Goal: Contribute content: Contribute content

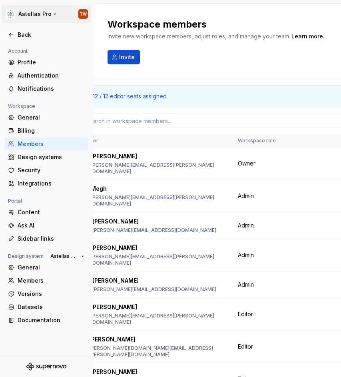
click at [46, 12] on html "Astellas Pro TW Back Account Profile Authentication Notifications Workspace Gen…" at bounding box center [170, 188] width 341 height 377
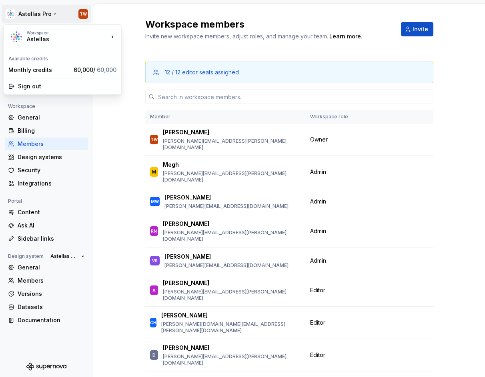
click at [45, 17] on html "Astellas Pro TW Back Account Profile Authentication Notifications Workspace Gen…" at bounding box center [242, 188] width 485 height 377
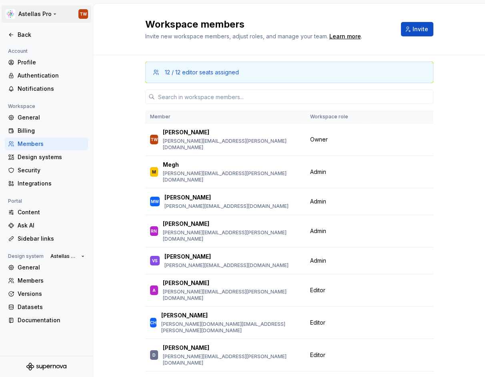
click at [48, 11] on html "Astellas Pro TW Back Account Profile Authentication Notifications Workspace Gen…" at bounding box center [242, 188] width 485 height 377
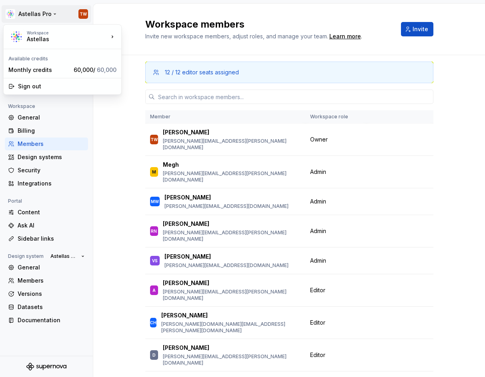
click at [48, 11] on html "Astellas Pro TW Back Account Profile Authentication Notifications Workspace Gen…" at bounding box center [242, 188] width 485 height 377
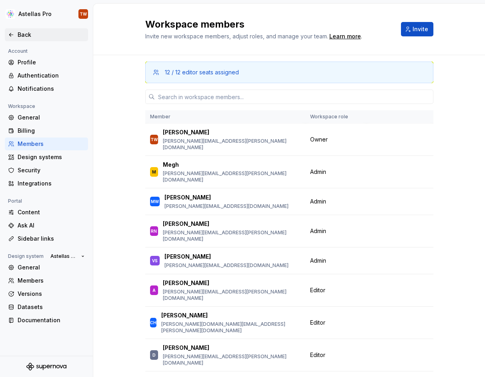
click at [26, 34] on div "Back" at bounding box center [51, 35] width 67 height 8
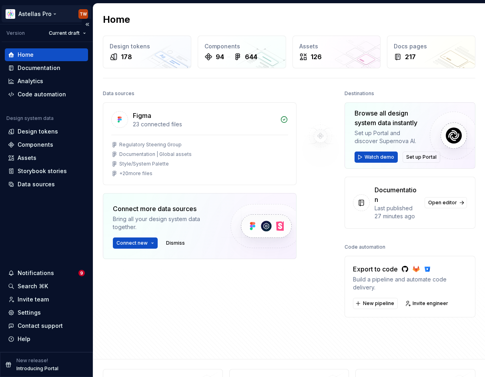
click at [42, 12] on html "Astellas Pro TW Version Current draft Home Documentation Analytics Code automat…" at bounding box center [242, 188] width 485 height 377
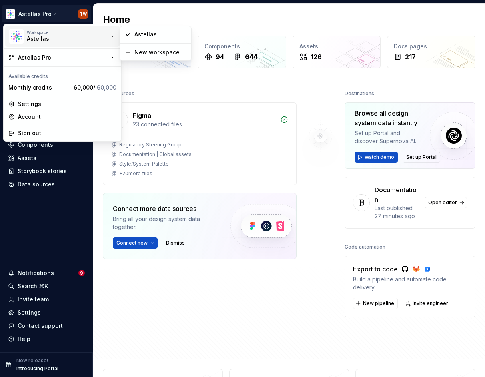
click at [62, 38] on div "Astellas" at bounding box center [61, 39] width 68 height 8
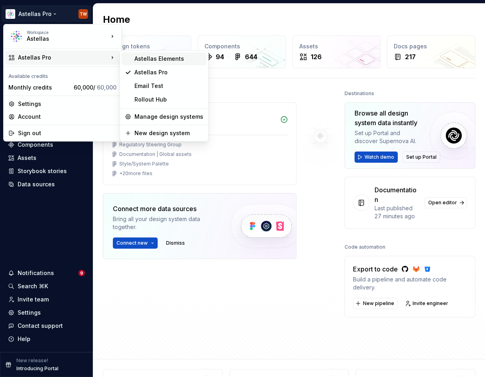
click at [161, 59] on div "Astellas Elements" at bounding box center [168, 59] width 69 height 8
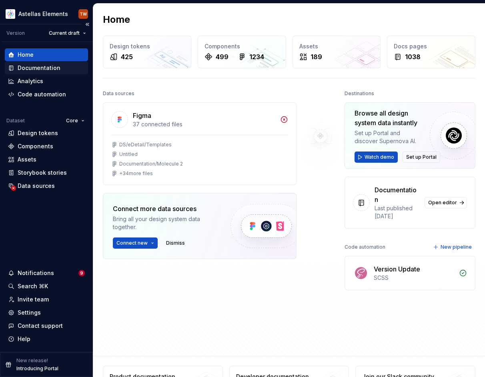
click at [44, 68] on div "Documentation" at bounding box center [39, 68] width 43 height 8
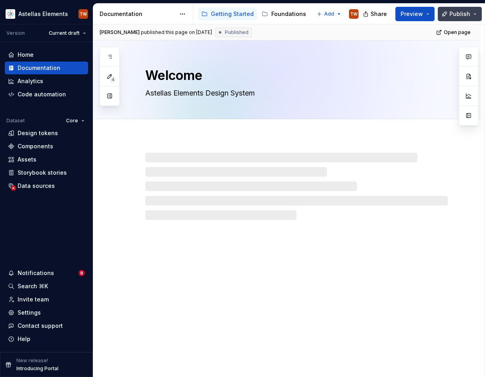
click at [341, 15] on span "Publish" at bounding box center [459, 14] width 21 height 8
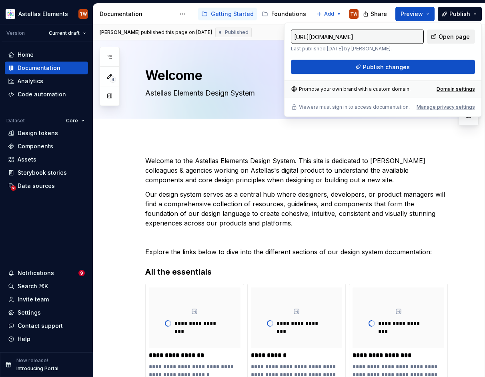
click at [341, 33] on span "Open page" at bounding box center [454, 37] width 31 height 8
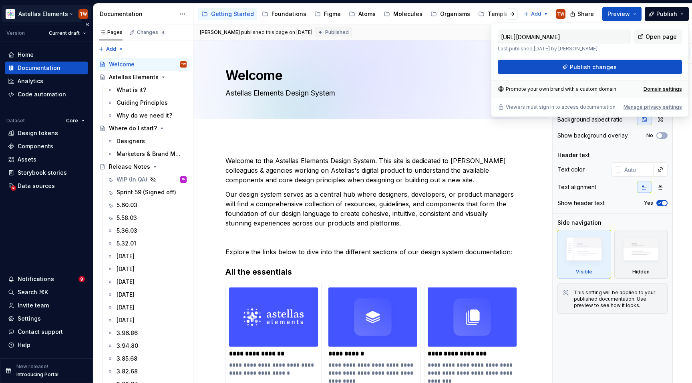
click at [55, 12] on html "Astellas Elements TW Version Current draft Home Documentation Analytics Code au…" at bounding box center [346, 191] width 692 height 383
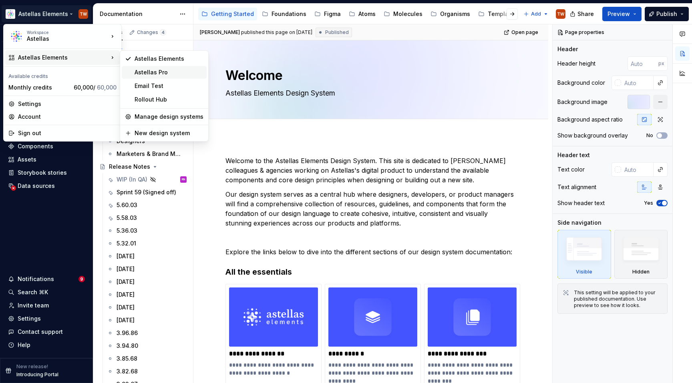
click at [156, 73] on div "Astellas Pro" at bounding box center [168, 72] width 69 height 8
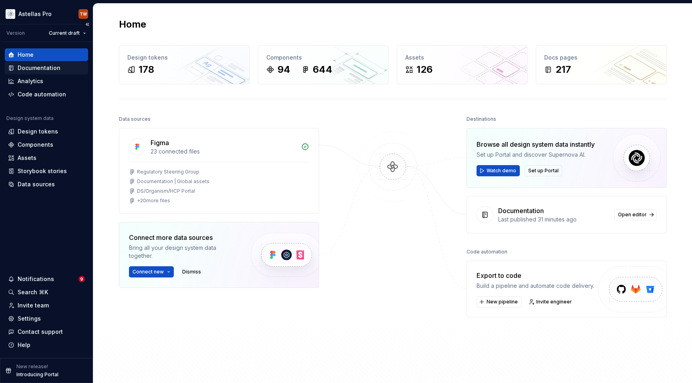
click at [36, 71] on div "Documentation" at bounding box center [39, 68] width 43 height 8
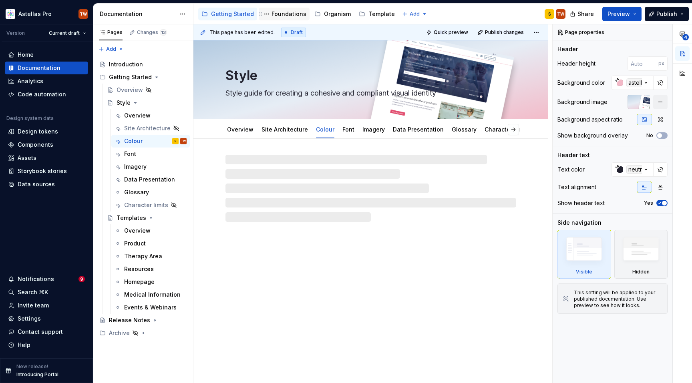
click at [279, 13] on div "Foundations" at bounding box center [288, 14] width 35 height 8
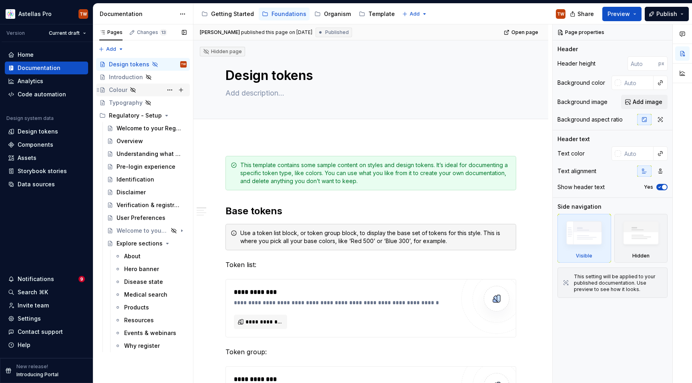
click at [118, 88] on div "Colour" at bounding box center [118, 90] width 18 height 8
click at [237, 16] on div "Getting Started" at bounding box center [232, 14] width 43 height 8
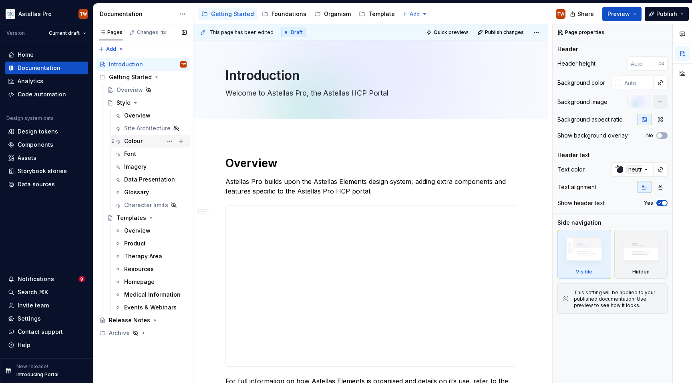
click at [134, 142] on div "Colour" at bounding box center [133, 141] width 18 height 8
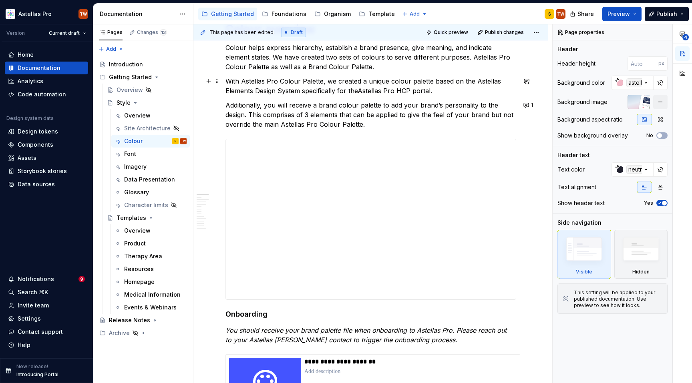
scroll to position [178, 0]
click at [341, 11] on span "Preview" at bounding box center [618, 14] width 22 height 8
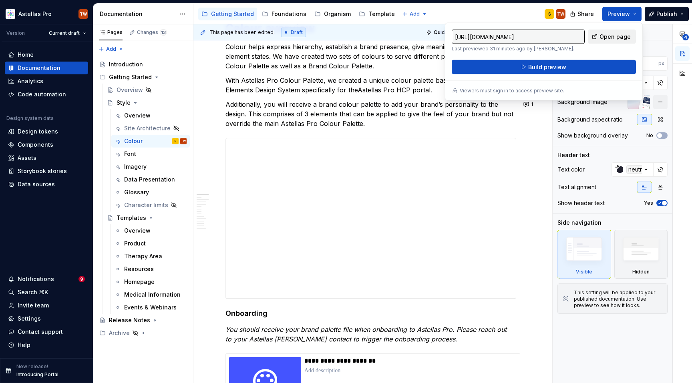
click at [341, 36] on link "Open page" at bounding box center [612, 37] width 48 height 14
click at [341, 64] on button "Build preview" at bounding box center [543, 67] width 184 height 14
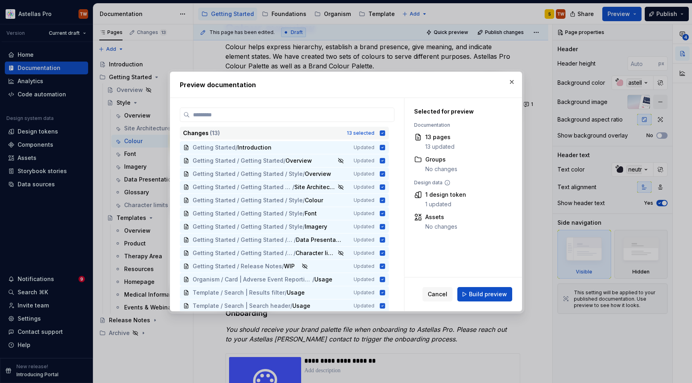
click at [341, 134] on icon at bounding box center [382, 132] width 5 height 5
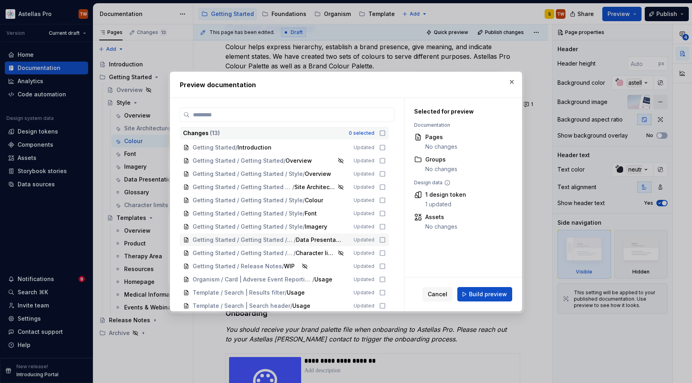
scroll to position [2, 0]
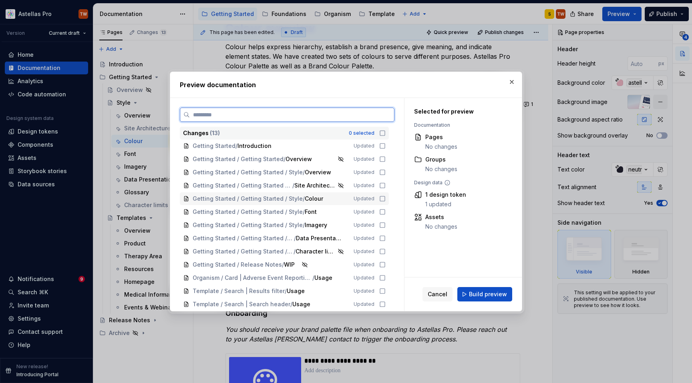
click at [341, 199] on div "Getting Started / Getting Started / Style / Colour Updated" at bounding box center [284, 199] width 209 height 13
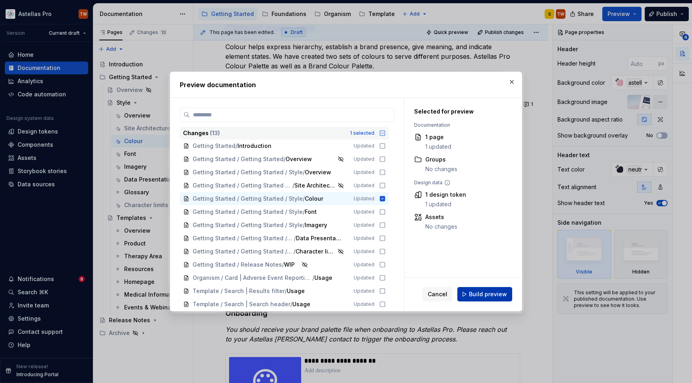
click at [341, 292] on span "Build preview" at bounding box center [488, 295] width 38 height 8
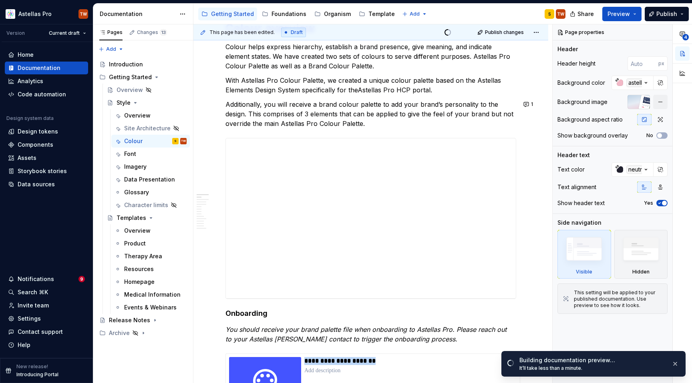
drag, startPoint x: 537, startPoint y: 364, endPoint x: 517, endPoint y: 349, distance: 25.5
click at [341, 349] on li "Building documentation preview… It’ll take less than a minute." at bounding box center [593, 362] width 184 height 29
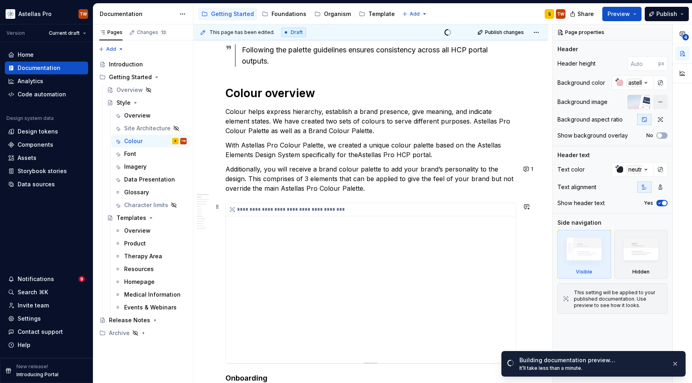
scroll to position [107, 0]
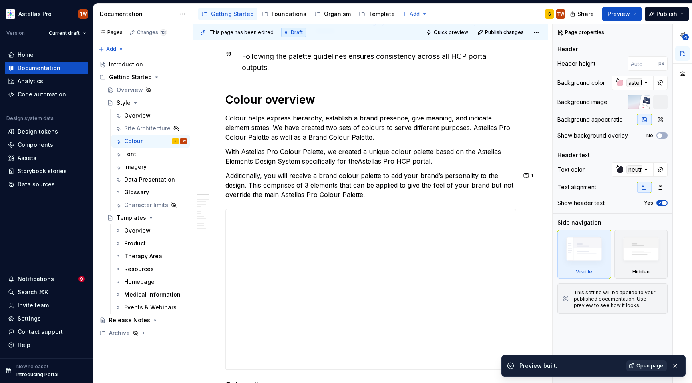
click at [341, 364] on span "Open page" at bounding box center [649, 366] width 27 height 6
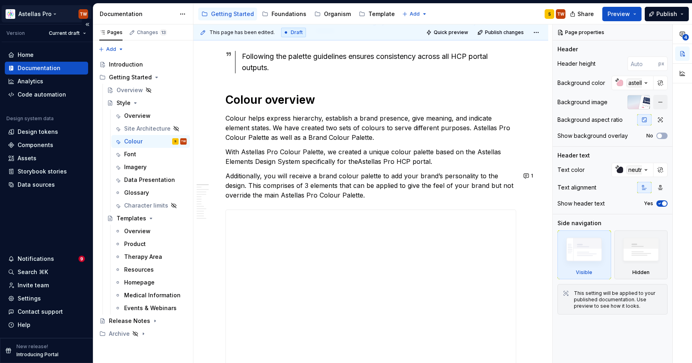
click at [42, 16] on html "Astellas Pro TW Version Current draft Home Documentation Analytics Code automat…" at bounding box center [346, 181] width 692 height 363
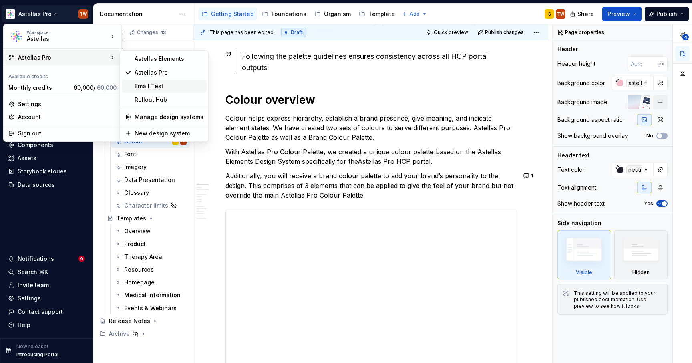
click at [152, 83] on div "Email Test" at bounding box center [168, 86] width 69 height 8
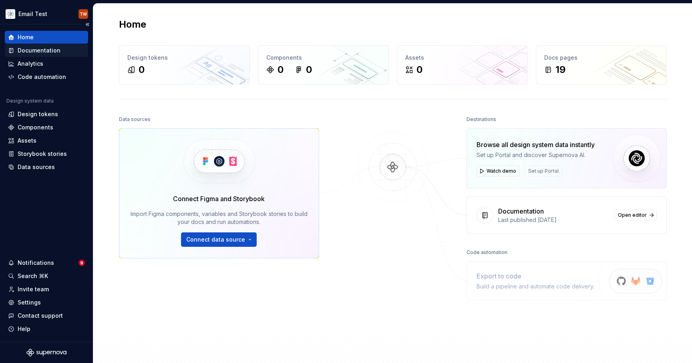
click at [42, 51] on div "Documentation" at bounding box center [39, 50] width 43 height 8
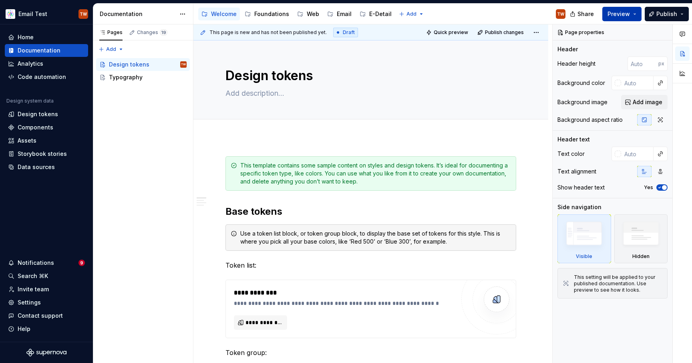
click at [341, 14] on span "Preview" at bounding box center [618, 14] width 22 height 8
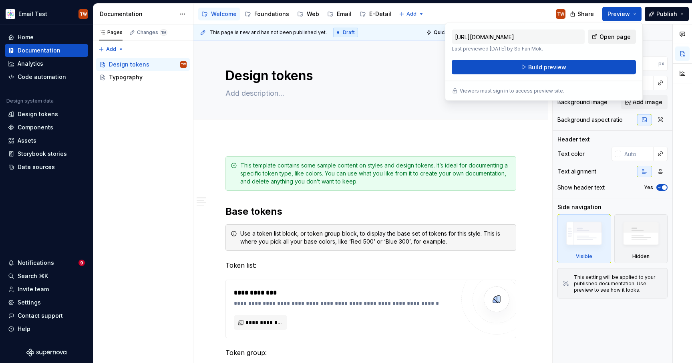
click at [341, 37] on span "Open page" at bounding box center [614, 37] width 31 height 8
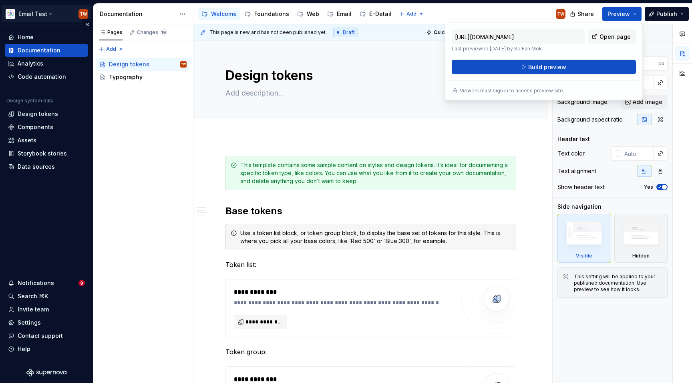
click at [42, 14] on html "Email Test TW Home Documentation Analytics Code automation Design system data D…" at bounding box center [346, 191] width 692 height 383
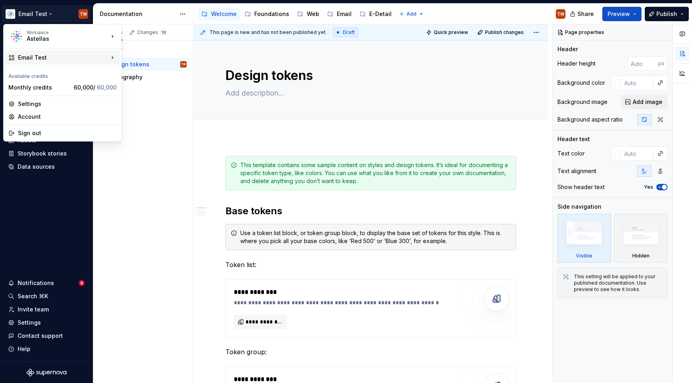
type textarea "*"
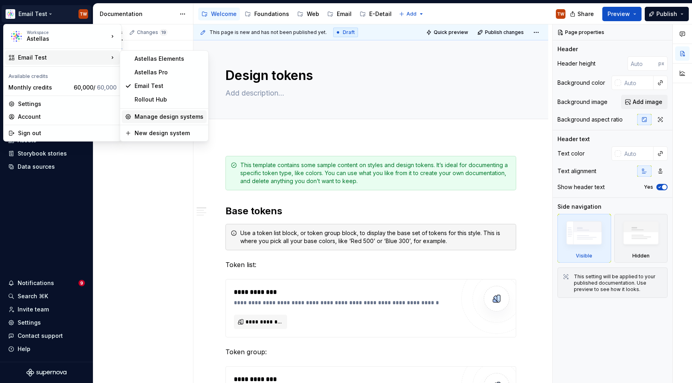
click at [162, 118] on div "Manage design systems" at bounding box center [168, 117] width 69 height 8
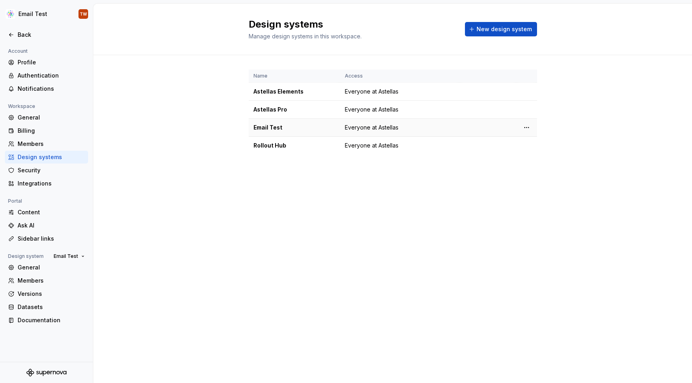
click at [273, 128] on div "Email Test" at bounding box center [294, 128] width 82 height 8
click at [341, 124] on html "Email Test TW Back Account Profile Authentication Notifications Workspace Gener…" at bounding box center [346, 191] width 692 height 383
click at [341, 156] on div "Design system settings" at bounding box center [573, 156] width 76 height 8
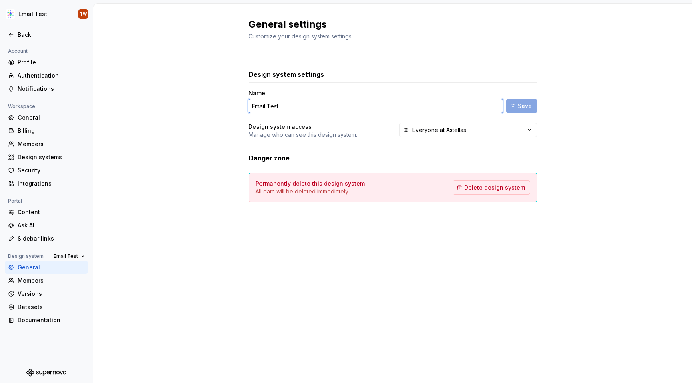
click at [283, 107] on input "Email Test" at bounding box center [376, 106] width 254 height 14
type input "SN Structure test"
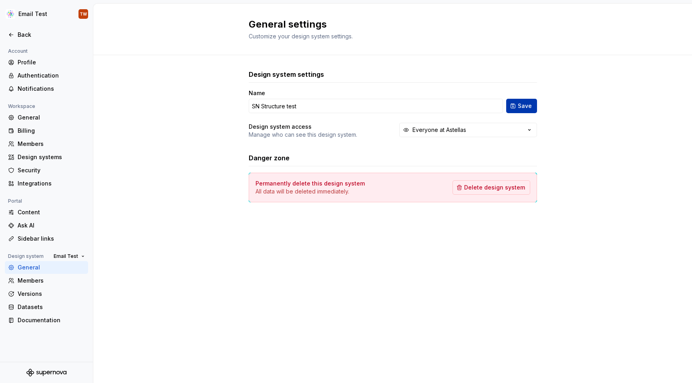
click at [341, 100] on button "Save" at bounding box center [521, 106] width 31 height 14
click at [19, 44] on div at bounding box center [46, 43] width 93 height 5
click at [19, 35] on div "Back" at bounding box center [51, 35] width 67 height 8
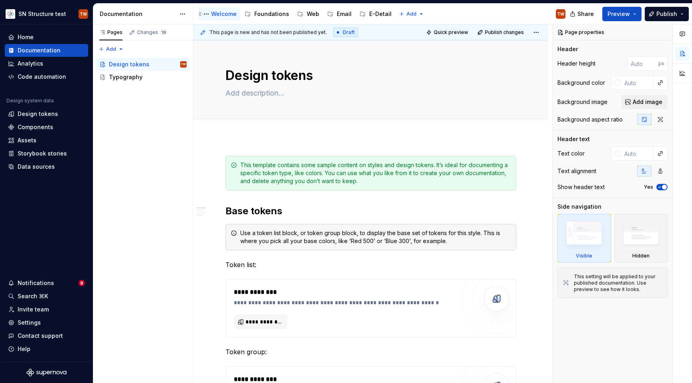
click at [225, 13] on div "Welcome" at bounding box center [224, 14] width 26 height 8
click at [171, 67] on button "Page tree" at bounding box center [169, 64] width 11 height 11
click at [287, 73] on html "SN Structure test TW Home Documentation Analytics Code automation Design system…" at bounding box center [346, 191] width 692 height 383
click at [279, 77] on textarea "Design tokens" at bounding box center [369, 75] width 291 height 19
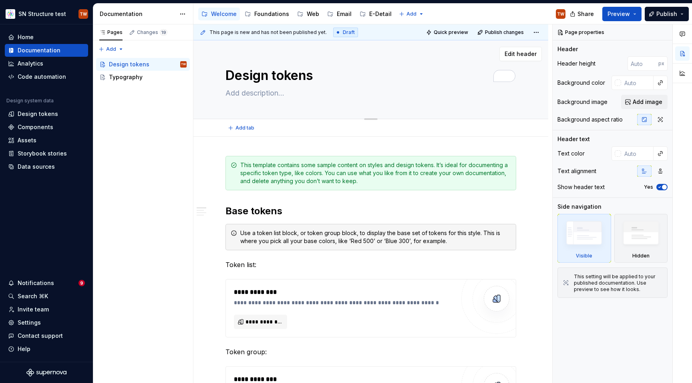
click at [279, 77] on textarea "Design tokens" at bounding box center [369, 75] width 291 height 19
type textarea "*"
type textarea "W"
type textarea "*"
type textarea "Wel"
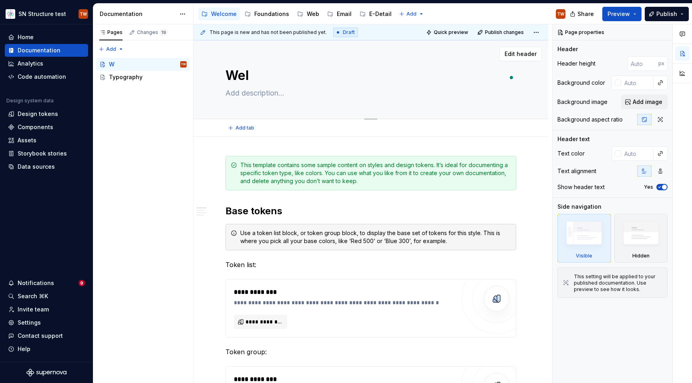
type textarea "*"
type textarea "Welc"
type textarea "*"
type textarea "Welco"
type textarea "*"
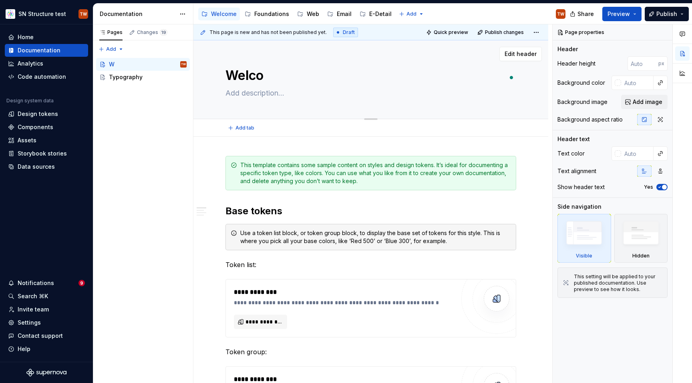
type textarea "Welcom"
type textarea "*"
type textarea "Welcome"
type textarea "*"
type textarea "Welcom"
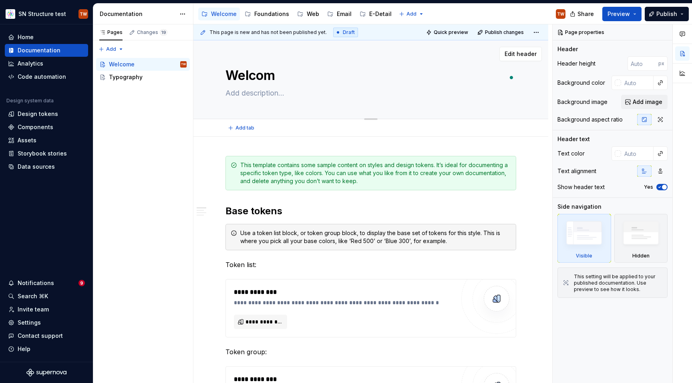
type textarea "*"
type textarea "Welco"
type textarea "*"
type textarea "Welc"
type textarea "*"
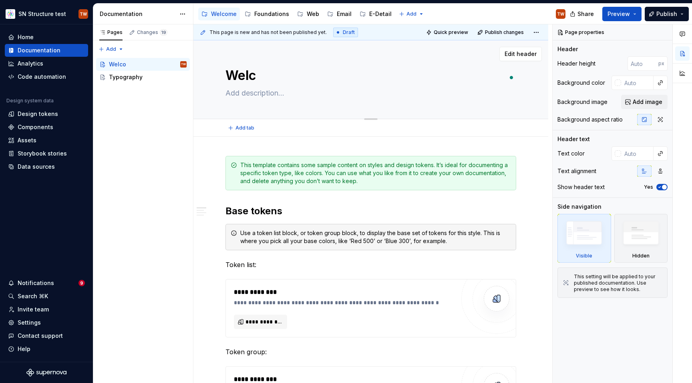
type textarea "Wel"
type textarea "*"
type textarea "We"
type textarea "*"
type textarea "W"
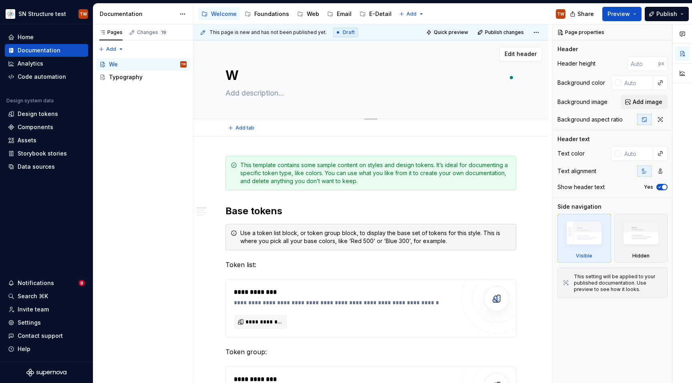
type textarea "*"
type textarea "Untitled page"
type textarea "*"
type textarea "Untitled pageI"
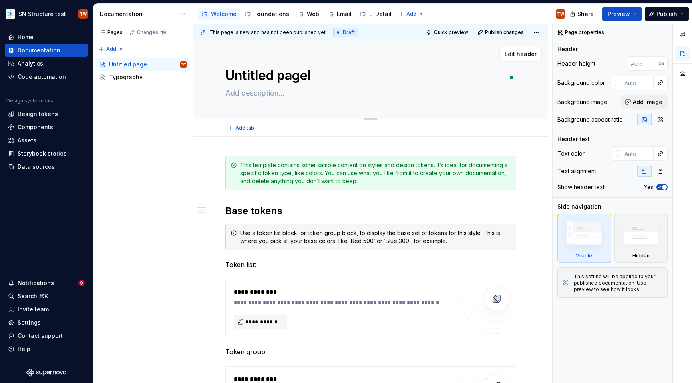
type textarea "*"
type textarea "Untitled pageIn"
type textarea "*"
type textarea "Untitled pageInt"
type textarea "*"
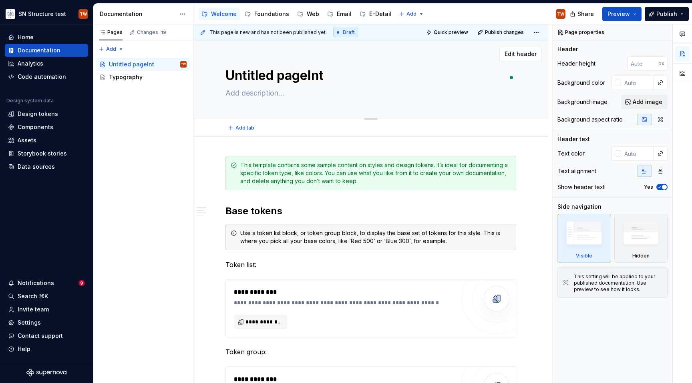
type textarea "Untitled pageIntr"
type textarea "*"
type textarea "Untitled pageInt"
type textarea "*"
type textarea "I"
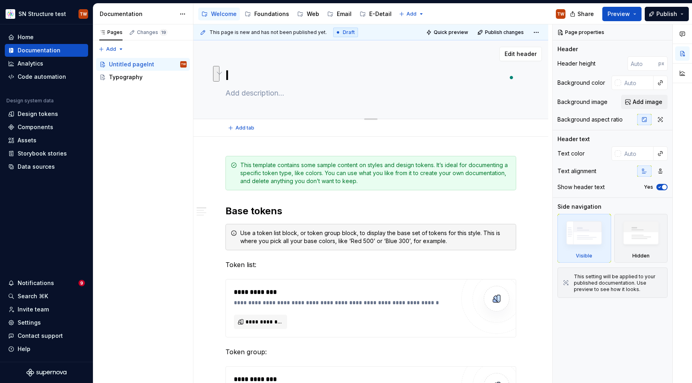
type textarea "*"
type textarea "In"
type textarea "*"
type textarea "Int"
type textarea "*"
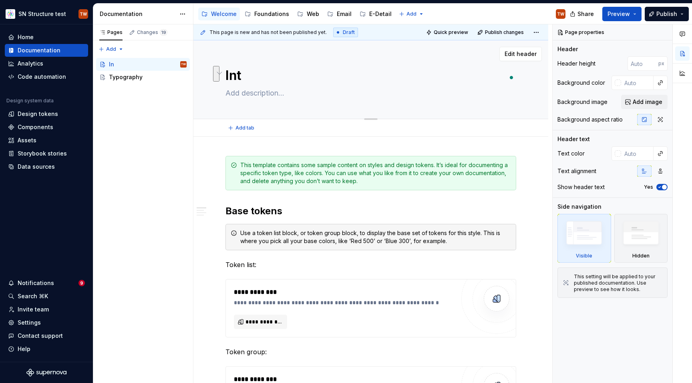
type textarea "Intr"
type textarea "*"
type textarea "Intrd"
type textarea "*"
type textarea "Intrdu"
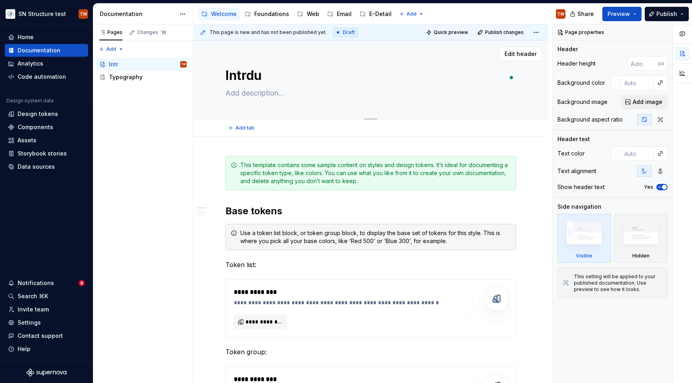
type textarea "*"
type textarea "Intrduc"
type textarea "*"
type textarea "Intrduct"
type textarea "*"
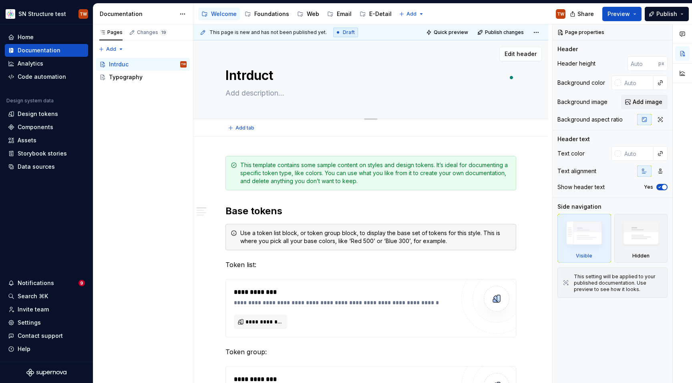
type textarea "Intrducti"
type textarea "*"
type textarea "Intrductio"
type textarea "*"
type textarea "Intrduction"
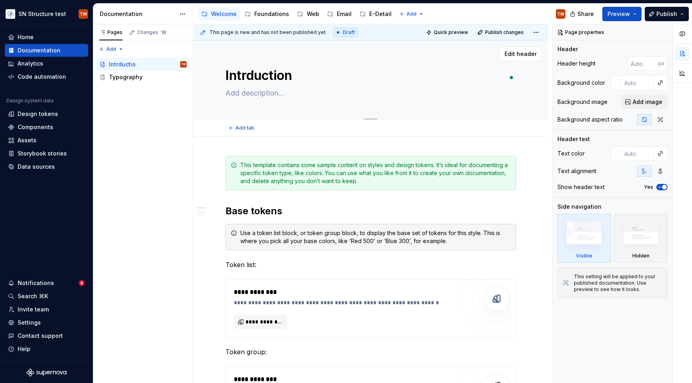
type textarea "*"
type textarea "Intrductio"
type textarea "*"
type textarea "Intrducti"
type textarea "*"
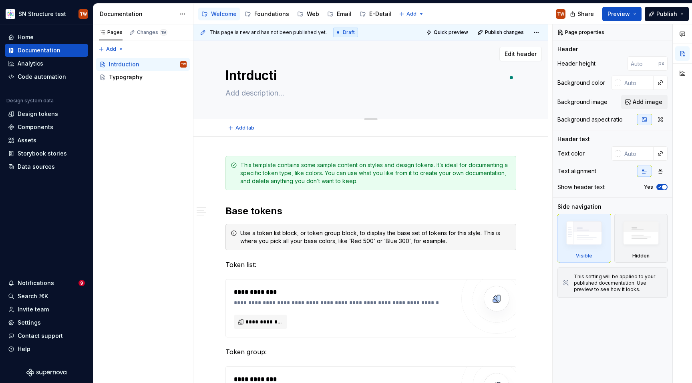
type textarea "Intrduct"
type textarea "*"
type textarea "Intrduc"
type textarea "*"
type textarea "Intrdu"
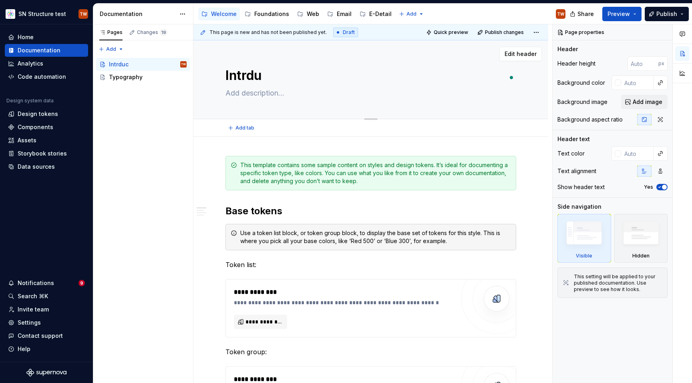
type textarea "*"
type textarea "Intrd"
type textarea "*"
type textarea "Intr"
type textarea "*"
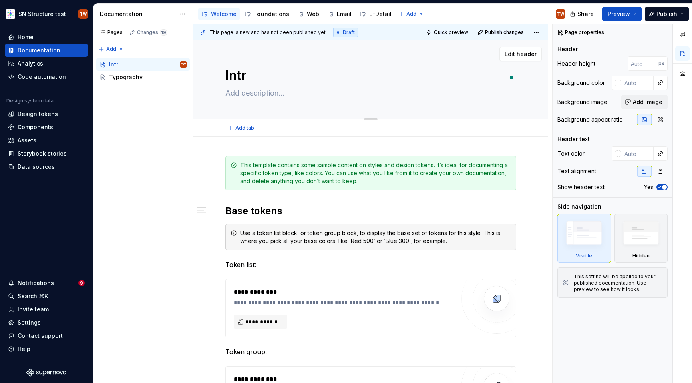
type textarea "Intro"
type textarea "*"
type textarea "Introd"
type textarea "*"
type textarea "Introdc"
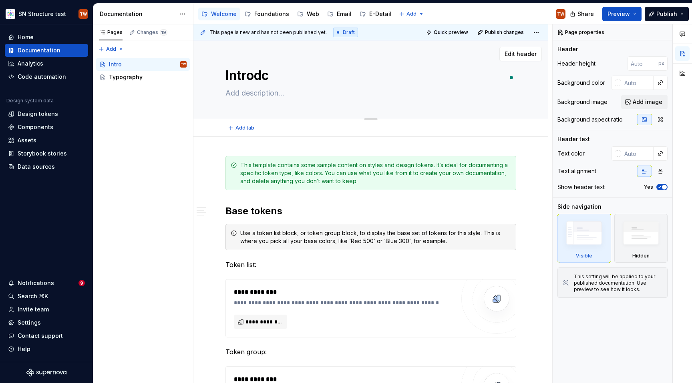
type textarea "*"
type textarea "Introdcu"
type textarea "*"
type textarea "Introdcut"
type textarea "*"
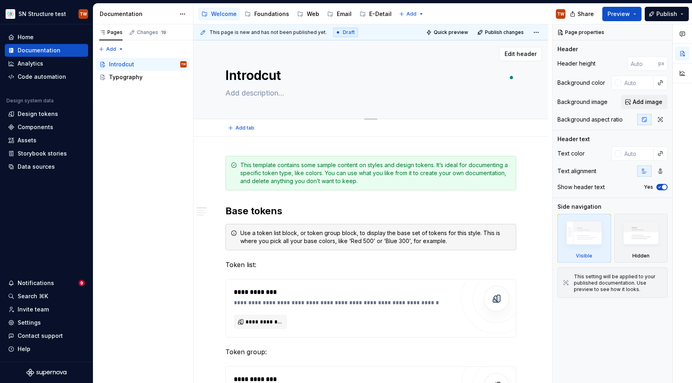
type textarea "Introdcu"
type textarea "*"
type textarea "Introdc"
type textarea "*"
type textarea "Introd"
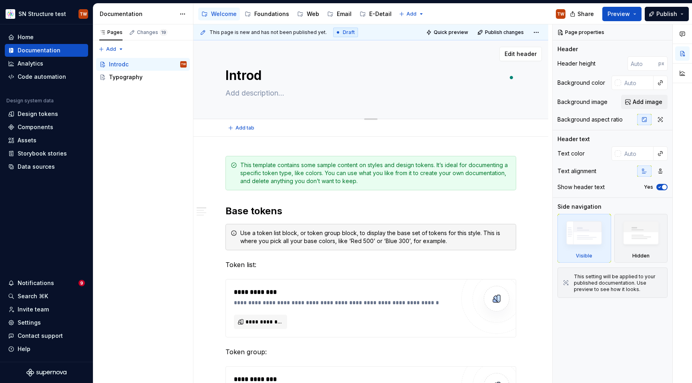
type textarea "*"
type textarea "Introdu"
type textarea "*"
type textarea "Introduc"
type textarea "*"
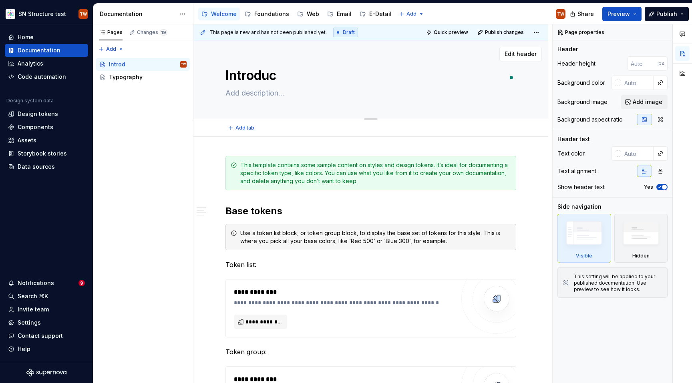
type textarea "Introduct"
type textarea "*"
type textarea "Introducti"
type textarea "*"
type textarea "Introductio"
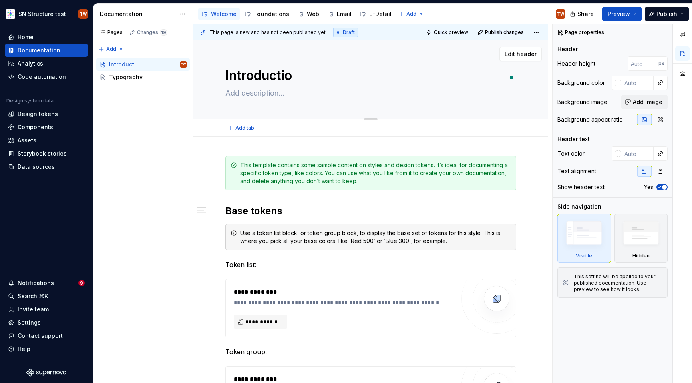
type textarea "*"
type textarea "Introduction"
type textarea "*"
type textarea "Introduction"
click at [287, 114] on div "Introduction" at bounding box center [370, 79] width 291 height 78
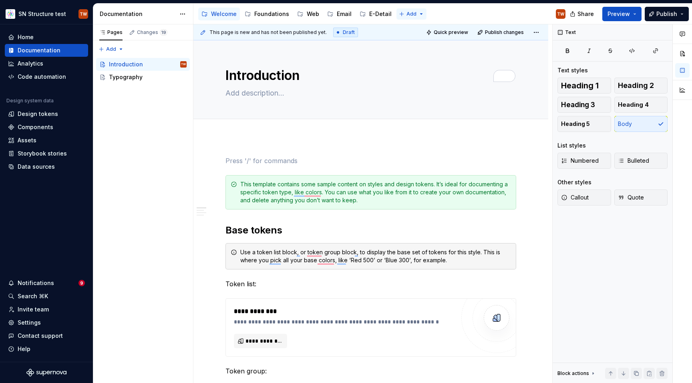
click at [341, 14] on html "SN Structure test TW Home Documentation Analytics Code automation Design system…" at bounding box center [346, 191] width 692 height 383
click at [341, 44] on div "New group" at bounding box center [432, 42] width 52 height 8
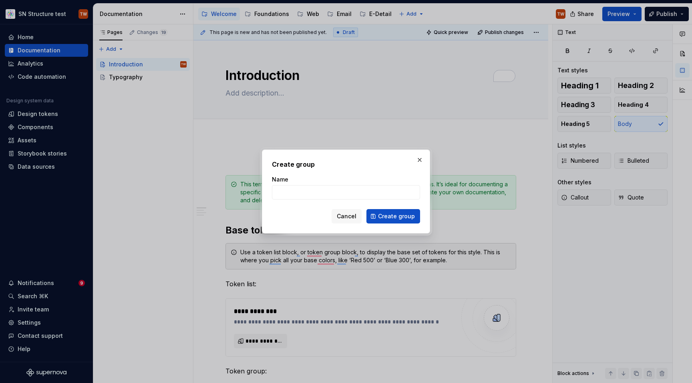
type textarea "*"
type input "Onboarding"
click button "Create group" at bounding box center [393, 216] width 54 height 14
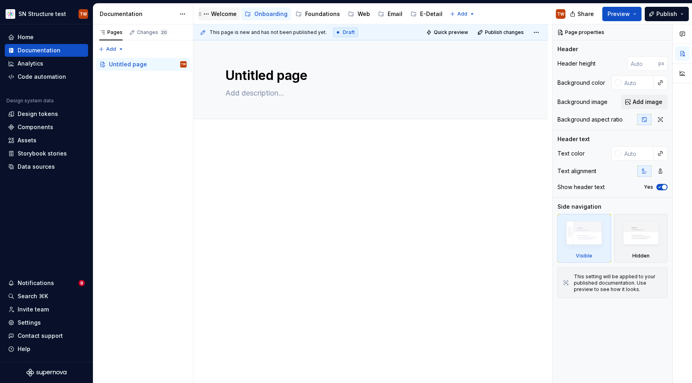
click at [223, 13] on div "Welcome" at bounding box center [224, 14] width 26 height 8
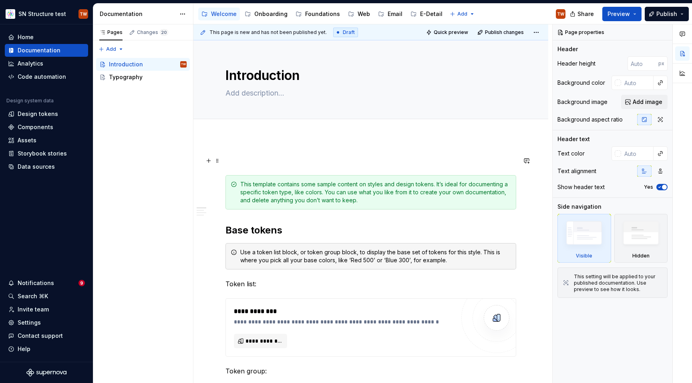
click at [250, 162] on p at bounding box center [370, 161] width 291 height 10
click at [209, 165] on button "button" at bounding box center [208, 160] width 11 height 11
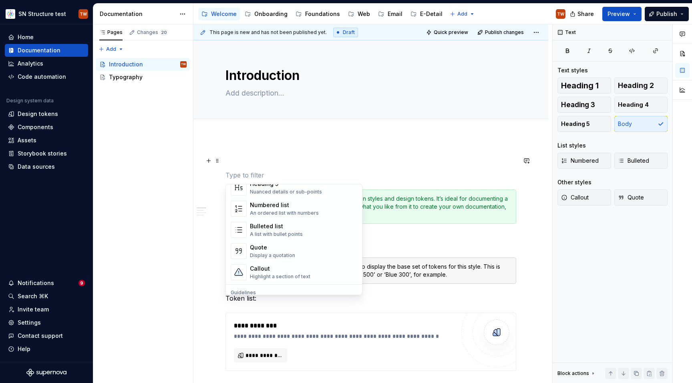
type textarea "*"
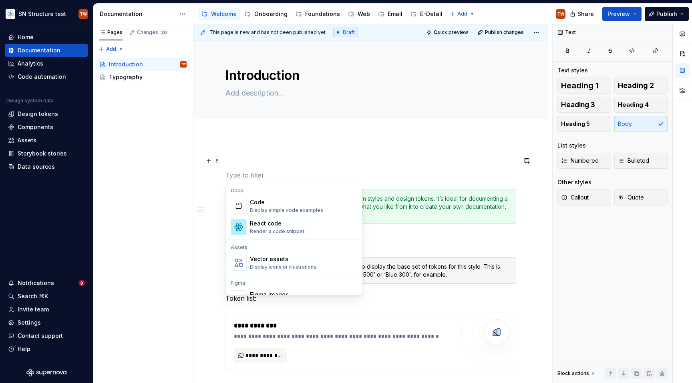
scroll to position [663, 0]
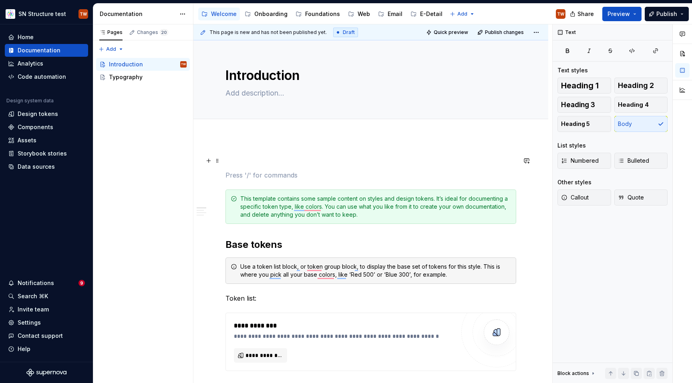
click at [237, 157] on p "To enrich screen reader interactions, please activate Accessibility in Grammarl…" at bounding box center [370, 161] width 291 height 10
click at [294, 213] on div "This template contains some sample content on styles and design tokens. It’s id…" at bounding box center [375, 207] width 271 height 24
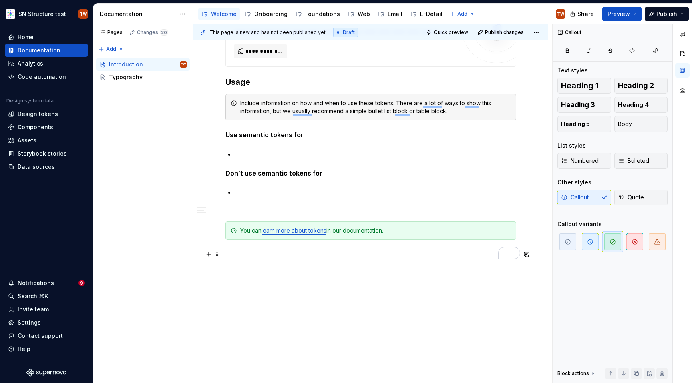
scroll to position [623, 0]
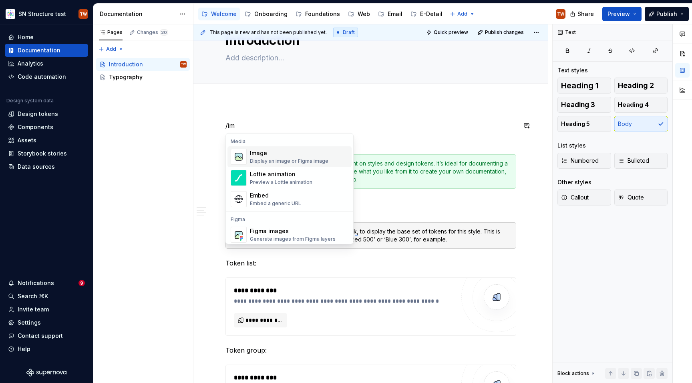
click at [263, 160] on div "Display an image or Figma image" at bounding box center [289, 161] width 78 height 6
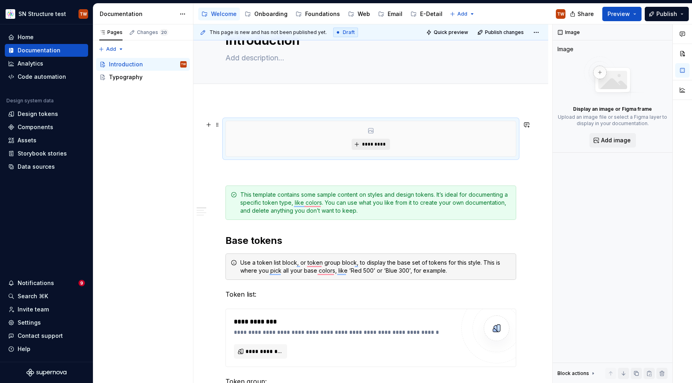
click at [341, 145] on span "*********" at bounding box center [373, 144] width 24 height 6
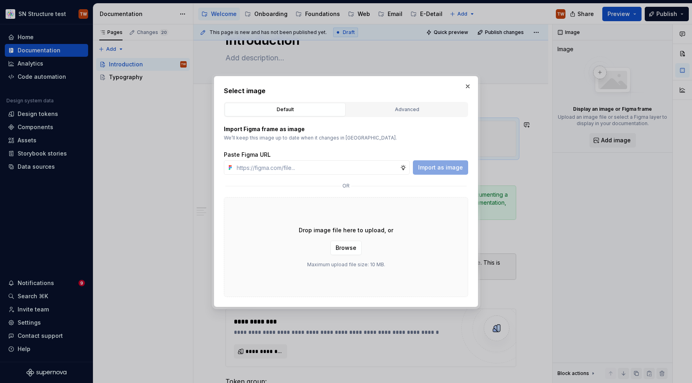
click at [341, 221] on div "Drop image file here to upload, or Browse Maximum upload file size: 10 MB." at bounding box center [346, 247] width 244 height 100
click at [341, 86] on button "button" at bounding box center [467, 86] width 11 height 11
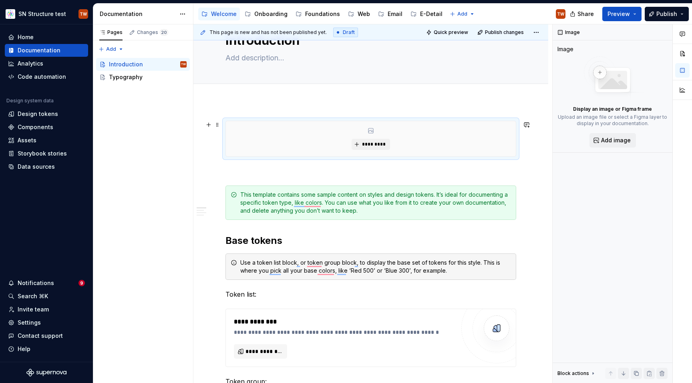
click at [242, 121] on div "*********" at bounding box center [370, 139] width 291 height 36
click at [217, 124] on span at bounding box center [217, 124] width 6 height 11
click at [247, 197] on div "Delete" at bounding box center [255, 196] width 52 height 8
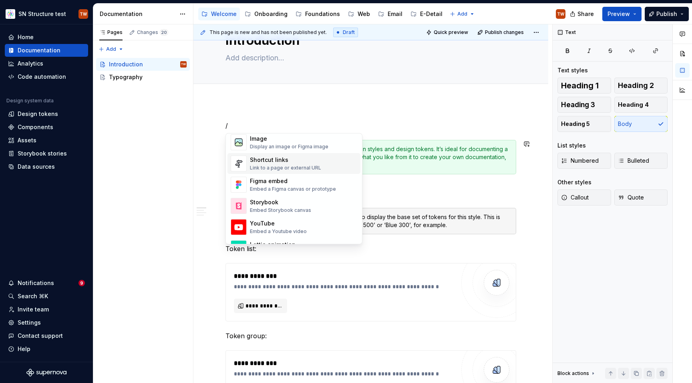
click at [273, 159] on div "Shortcut links" at bounding box center [285, 160] width 71 height 8
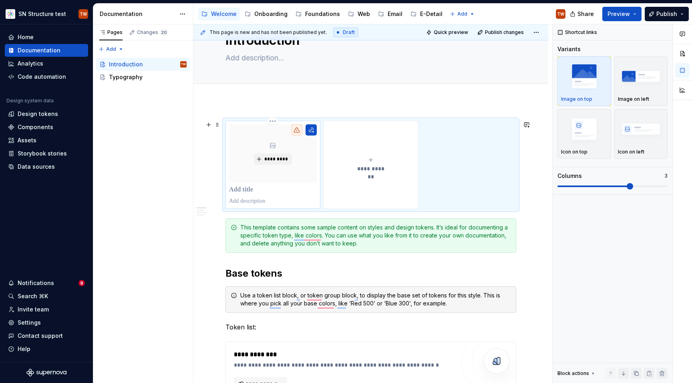
click at [239, 192] on p "To enrich screen reader interactions, please activate Accessibility in Grammarl…" at bounding box center [273, 190] width 88 height 8
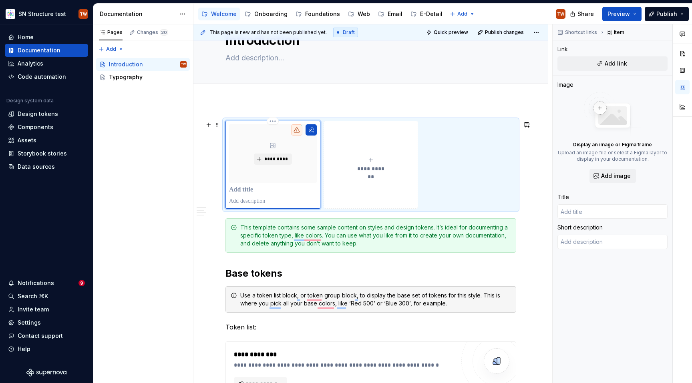
type textarea "*"
type input "P"
type textarea "*"
type input "O"
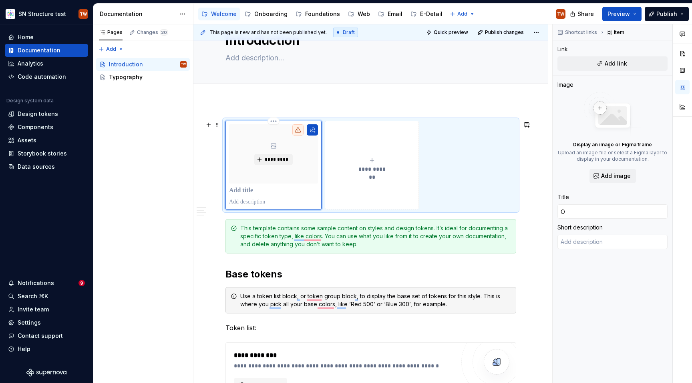
type textarea "*"
type input "On"
type textarea "*"
type input "Onb"
type textarea "*"
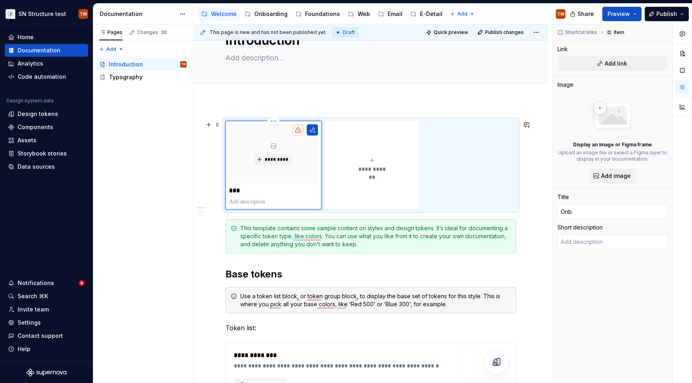
type input "Onbo"
type textarea "*"
type input "Onboa"
type textarea "*"
type input "Onboar"
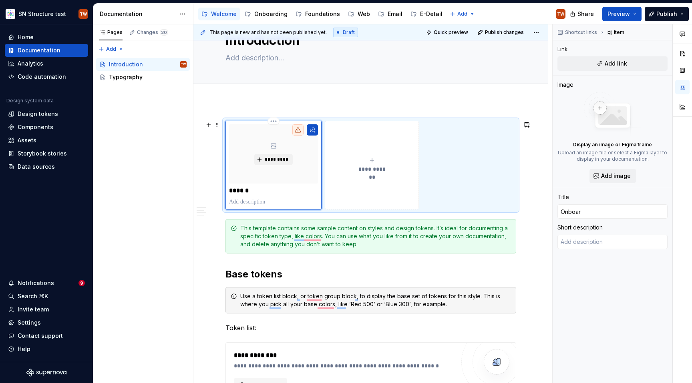
type textarea "*"
type input "Onboari"
type textarea "*"
type input "Onboarin"
type textarea "*"
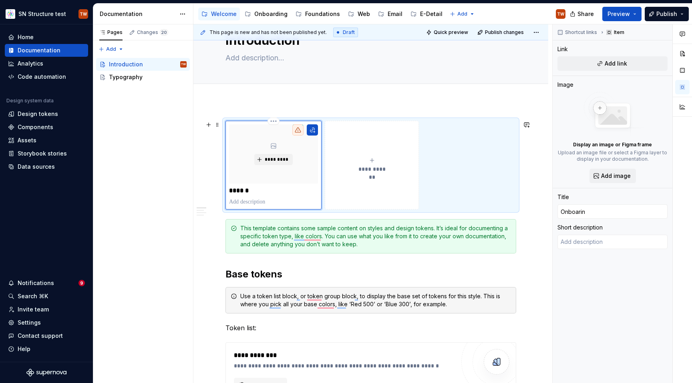
type input "Onboarind"
type textarea "*"
type input "Onboarindg"
type textarea "*"
type input "Onboarind"
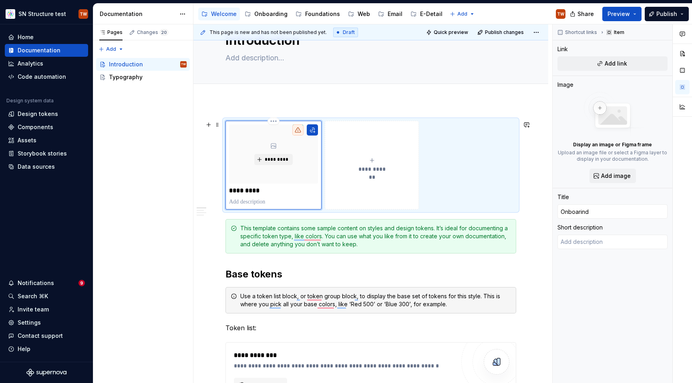
type textarea "*"
type input "Onboarin"
type textarea "*"
type input "Onboari"
type textarea "*"
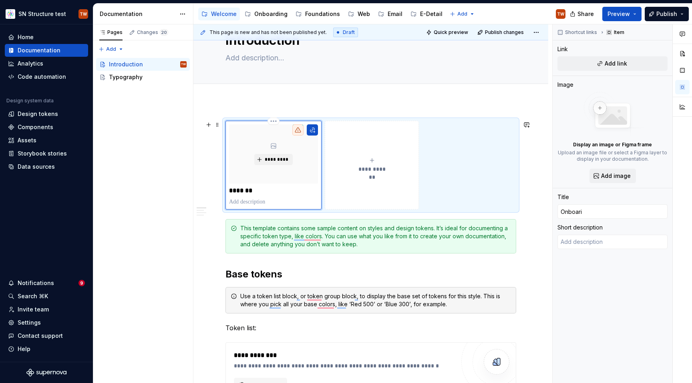
type input "Onboar"
type textarea "*"
type input "Onboard"
type textarea "*"
type input "Onboardi"
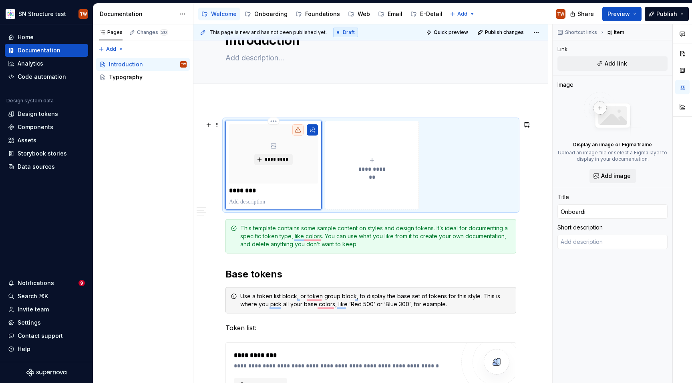
type textarea "*"
type input "Onboardin"
type textarea "*"
type input "Onboarding"
click at [341, 177] on button "**********" at bounding box center [372, 165] width 94 height 89
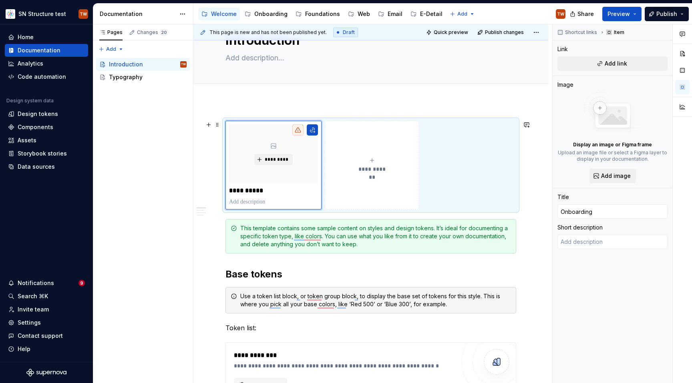
type textarea "*"
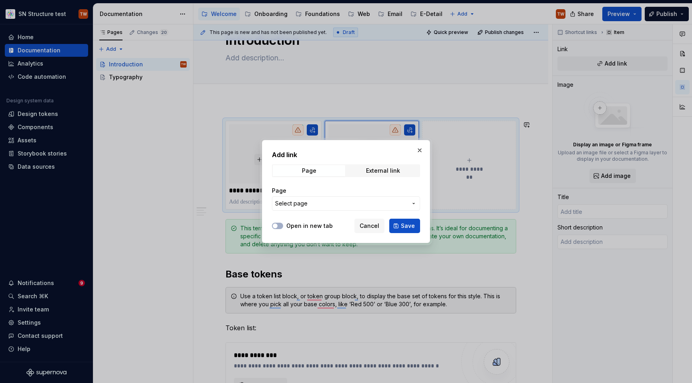
click at [300, 207] on span "Select page" at bounding box center [291, 204] width 32 height 8
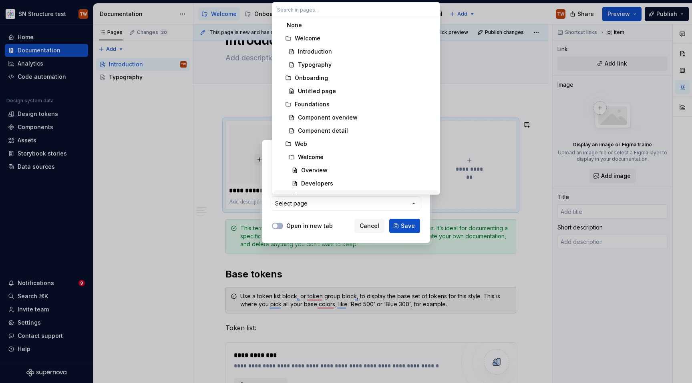
click at [308, 215] on div "Add link Page External link Page Select page Open in new tab Cancel Save" at bounding box center [346, 191] width 692 height 383
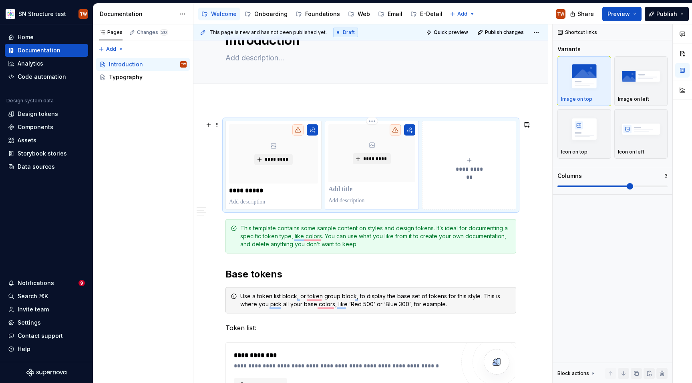
click at [341, 190] on p "To enrich screen reader interactions, please activate Accessibility in Grammarl…" at bounding box center [371, 190] width 87 height 8
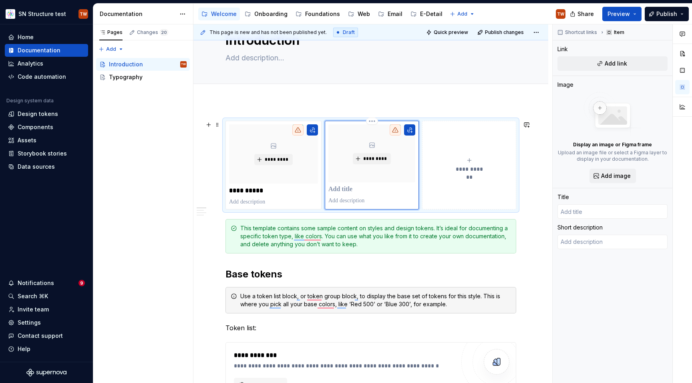
type textarea "*"
type input "A"
type textarea "*"
type input "As"
type textarea "*"
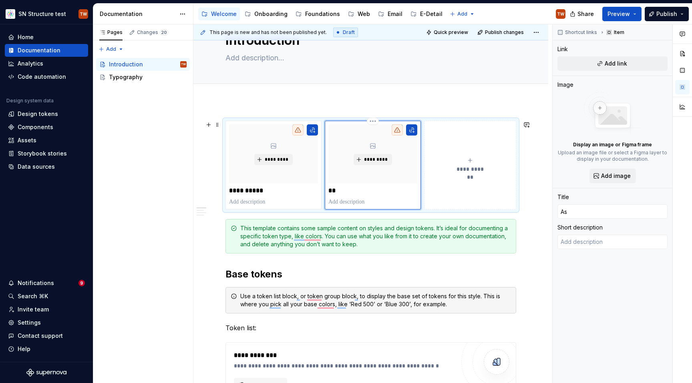
type input "A"
type textarea "*"
type input "B"
type textarea "*"
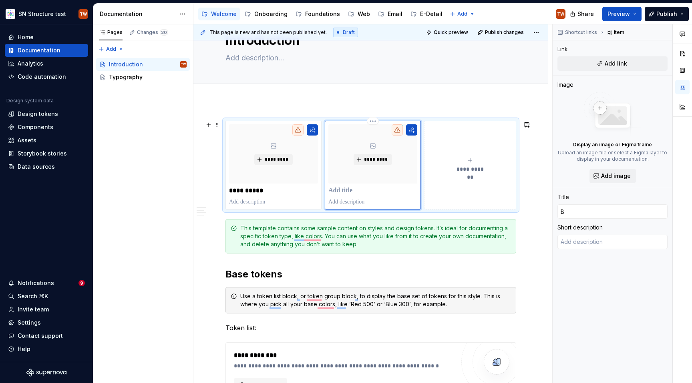
type input "Br"
type textarea "*"
type input "Bra"
type textarea "*"
type input "Bran"
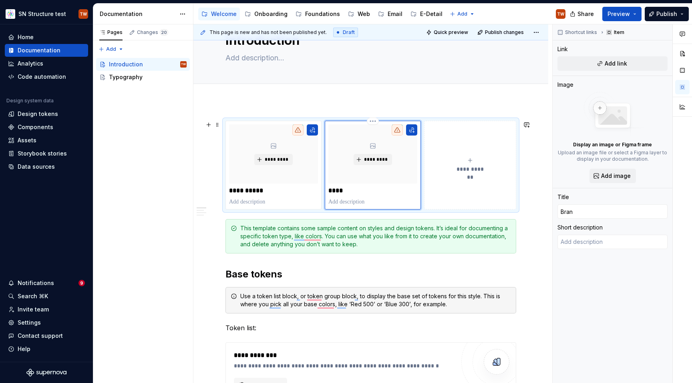
type textarea "*"
type input "Brand"
type textarea "*"
type input "Brand"
type textarea "*"
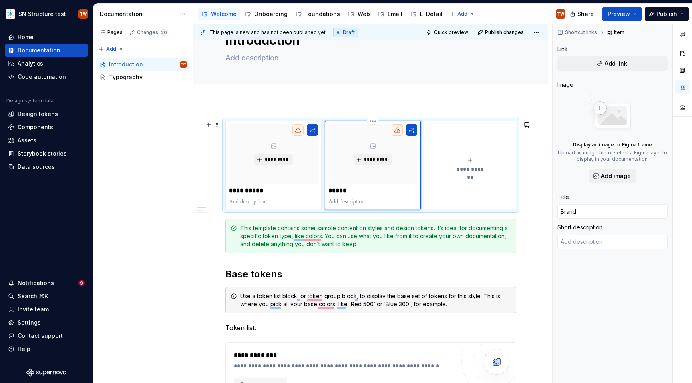
type input "Brand S"
type textarea "*"
type input "Brand Si"
type textarea "*"
type input "Brand Sit"
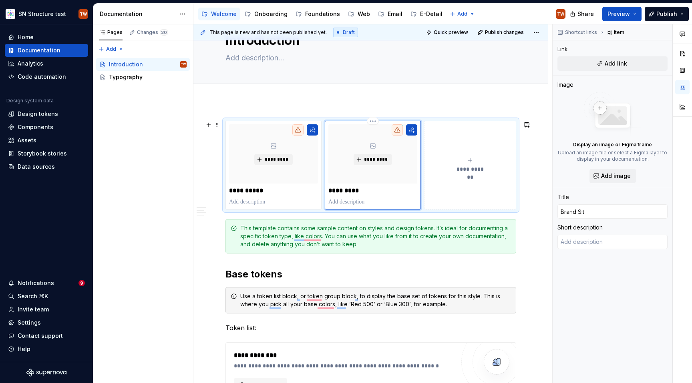
type textarea "*"
type input "Brand Site"
click at [341, 85] on div "Add tab" at bounding box center [370, 93] width 355 height 18
click at [341, 164] on div "**********" at bounding box center [469, 165] width 85 height 16
type textarea "*"
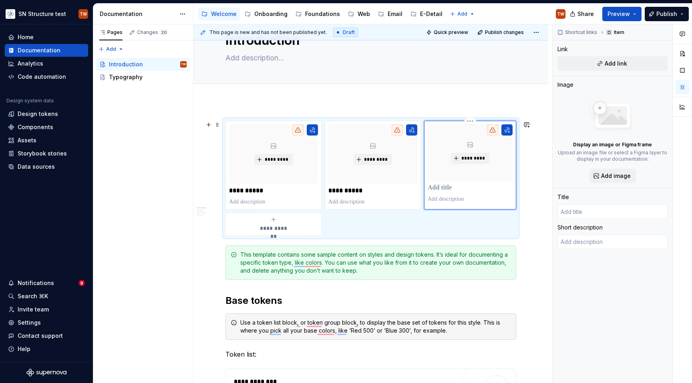
click at [341, 199] on p "To enrich screen reader interactions, please activate Accessibility in Grammarl…" at bounding box center [469, 199] width 85 height 8
click at [341, 190] on p "To enrich screen reader interactions, please activate Accessibility in Grammarl…" at bounding box center [469, 188] width 85 height 8
type textarea "*"
type input "A"
type textarea "*"
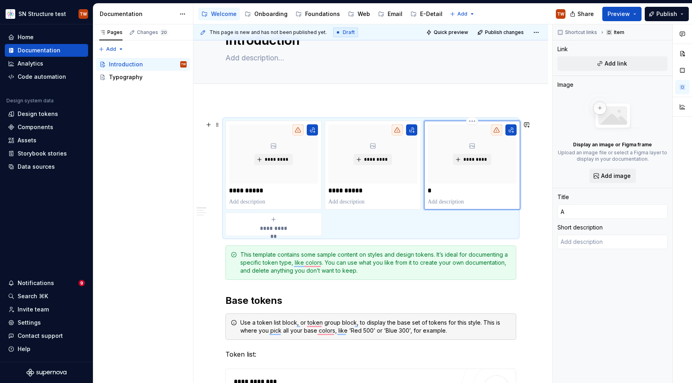
type input "As"
type textarea "*"
type input "Ast"
type textarea "*"
type input "Aste"
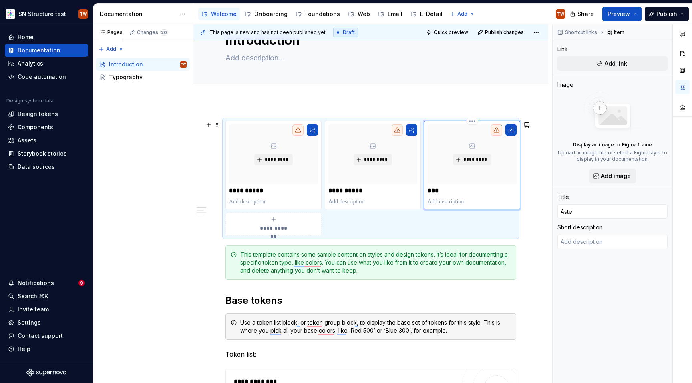
type textarea "*"
type input "Astel"
type textarea "*"
type input "Astell"
type textarea "*"
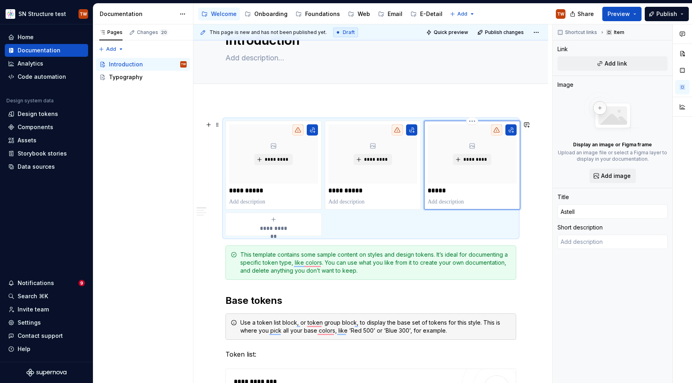
type input "Astella"
type textarea "*"
click at [341, 226] on div "**********" at bounding box center [370, 178] width 291 height 115
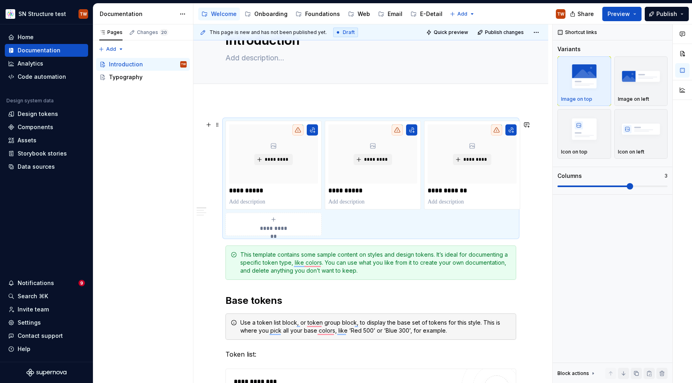
click at [261, 225] on span "**********" at bounding box center [273, 229] width 35 height 8
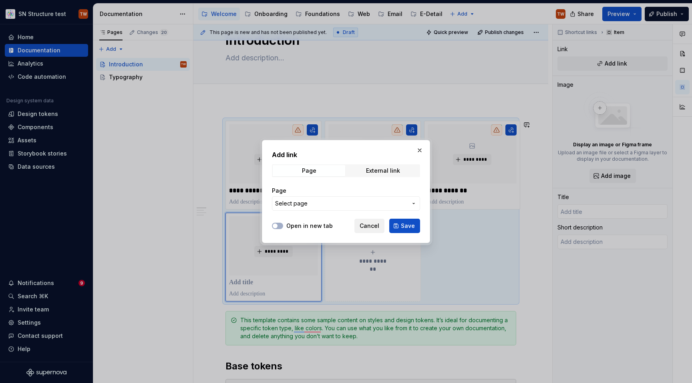
click at [341, 229] on span "Cancel" at bounding box center [369, 226] width 20 height 8
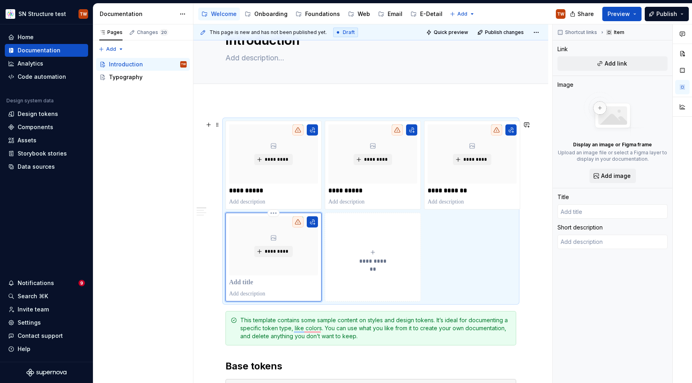
click at [250, 282] on p "To enrich screen reader interactions, please activate Accessibility in Grammarl…" at bounding box center [273, 283] width 89 height 8
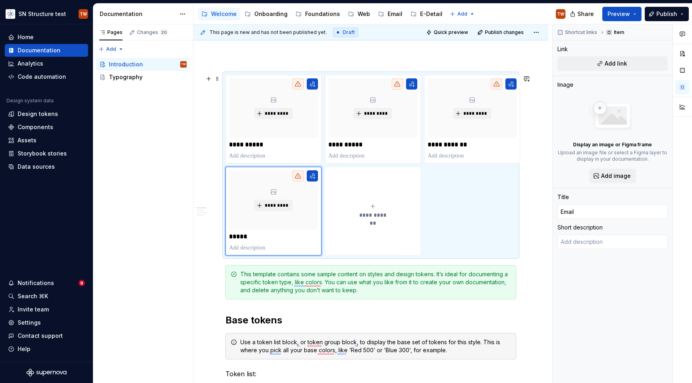
click at [341, 217] on div "**********" at bounding box center [370, 165] width 291 height 181
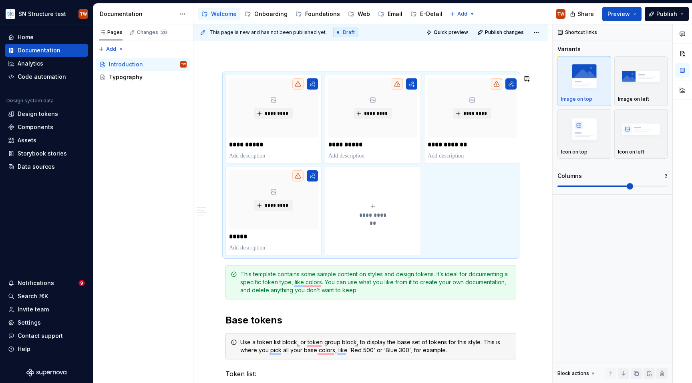
click at [270, 75] on div "**********" at bounding box center [370, 165] width 291 height 181
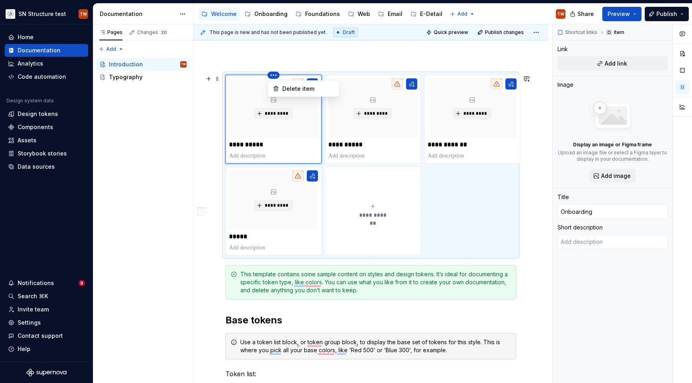
click at [272, 75] on html "SN Structure test TW Home Documentation Analytics Code automation Design system…" at bounding box center [346, 191] width 692 height 383
click at [294, 88] on div "Delete item" at bounding box center [308, 89] width 52 height 8
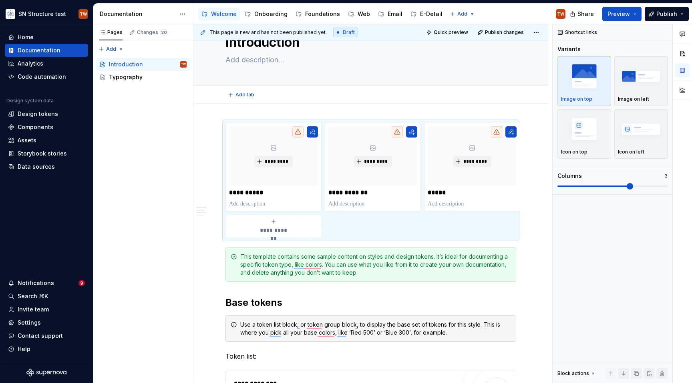
scroll to position [29, 0]
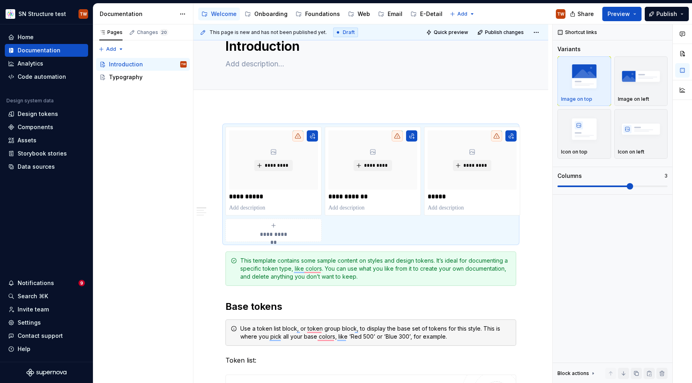
click at [214, 91] on div "Add tab" at bounding box center [370, 99] width 355 height 18
click at [218, 131] on span at bounding box center [217, 130] width 6 height 11
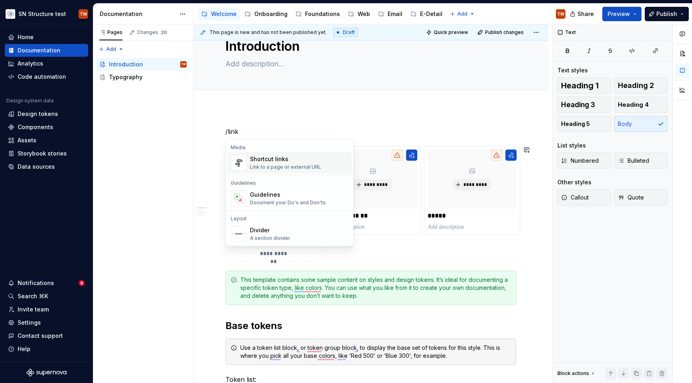
click at [273, 161] on div "Shortcut links" at bounding box center [285, 159] width 71 height 8
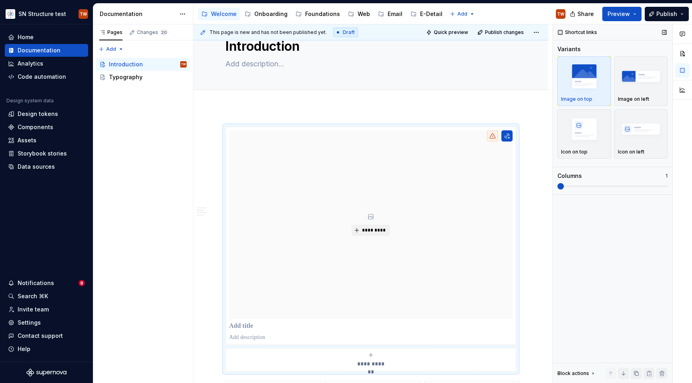
click at [341, 188] on span at bounding box center [560, 186] width 6 height 6
click at [341, 137] on img "button" at bounding box center [641, 128] width 46 height 29
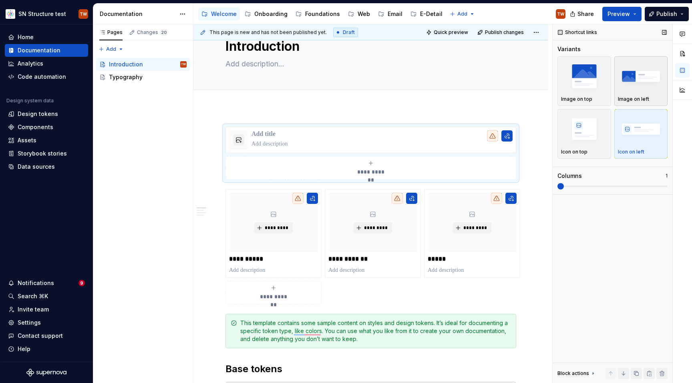
click at [341, 81] on img "button" at bounding box center [641, 76] width 46 height 29
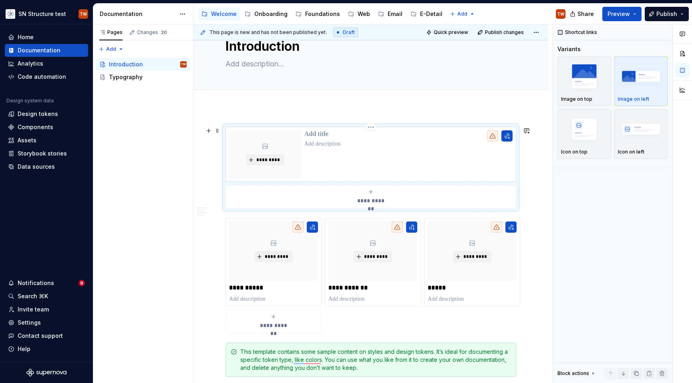
click at [314, 136] on p "To enrich screen reader interactions, please activate Accessibility in Grammarl…" at bounding box center [408, 134] width 208 height 8
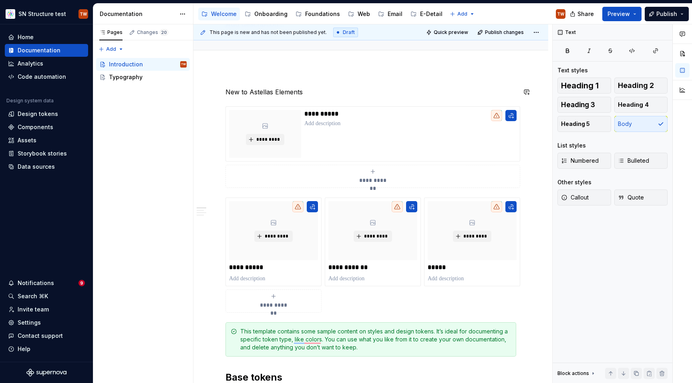
scroll to position [67, 0]
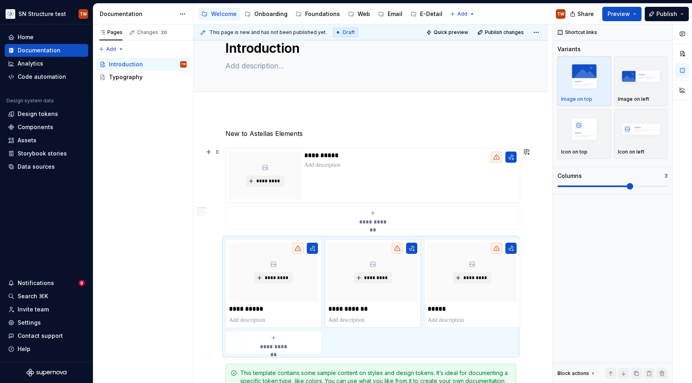
scroll to position [0, 0]
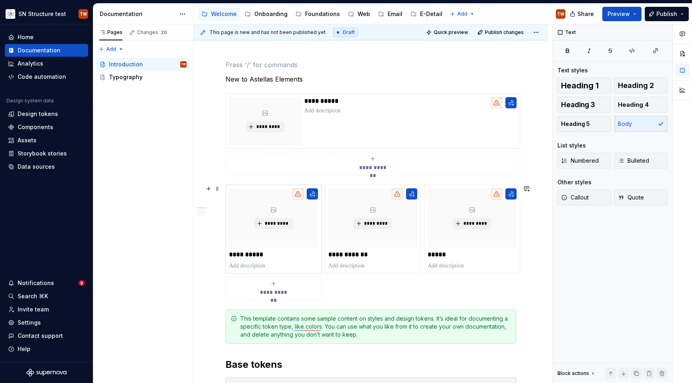
scroll to position [108, 0]
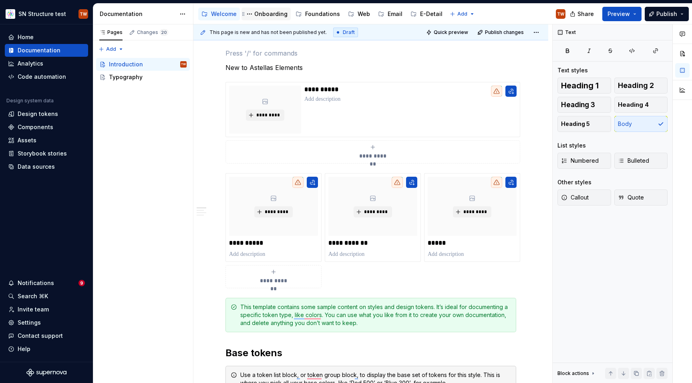
click at [271, 16] on div "Onboarding" at bounding box center [270, 14] width 33 height 8
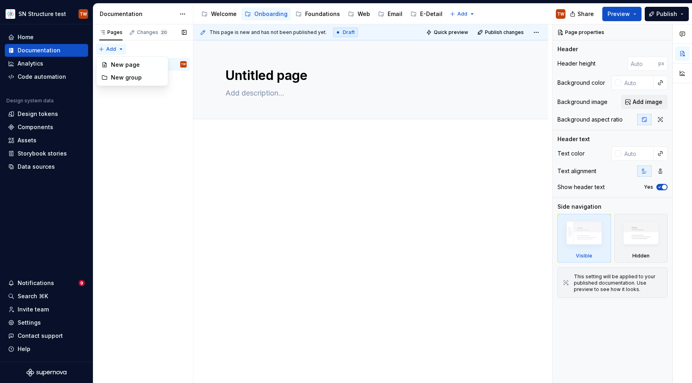
click at [115, 48] on div "Pages Changes 20 Add Accessibility guide for tree Page tree. Navigate the tree …" at bounding box center [143, 203] width 100 height 359
click at [124, 79] on div "New group" at bounding box center [137, 78] width 52 height 8
click at [125, 63] on div "Untitled page" at bounding box center [128, 64] width 38 height 8
click at [244, 77] on textarea "Untitled page" at bounding box center [369, 75] width 291 height 19
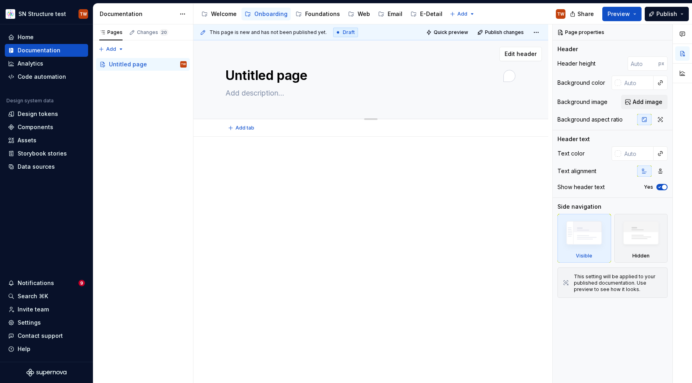
click at [244, 77] on textarea "Untitled page" at bounding box center [369, 75] width 291 height 19
click at [150, 90] on div "Pages Changes 20 Add Accessibility guide for tree Page tree. Navigate the tree …" at bounding box center [143, 203] width 100 height 359
click at [120, 49] on div "Pages Changes 20 Add Accessibility guide for tree Page tree. Navigate the tree …" at bounding box center [143, 203] width 100 height 359
click at [123, 79] on div "New group" at bounding box center [137, 78] width 52 height 8
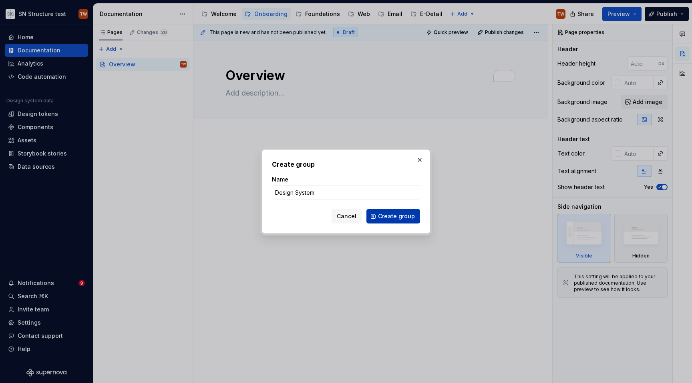
click at [341, 221] on button "Create group" at bounding box center [393, 216] width 54 height 14
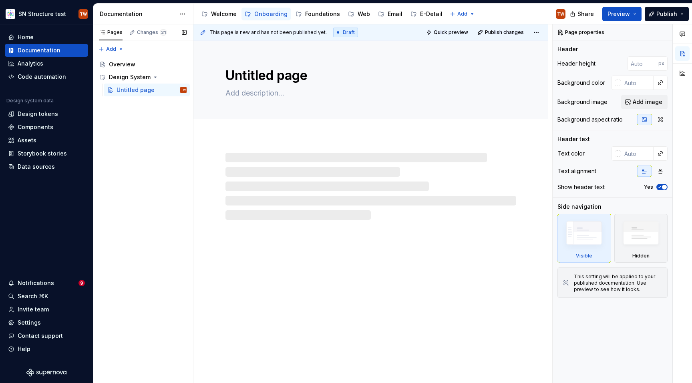
click at [159, 127] on div "Pages Changes 21 Add Accessibility guide for tree Page tree. Navigate the tree …" at bounding box center [143, 203] width 100 height 359
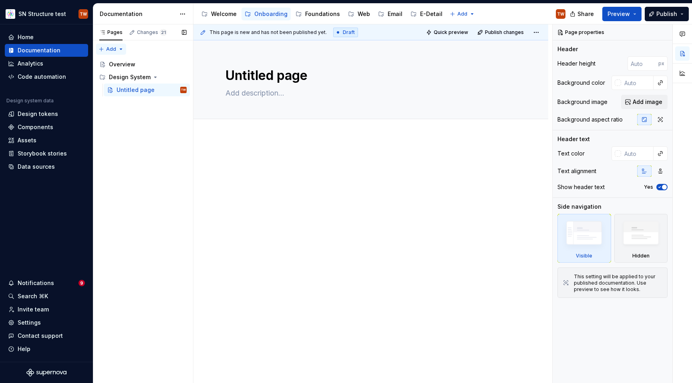
click at [103, 50] on div "Pages Changes 21 Add Accessibility guide for tree Page tree. Navigate the tree …" at bounding box center [143, 203] width 100 height 359
click at [131, 78] on div "New group" at bounding box center [137, 78] width 52 height 8
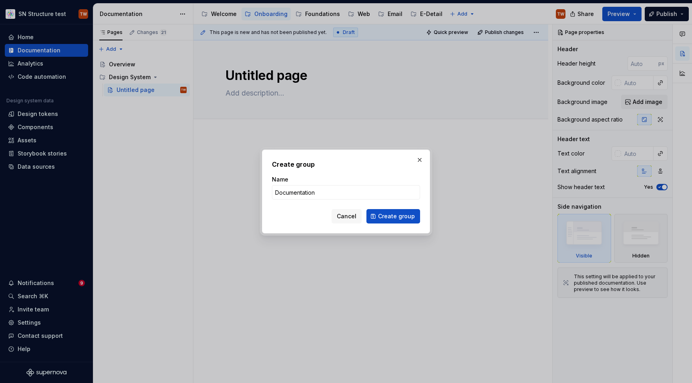
click button "Create group" at bounding box center [393, 216] width 54 height 14
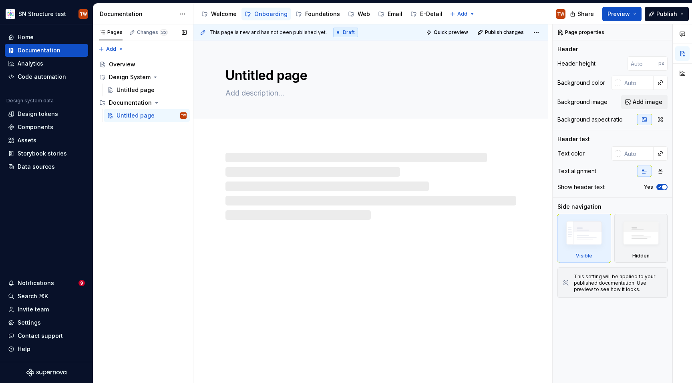
click at [138, 144] on div "Pages Changes 22 Add Accessibility guide for tree Page tree. Navigate the tree …" at bounding box center [143, 203] width 100 height 359
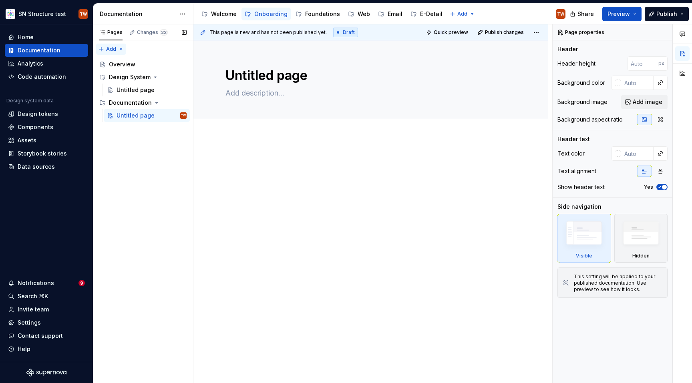
click at [112, 46] on div "Pages Changes 22 Add Accessibility guide for tree Page tree. Navigate the tree …" at bounding box center [143, 203] width 100 height 359
click at [133, 61] on div "New page" at bounding box center [137, 65] width 52 height 8
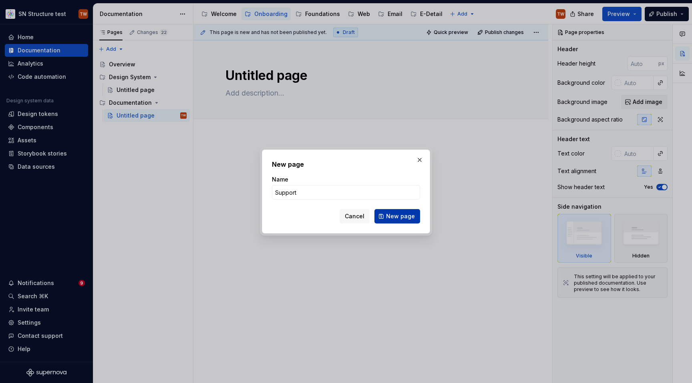
click at [341, 218] on span "New page" at bounding box center [400, 217] width 29 height 8
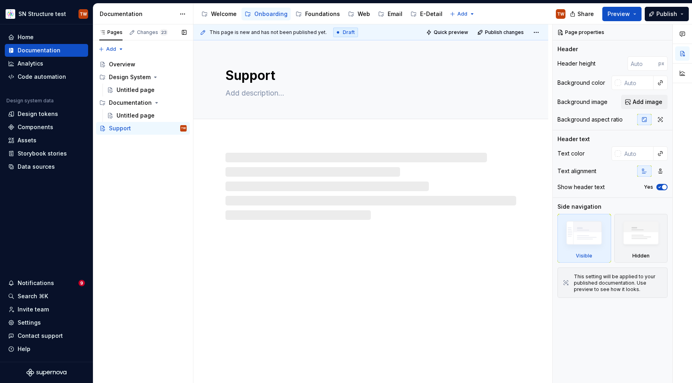
click at [170, 156] on div "Pages Changes 23 Add Accessibility guide for tree Page tree. Navigate the tree …" at bounding box center [143, 203] width 100 height 359
click at [135, 115] on div "Untitled page" at bounding box center [135, 116] width 38 height 8
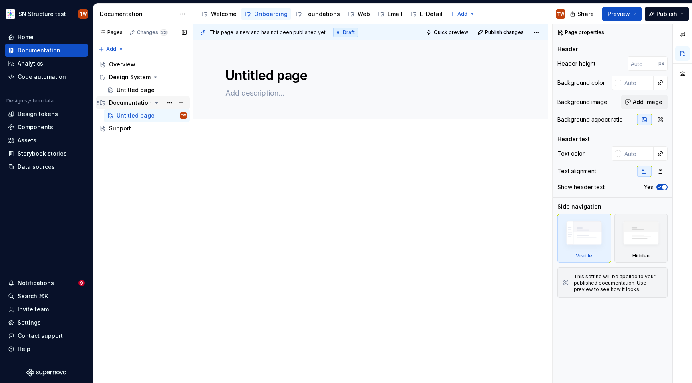
click at [124, 107] on div "Documentation" at bounding box center [148, 102] width 78 height 11
click at [131, 102] on div "Documentation" at bounding box center [130, 103] width 43 height 8
click at [181, 102] on button "Page tree" at bounding box center [180, 102] width 11 height 11
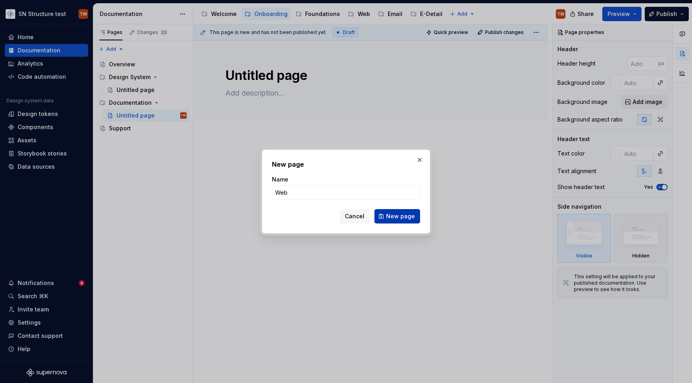
click at [341, 215] on span "New page" at bounding box center [400, 217] width 29 height 8
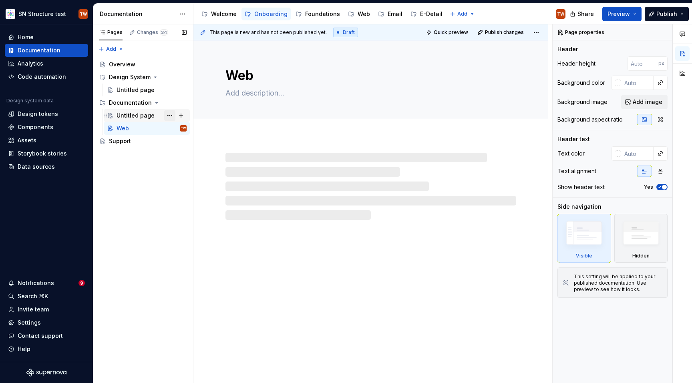
click at [169, 115] on button "Page tree" at bounding box center [169, 115] width 11 height 11
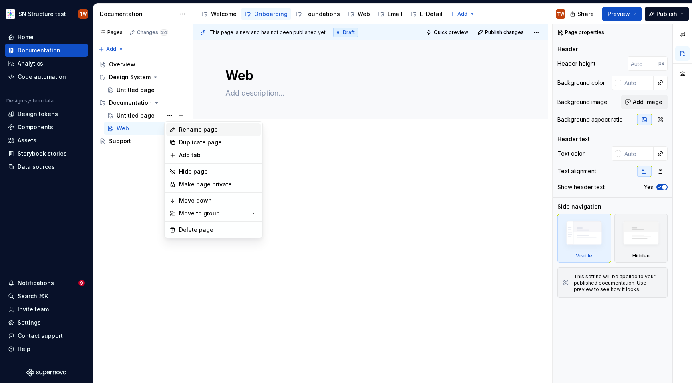
click at [189, 132] on div "Rename page" at bounding box center [218, 130] width 78 height 8
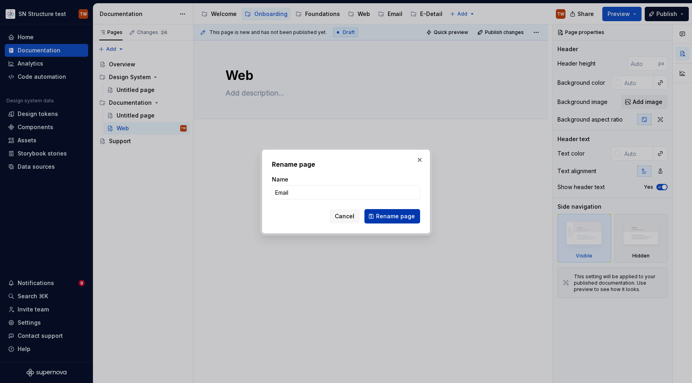
click at [341, 217] on span "Rename page" at bounding box center [395, 217] width 39 height 8
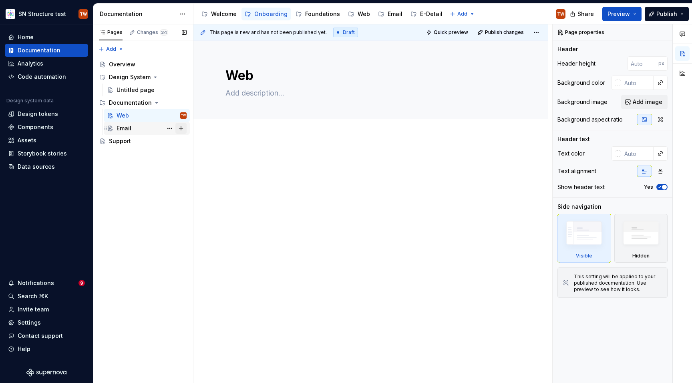
click at [182, 129] on button "Page tree" at bounding box center [180, 128] width 11 height 11
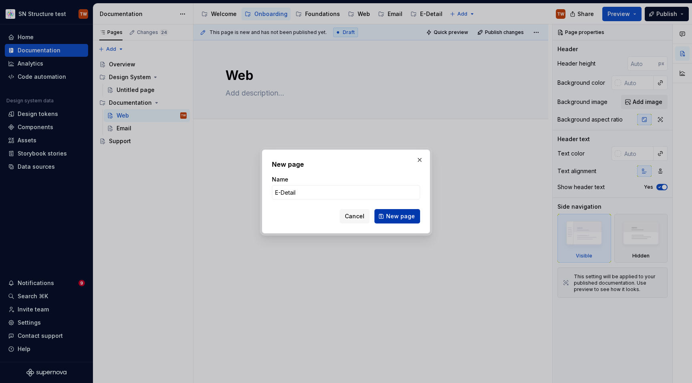
click at [341, 214] on span "New page" at bounding box center [400, 217] width 29 height 8
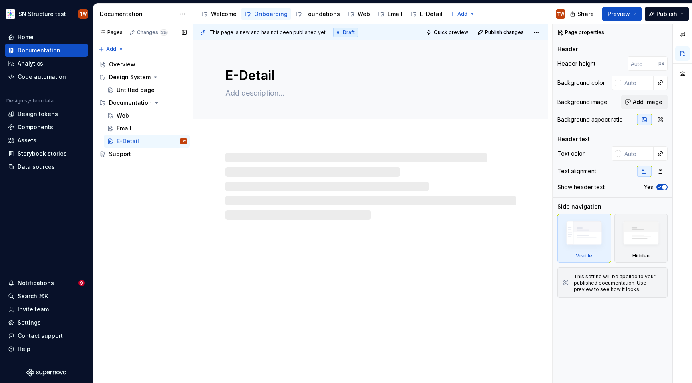
click at [155, 180] on div "Pages Changes 25 Add Accessibility guide for tree Page tree. Navigate the tree …" at bounding box center [143, 203] width 100 height 359
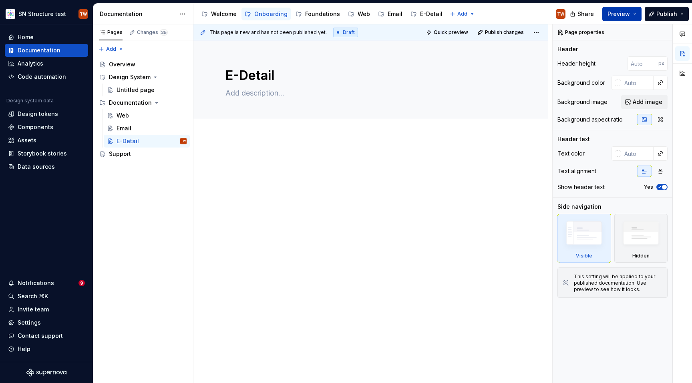
click at [341, 10] on span "Preview" at bounding box center [618, 14] width 22 height 8
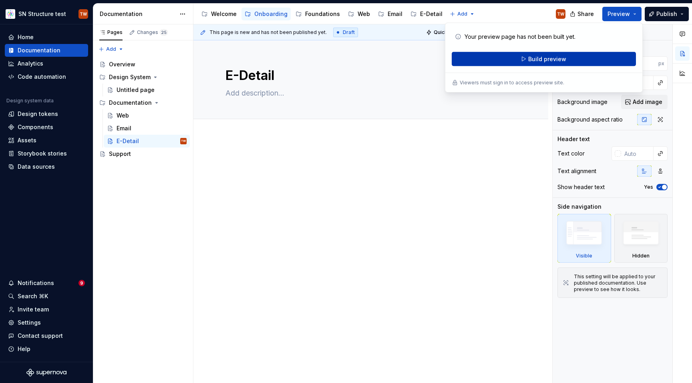
click at [341, 57] on button "Build preview" at bounding box center [543, 59] width 184 height 14
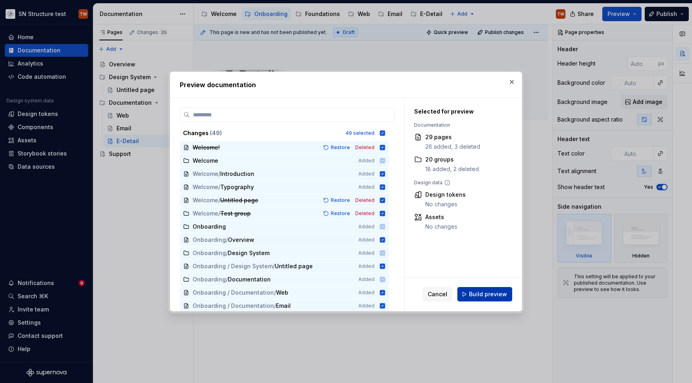
click at [341, 292] on span "Build preview" at bounding box center [488, 295] width 38 height 8
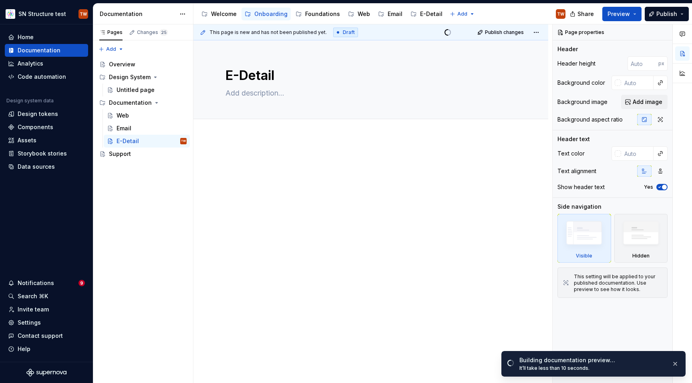
click at [341, 218] on div at bounding box center [370, 224] width 355 height 174
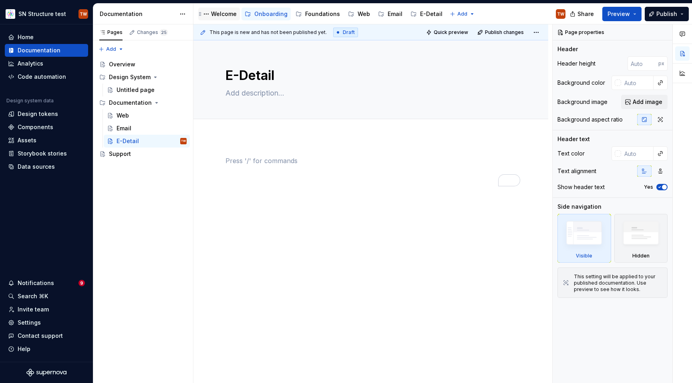
click at [224, 14] on div "Welcome" at bounding box center [224, 14] width 26 height 8
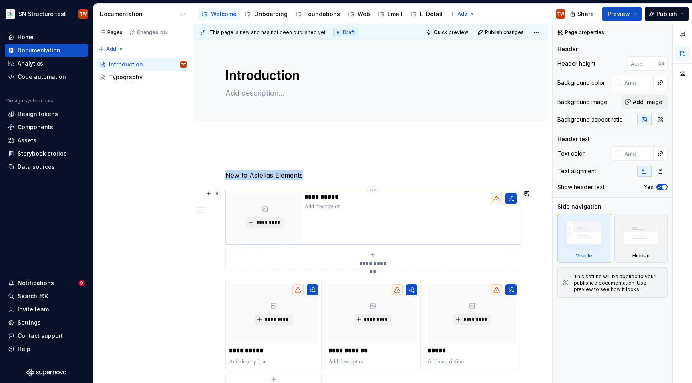
click at [440, 219] on div "**********" at bounding box center [410, 217] width 212 height 48
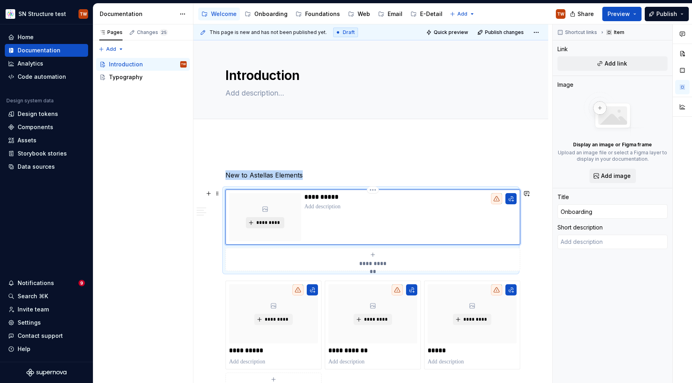
click at [272, 222] on span "*********" at bounding box center [268, 223] width 24 height 6
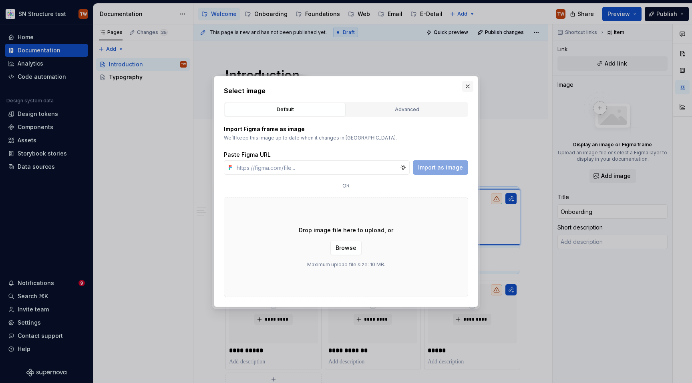
click at [466, 87] on button "button" at bounding box center [467, 86] width 11 height 11
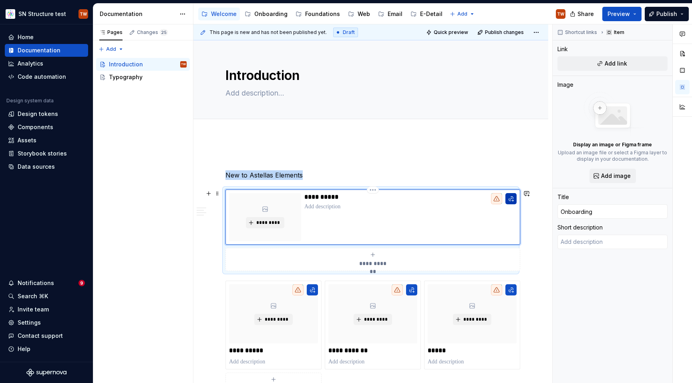
click at [512, 199] on button "To enrich screen reader interactions, please activate Accessibility in Grammarl…" at bounding box center [510, 198] width 11 height 11
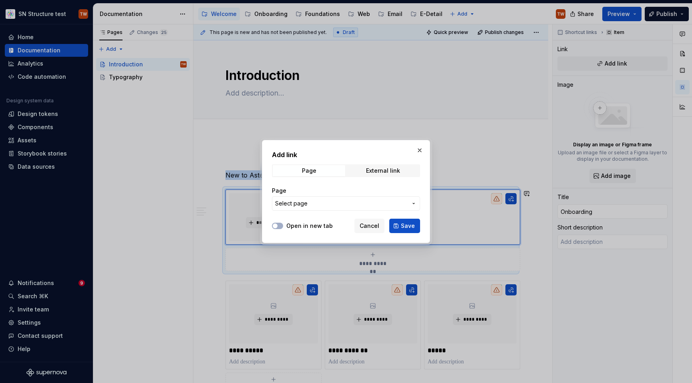
click at [339, 205] on span "Select page" at bounding box center [341, 204] width 132 height 8
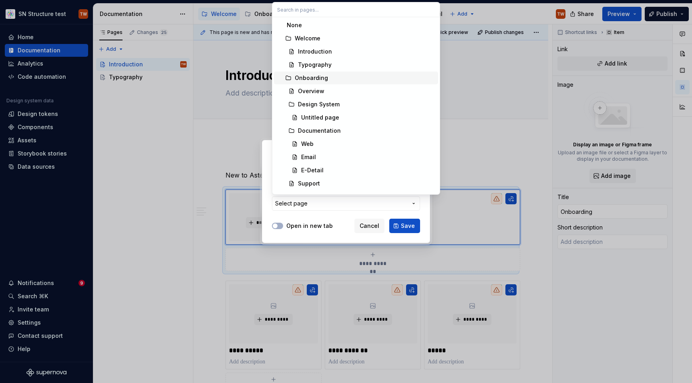
click at [313, 76] on div "Onboarding" at bounding box center [311, 78] width 33 height 8
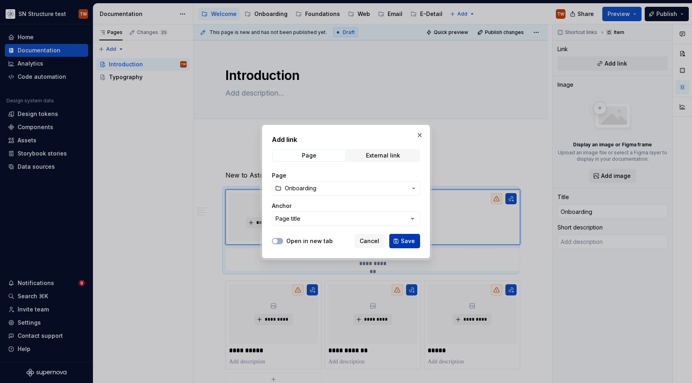
click at [407, 241] on span "Save" at bounding box center [408, 241] width 14 height 8
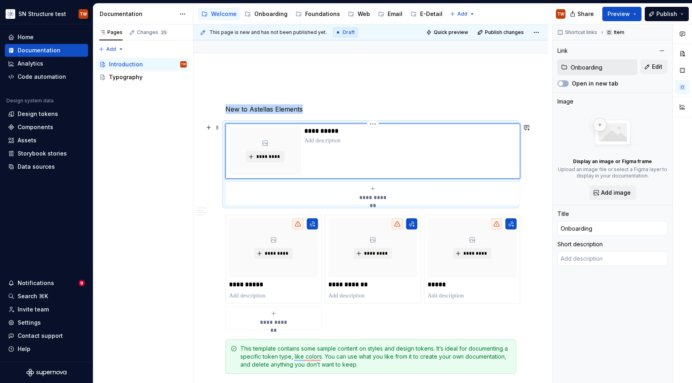
scroll to position [68, 0]
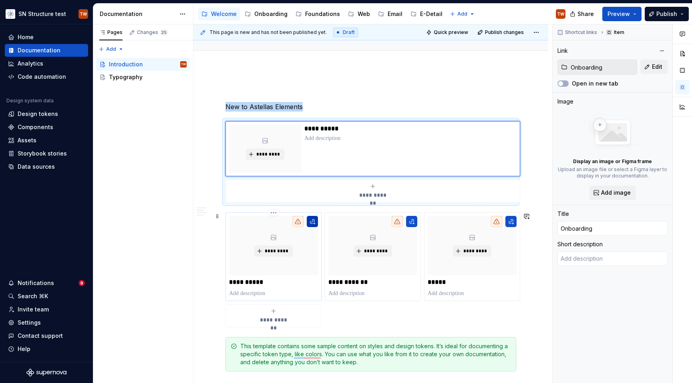
type textarea "*"
type input "Brand Site"
click at [313, 217] on button "To enrich screen reader interactions, please activate Accessibility in Grammarl…" at bounding box center [312, 221] width 11 height 11
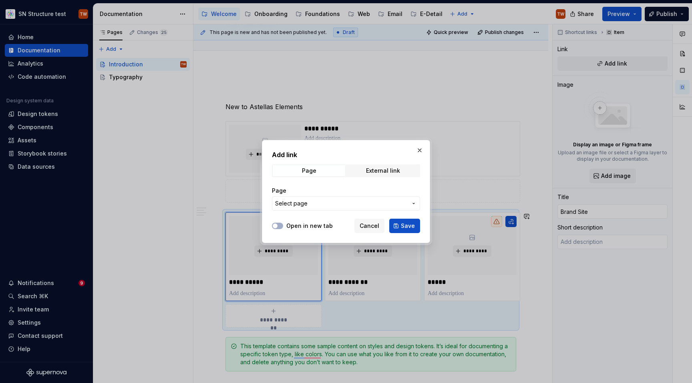
click at [342, 205] on span "Select page" at bounding box center [341, 204] width 132 height 8
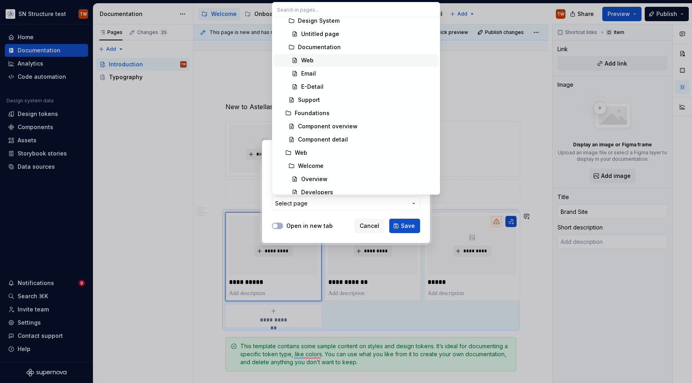
scroll to position [84, 0]
click at [309, 151] on div "Web" at bounding box center [365, 152] width 140 height 8
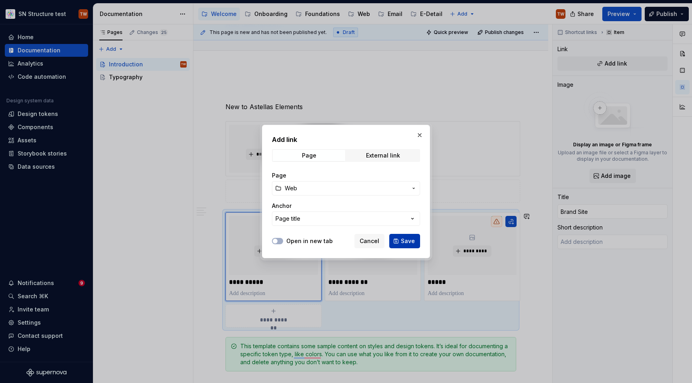
click at [407, 243] on span "Save" at bounding box center [408, 241] width 14 height 8
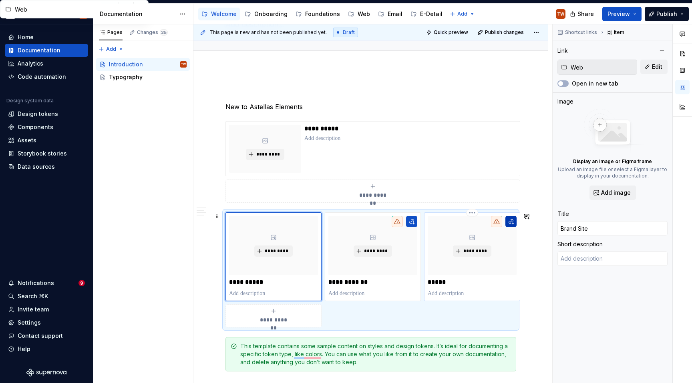
type textarea "*"
type input "Email"
click at [513, 221] on button "To enrich screen reader interactions, please activate Accessibility in Grammarl…" at bounding box center [510, 221] width 11 height 11
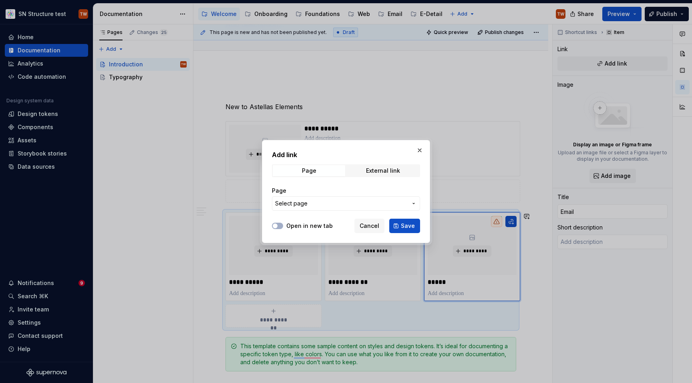
click at [377, 205] on span "Select page" at bounding box center [341, 204] width 132 height 8
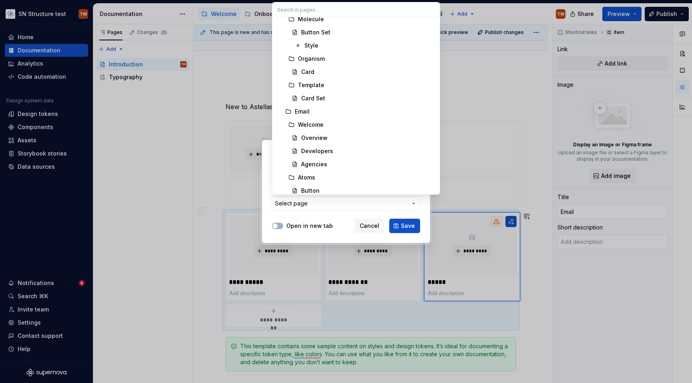
scroll to position [286, 0]
click at [303, 130] on span "Email" at bounding box center [356, 135] width 164 height 13
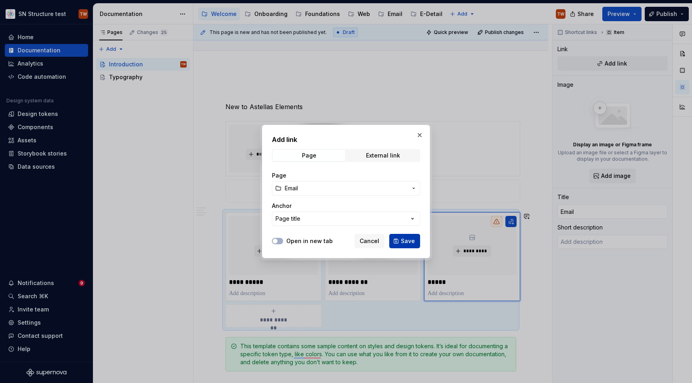
click at [403, 238] on span "Save" at bounding box center [408, 241] width 14 height 8
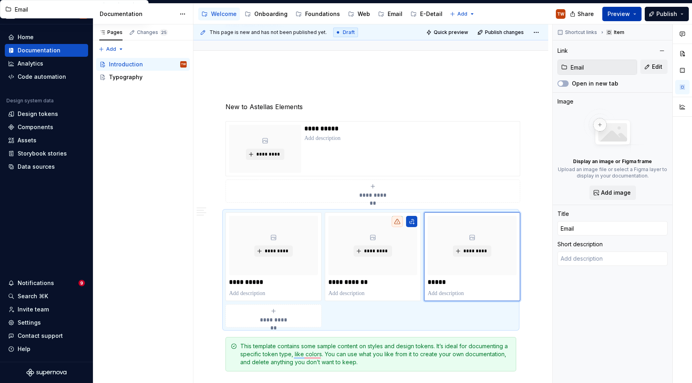
click at [630, 10] on span "Preview" at bounding box center [618, 14] width 22 height 8
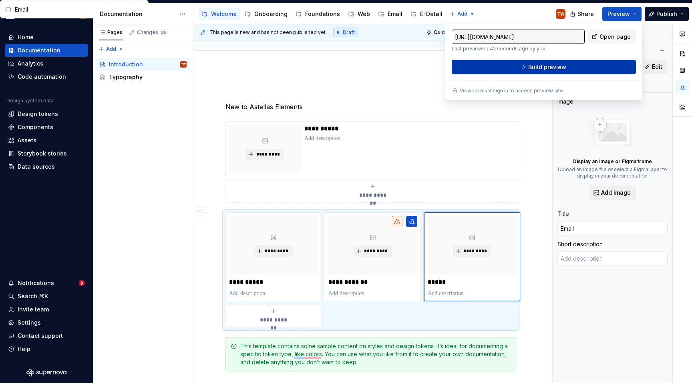
click at [569, 66] on button "Build preview" at bounding box center [543, 67] width 184 height 14
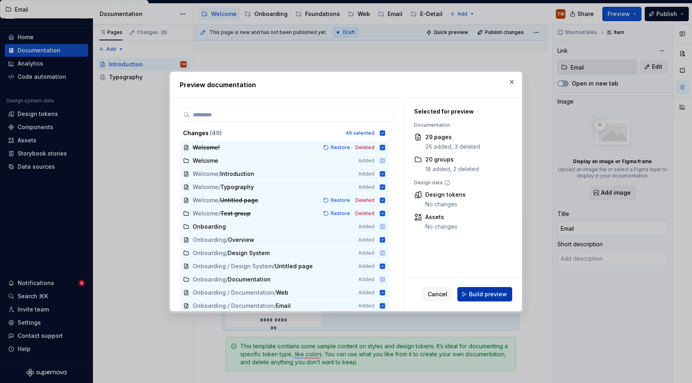
click at [492, 296] on span "Build preview" at bounding box center [488, 295] width 38 height 8
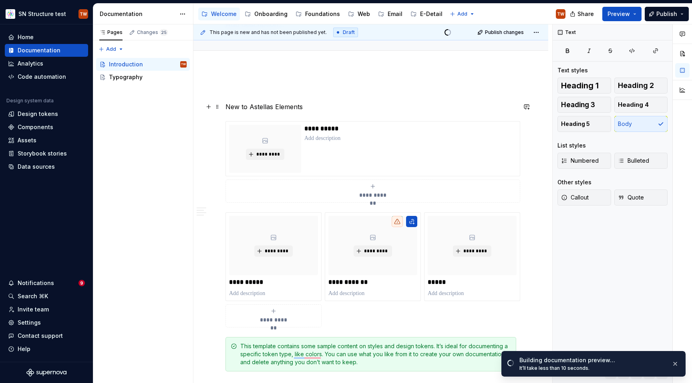
click at [364, 110] on p "New to Astellas Elements" at bounding box center [370, 107] width 291 height 10
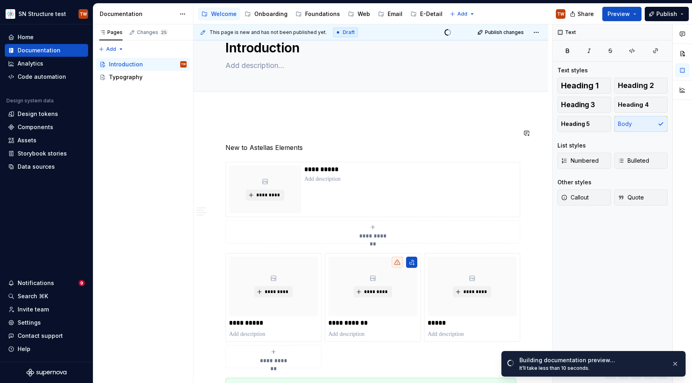
scroll to position [0, 0]
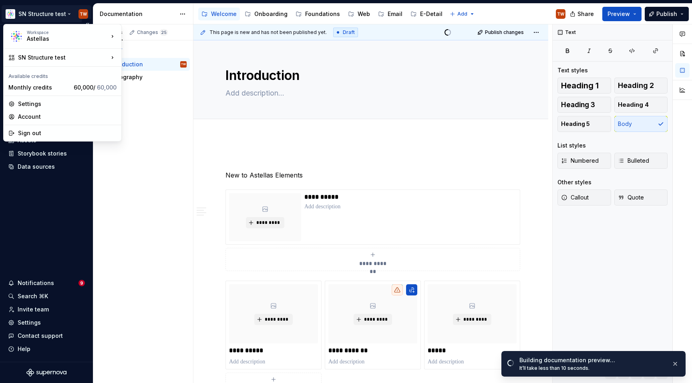
click at [64, 11] on html "SN Structure test TW Home Documentation Analytics Code automation Design system…" at bounding box center [346, 191] width 692 height 383
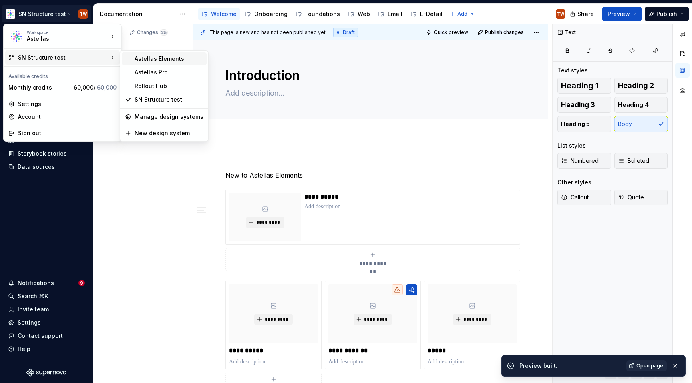
click at [168, 60] on div "Astellas Elements" at bounding box center [168, 59] width 69 height 8
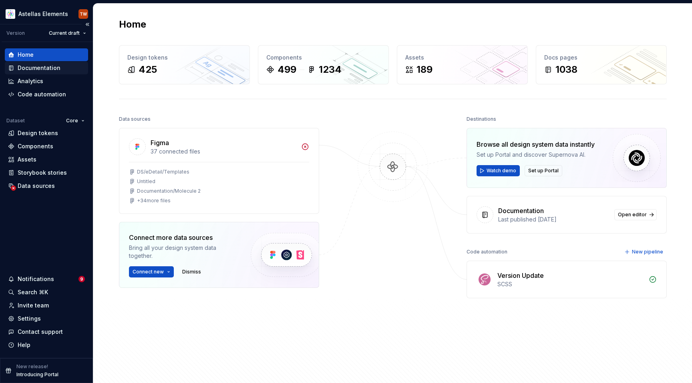
click at [50, 66] on div "Documentation" at bounding box center [39, 68] width 43 height 8
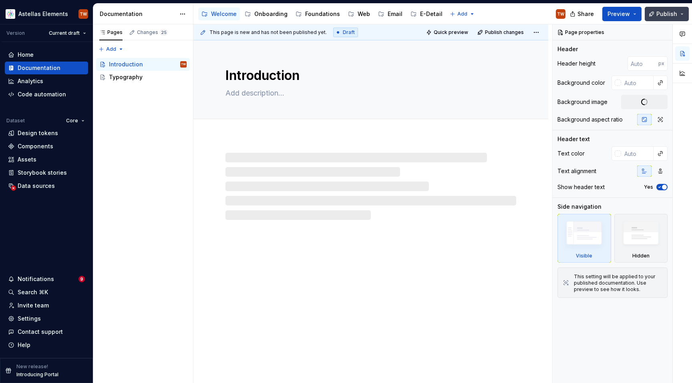
click at [670, 15] on span "Publish" at bounding box center [666, 14] width 21 height 8
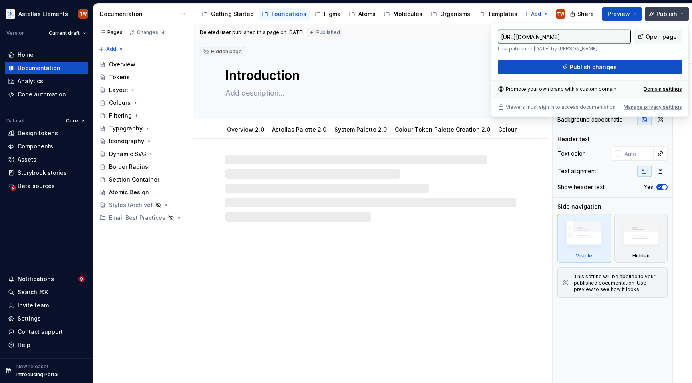
type textarea "*"
type textarea "Colours"
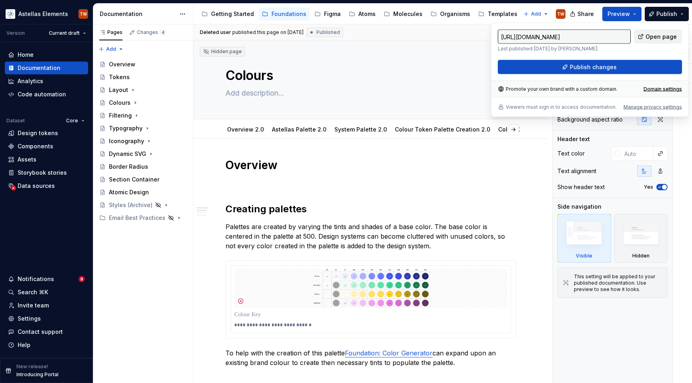
click at [668, 37] on span "Open page" at bounding box center [660, 37] width 31 height 8
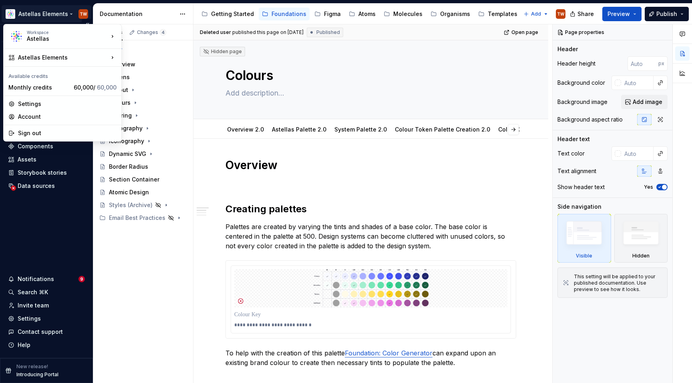
click at [64, 14] on html "Astellas Elements TW Version Current draft Home Documentation Analytics Code au…" at bounding box center [346, 191] width 692 height 383
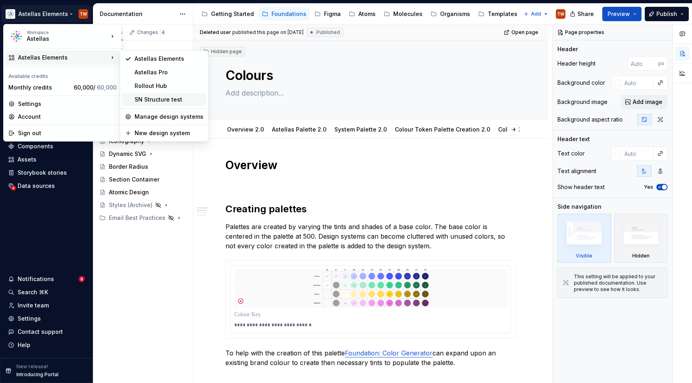
click at [168, 101] on div "SN Structure test" at bounding box center [168, 100] width 69 height 8
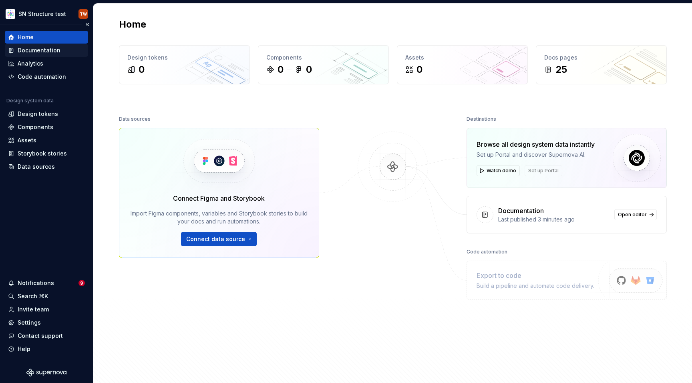
click at [39, 51] on div "Documentation" at bounding box center [39, 50] width 43 height 8
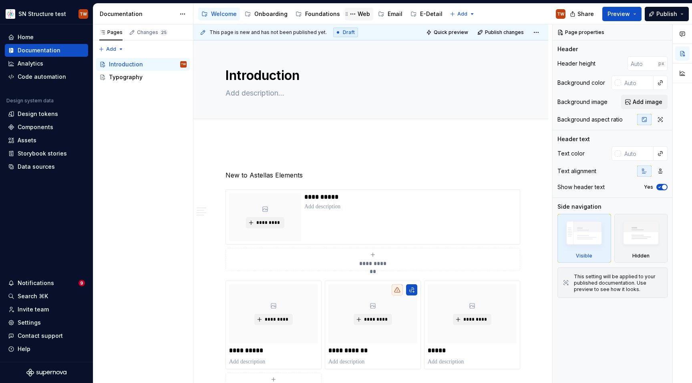
click at [361, 13] on div "Web" at bounding box center [363, 14] width 12 height 8
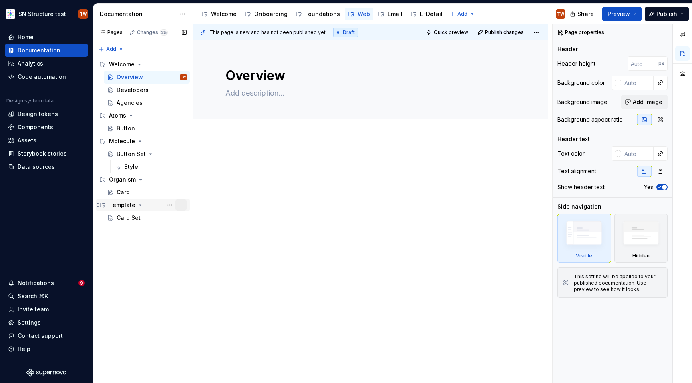
click at [182, 205] on button "Page tree" at bounding box center [180, 205] width 11 height 11
type textarea "*"
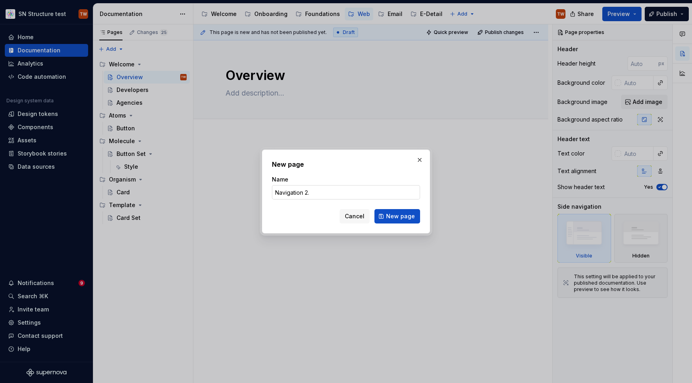
type input "Navigation 2.0"
click button "New page" at bounding box center [397, 216] width 46 height 14
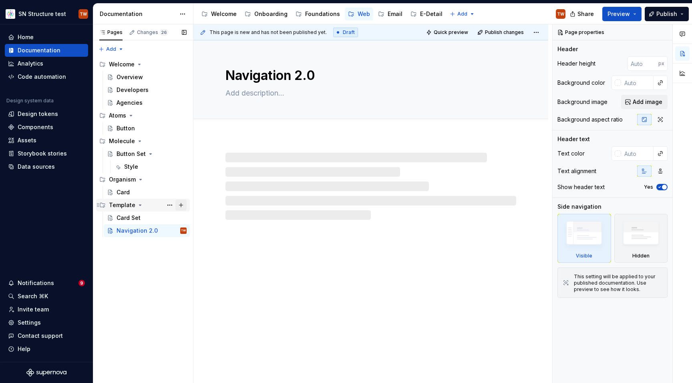
click at [184, 207] on button "Page tree" at bounding box center [180, 205] width 11 height 11
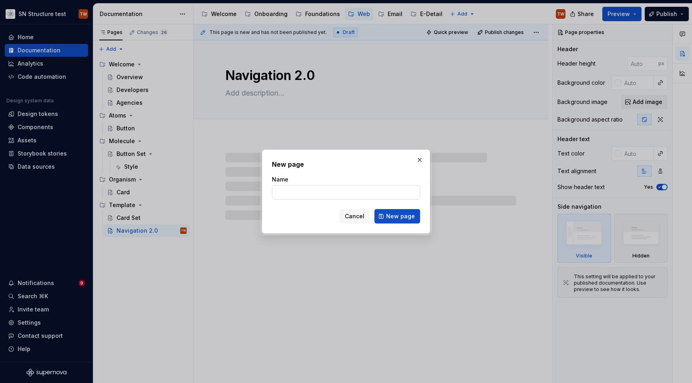
type textarea "*"
type input "Navigation Pro"
click button "New page" at bounding box center [397, 216] width 46 height 14
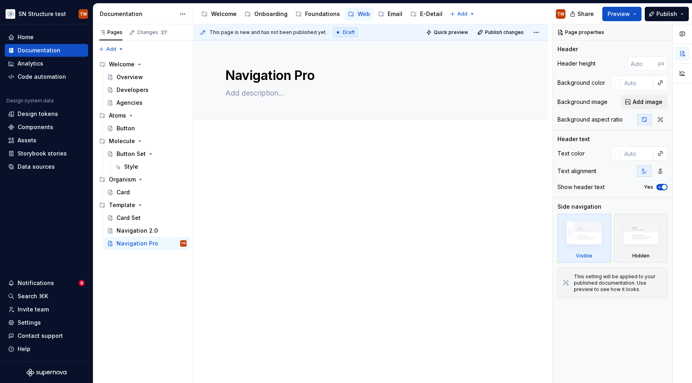
click at [243, 144] on div at bounding box center [370, 224] width 355 height 174
click at [137, 229] on div "Navigation 2.0" at bounding box center [136, 231] width 41 height 8
click at [241, 152] on div at bounding box center [370, 224] width 355 height 174
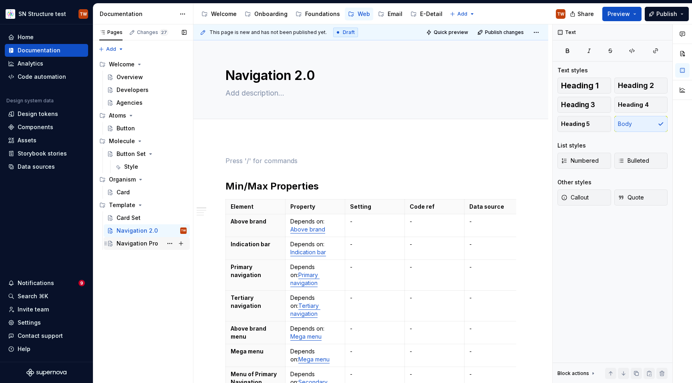
click at [150, 245] on div "Navigation Pro" at bounding box center [137, 244] width 42 height 8
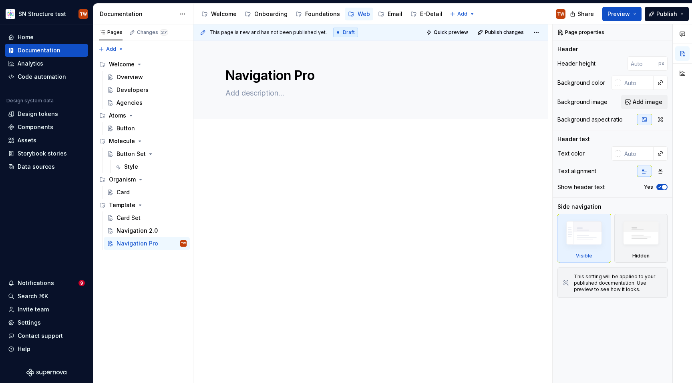
click at [242, 165] on p at bounding box center [370, 161] width 291 height 10
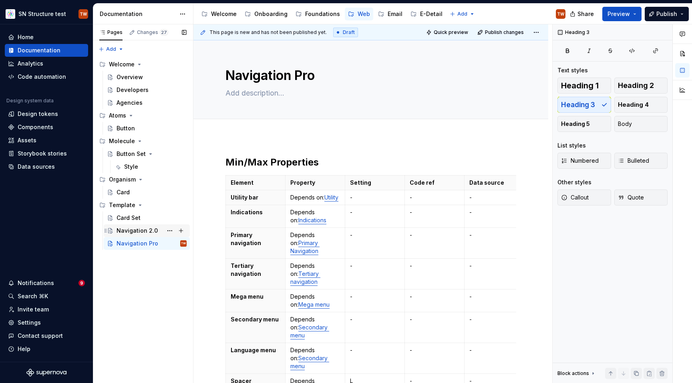
click at [139, 228] on div "Navigation 2.0" at bounding box center [136, 231] width 41 height 8
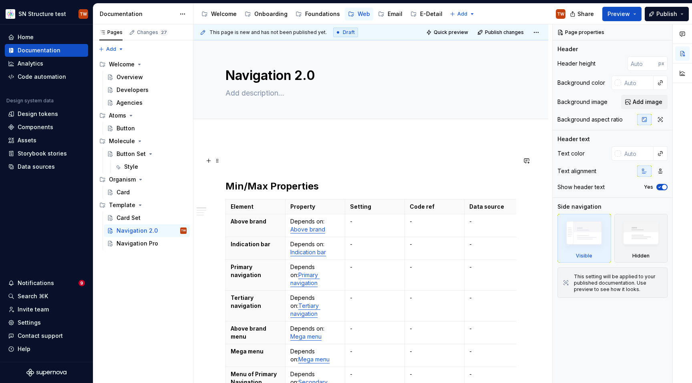
click at [233, 161] on p at bounding box center [370, 161] width 291 height 10
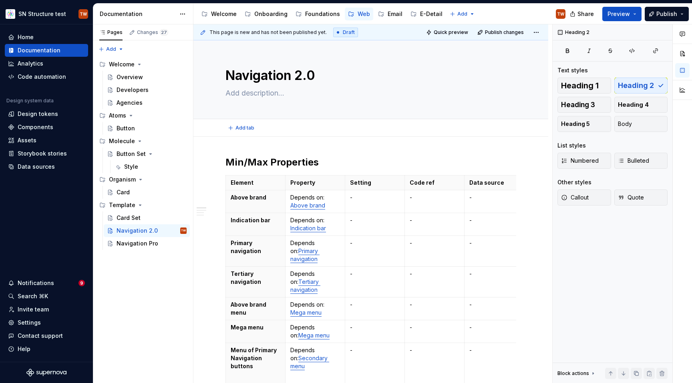
click at [259, 128] on div "Add tab" at bounding box center [370, 127] width 291 height 11
click at [148, 240] on div "Navigation Pro" at bounding box center [137, 244] width 42 height 8
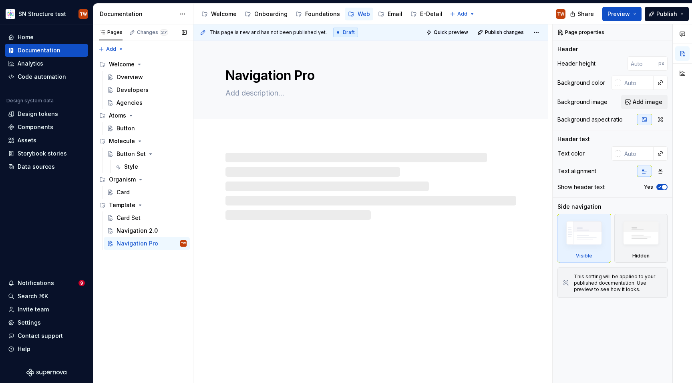
click at [140, 254] on div "Pages Changes 27 Add Accessibility guide for tree Page tree. Navigate the tree …" at bounding box center [143, 203] width 100 height 359
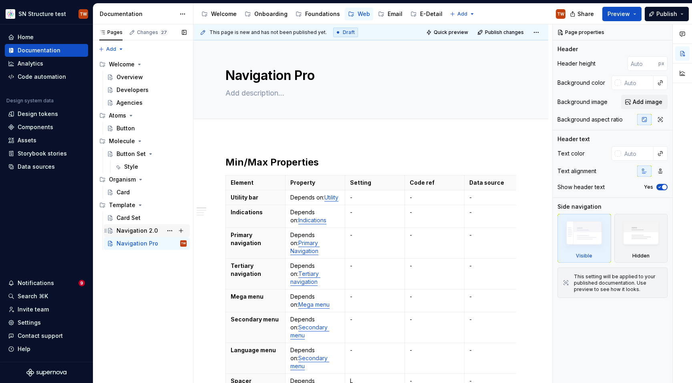
click at [140, 228] on div "Navigation 2.0" at bounding box center [136, 231] width 41 height 8
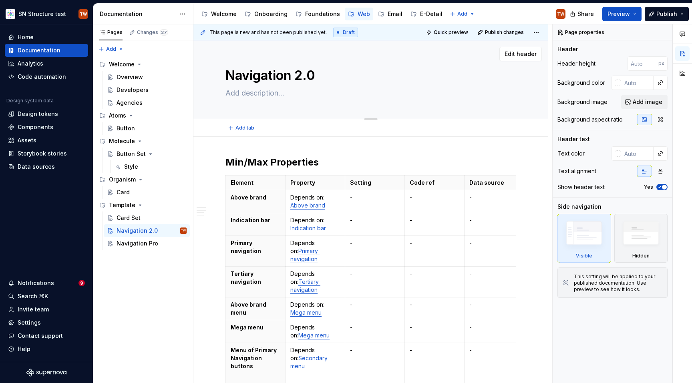
type textarea "*"
click at [249, 91] on textarea at bounding box center [369, 93] width 291 height 13
type textarea ";kw"
type textarea "*"
type textarea ";kwjN"
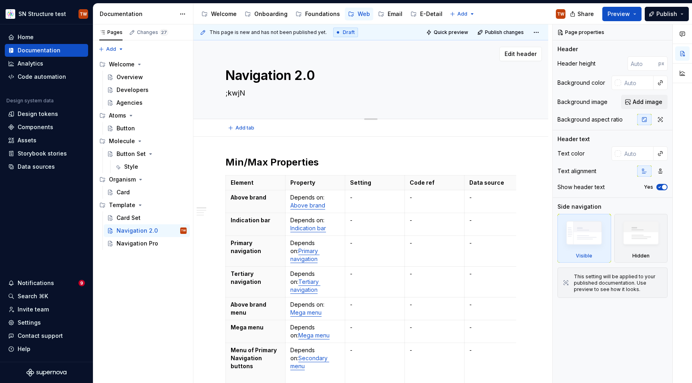
type textarea "*"
type textarea ";kwjNF"
type textarea "*"
type textarea ";kwjNF;A"
type textarea "*"
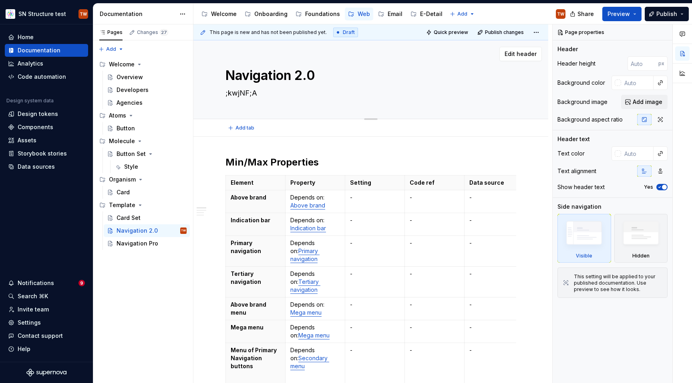
type textarea ";kwjNF;AS"
type textarea "*"
type textarea ";kwjNF;ASD"
type textarea "*"
type textarea ";kwjNF;ASDJFN"
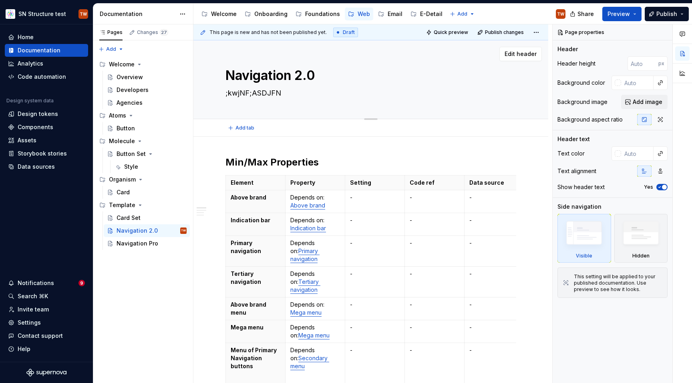
type textarea "*"
type textarea ";kwjNF;ASDJFNSA"
type textarea "*"
type textarea ";kwjNF;ASDJFNSA;"
type textarea "*"
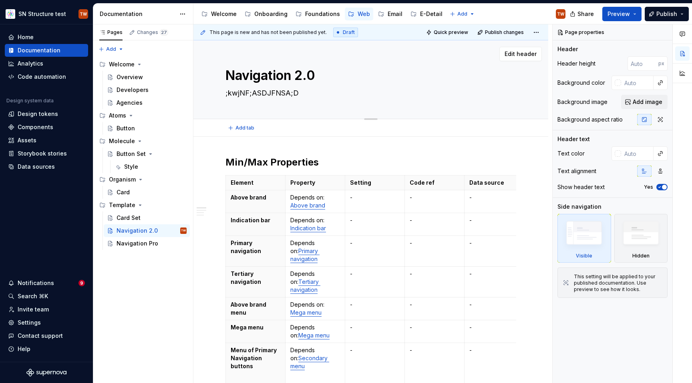
type textarea ";kwjNF;ASDJFNSA;DJ"
type textarea "*"
type textarea ";kwjNF;ASDJFNSA;DJF"
type textarea "*"
type textarea ";kwjNF;ASDJFNSA;DJFNA"
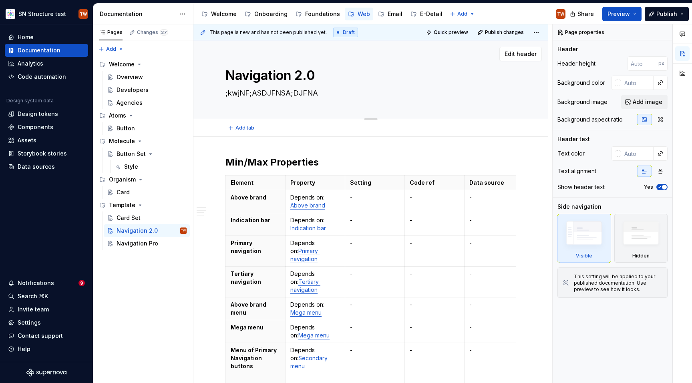
type textarea "*"
type textarea ";kwjNF;ASDJFNSA;DJFNAS"
type textarea "*"
type textarea ";kwjNF;ASDJFNSA;DJFNASF"
type textarea "*"
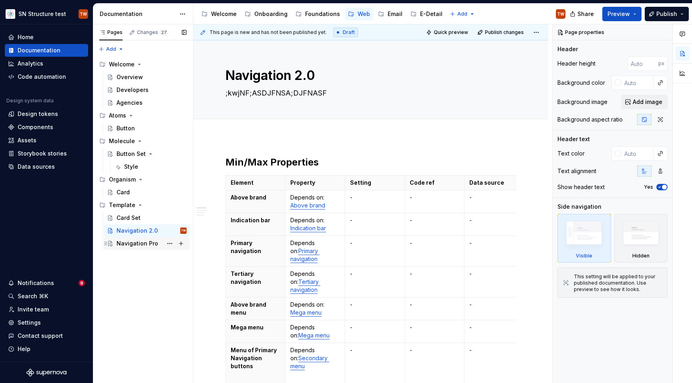
type textarea ";kwjNF;ASDJFNSA;DJFNASF"
click at [150, 238] on div "Navigation Pro" at bounding box center [147, 243] width 86 height 13
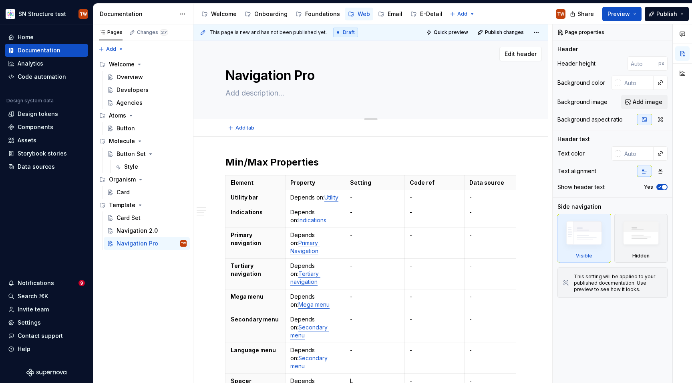
click at [272, 93] on textarea at bounding box center [369, 93] width 291 height 13
type textarea "*"
type textarea ";A"
type textarea "*"
type textarea ";AK"
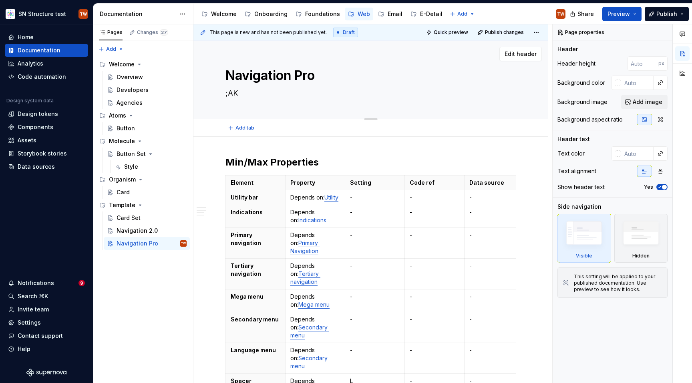
type textarea "*"
type textarea ";AKJ"
type textarea "*"
type textarea ";AKJN"
type textarea "*"
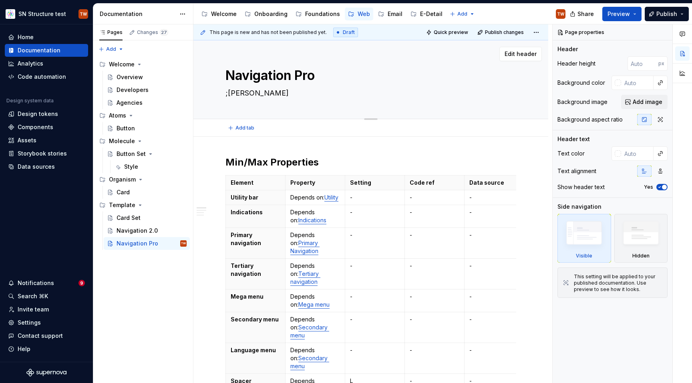
type textarea ";AKJND"
type textarea "*"
type textarea ";AKJNDV"
type textarea "*"
type textarea ";AKJNDV;"
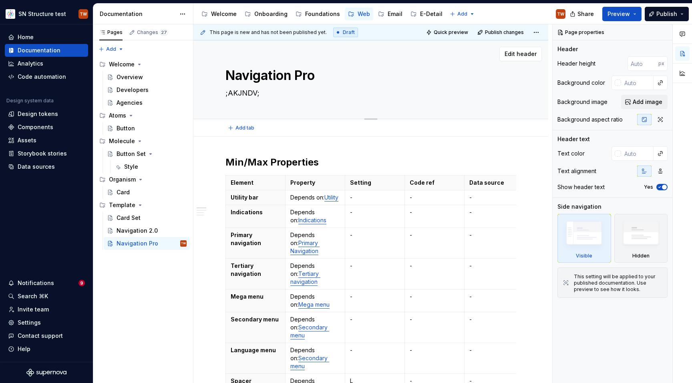
type textarea "*"
type textarea ";AKJNDV;ASD"
type textarea "*"
type textarea ";AKJNDV;ASDK"
type textarea "*"
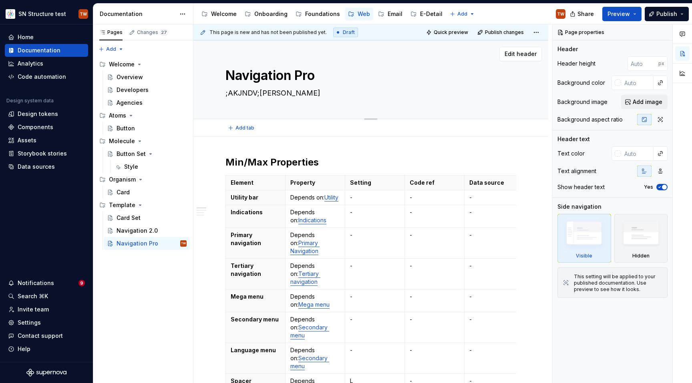
type textarea ";AKJNDV;ASDKJF"
type textarea "*"
type textarea ";AKJNDV;ASDKJFNED"
type textarea "*"
type textarea ";AKJNDV;ASDKJFNEDA"
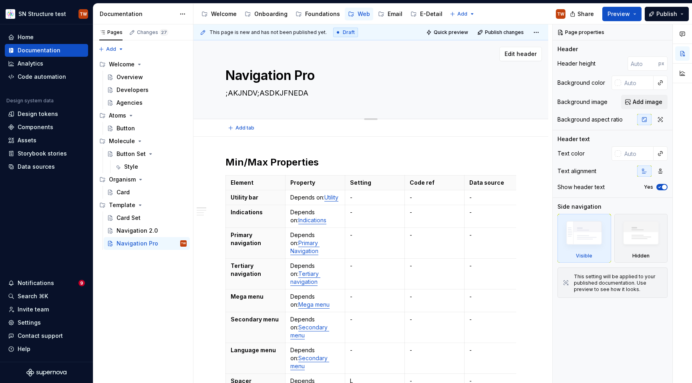
type textarea "*"
type textarea ";AKJNDV;ASDKJFNEDAF"
type textarea "*"
type textarea ";AKJNDV;ASDKJFNEDAF"
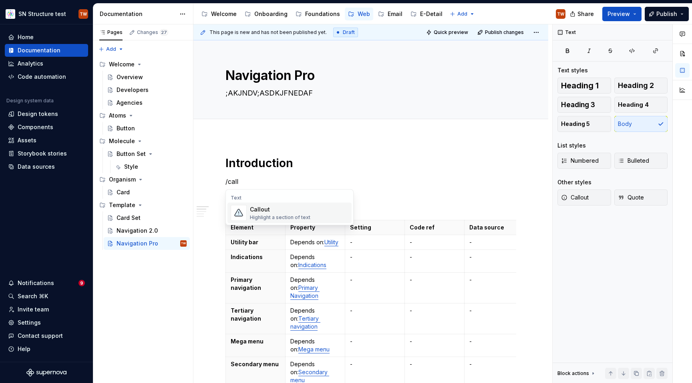
click at [271, 221] on span "Callout Highlight a section of text" at bounding box center [289, 213] width 124 height 21
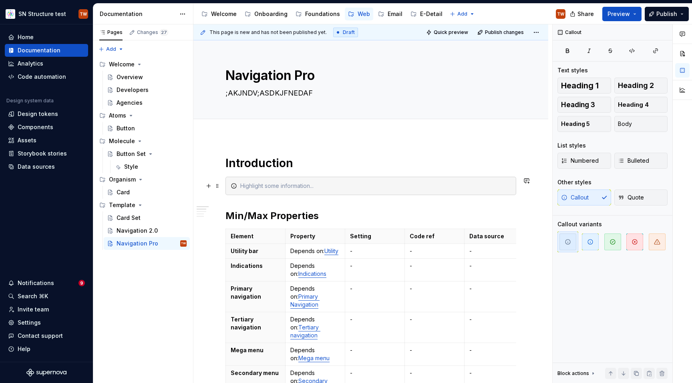
click at [234, 189] on icon "To enrich screen reader interactions, please activate Accessibility in Grammarl…" at bounding box center [234, 186] width 6 height 6
click at [609, 299] on div "Callout Text styles Heading 1 Heading 2 Heading 3 Heading 4 Heading 5 Body List…" at bounding box center [612, 203] width 120 height 359
click at [331, 162] on h1 "Introduction" at bounding box center [370, 163] width 291 height 14
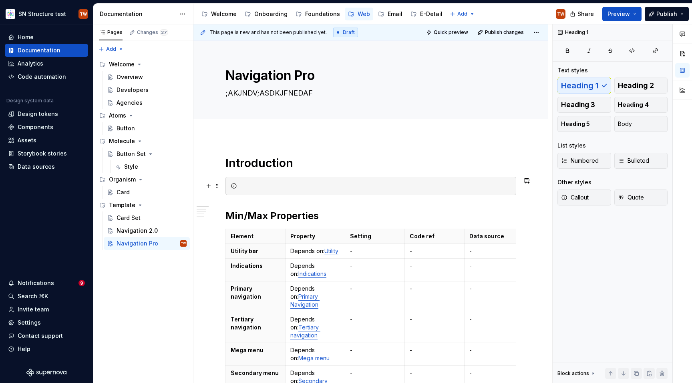
click at [284, 181] on div "To enrich screen reader interactions, please activate Accessibility in Grammarl…" at bounding box center [370, 186] width 291 height 18
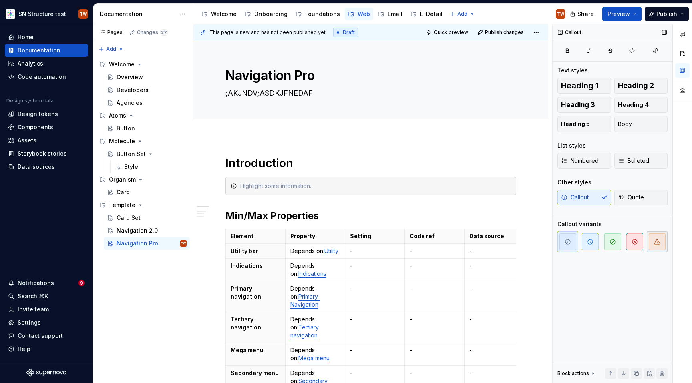
click at [660, 243] on icon "button" at bounding box center [657, 242] width 6 height 6
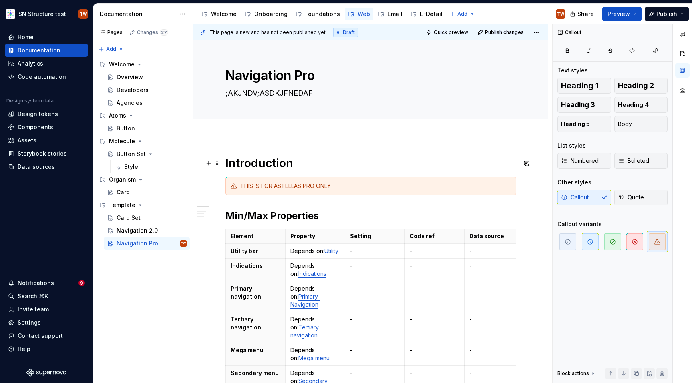
click at [392, 165] on h1 "Introduction" at bounding box center [370, 163] width 291 height 14
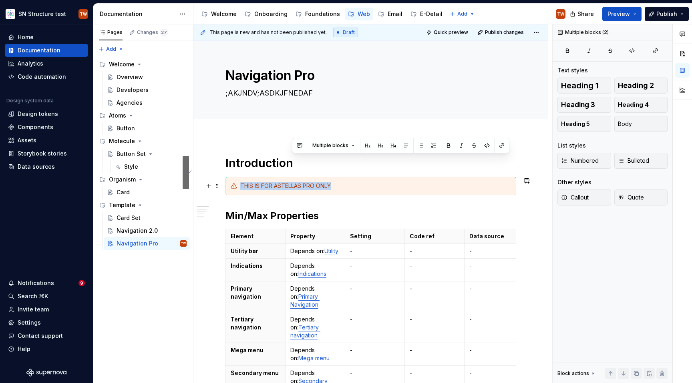
drag, startPoint x: 366, startPoint y: 162, endPoint x: 396, endPoint y: 190, distance: 41.6
copy div "THIS IS FOR ASTELLAS PRO ONLY"
click at [140, 234] on div "Navigation 2.0" at bounding box center [136, 231] width 41 height 8
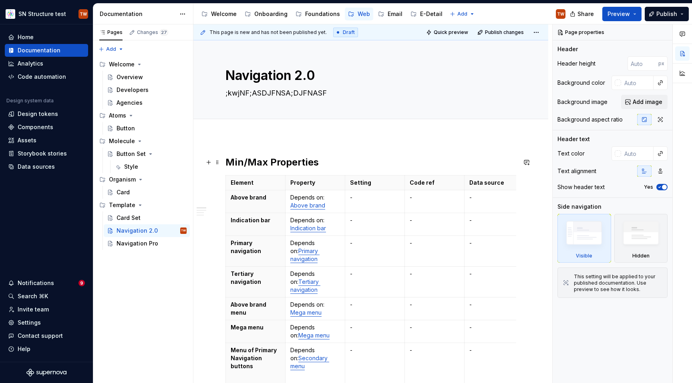
click at [338, 164] on h2 "Min/Max Properties" at bounding box center [370, 162] width 291 height 13
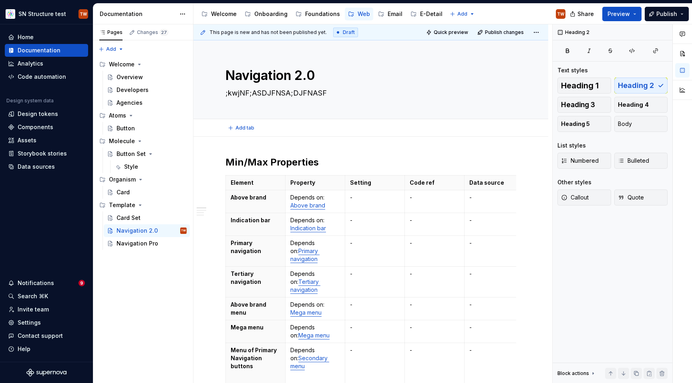
click at [228, 135] on div "Add tab" at bounding box center [370, 128] width 355 height 18
click at [144, 241] on div "Navigation Pro" at bounding box center [137, 244] width 42 height 8
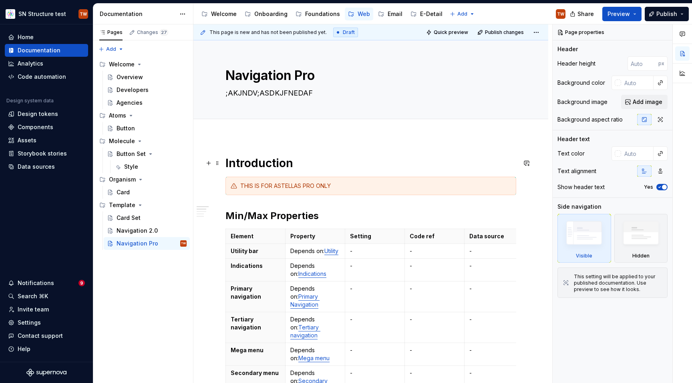
type textarea "*"
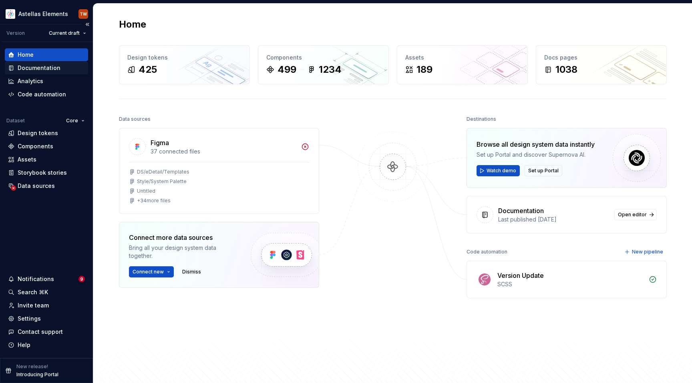
click at [41, 70] on div "Documentation" at bounding box center [39, 68] width 43 height 8
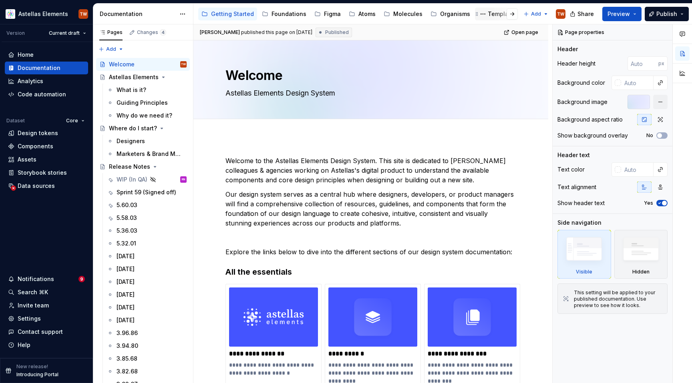
click at [487, 15] on div "Templates" at bounding box center [502, 14] width 30 height 8
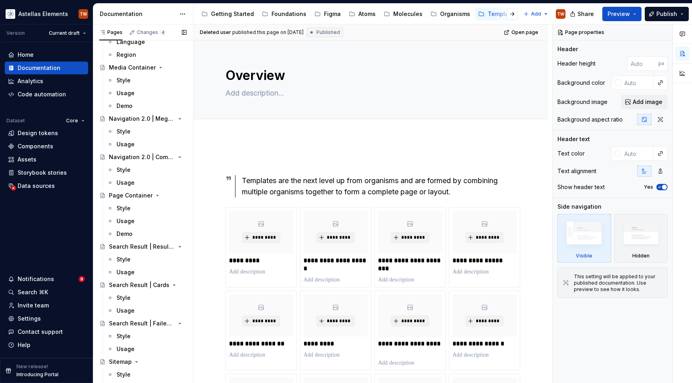
scroll to position [1060, 0]
click at [134, 127] on div "Style" at bounding box center [151, 131] width 70 height 11
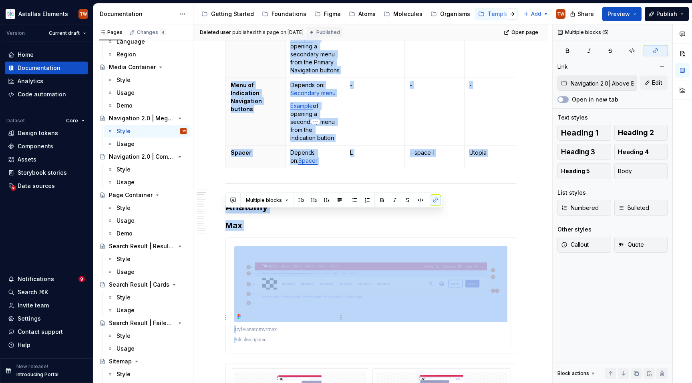
scroll to position [446, 0]
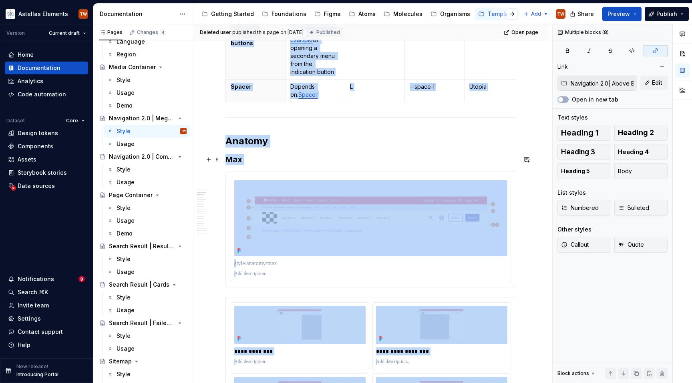
drag, startPoint x: 227, startPoint y: 189, endPoint x: 526, endPoint y: 275, distance: 311.9
copy div "**********"
click at [58, 13] on html "Astellas Elements TW Version Current draft Home Documentation Analytics Code au…" at bounding box center [346, 191] width 692 height 383
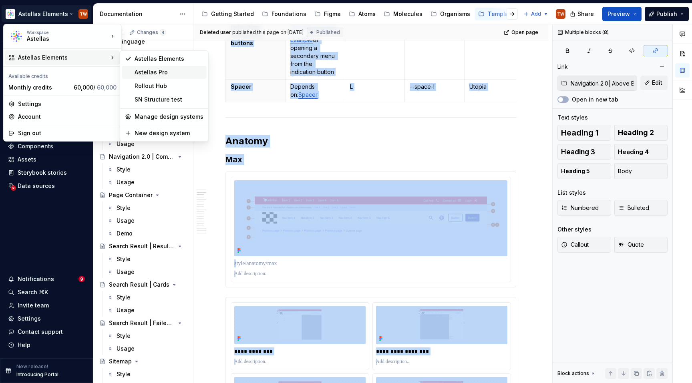
click at [160, 76] on div "Astellas Pro" at bounding box center [168, 72] width 69 height 8
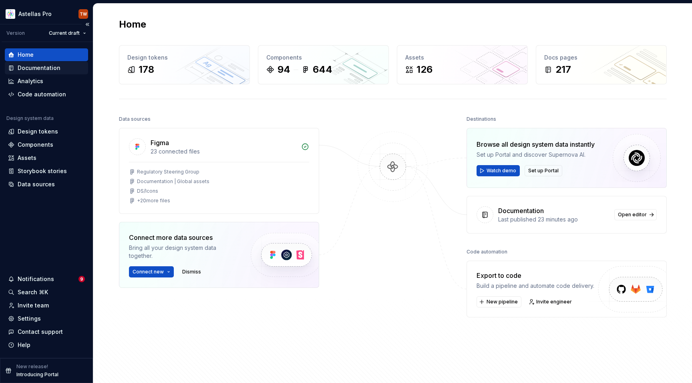
click at [49, 67] on div "Documentation" at bounding box center [39, 68] width 43 height 8
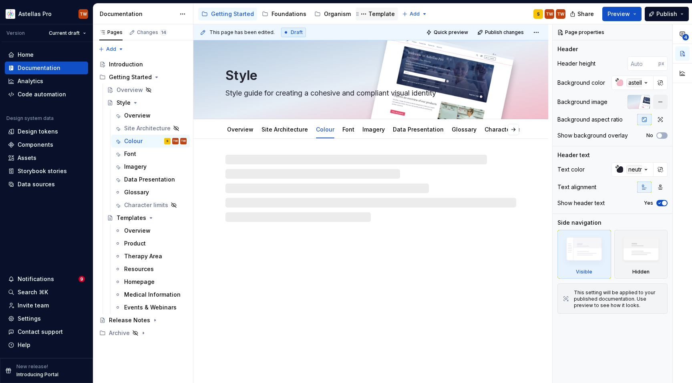
click at [379, 12] on div "Template" at bounding box center [381, 14] width 26 height 8
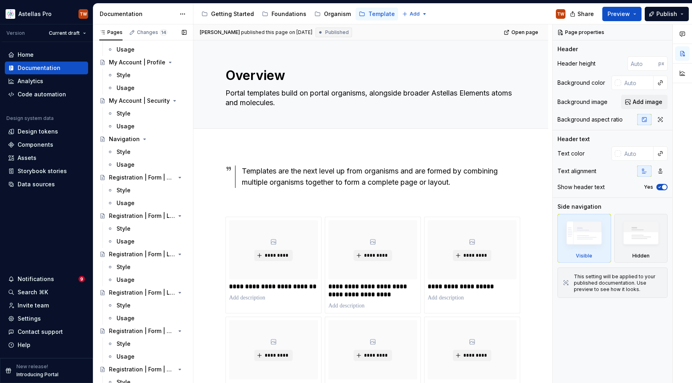
scroll to position [590, 0]
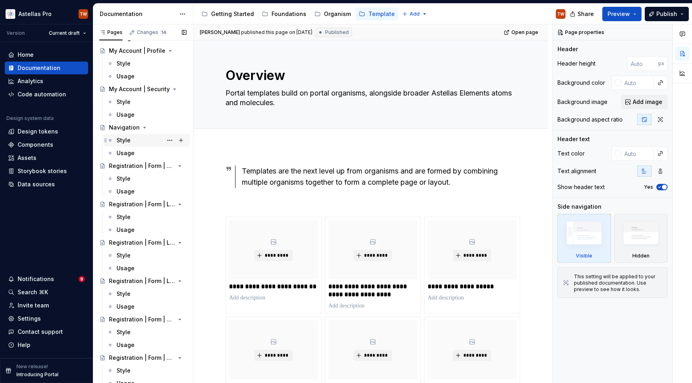
click at [131, 138] on div "Style" at bounding box center [151, 140] width 70 height 11
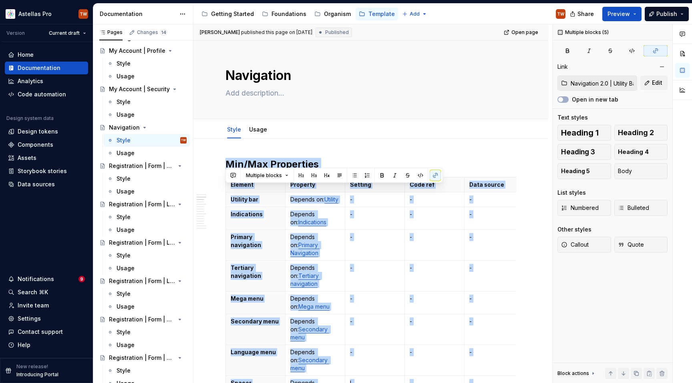
scroll to position [453, 0]
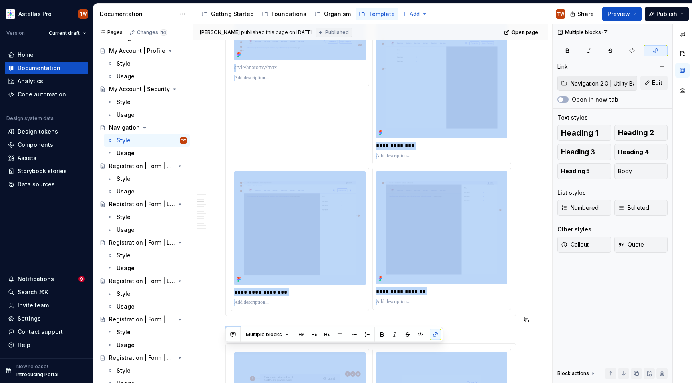
drag, startPoint x: 227, startPoint y: 164, endPoint x: 441, endPoint y: 324, distance: 268.0
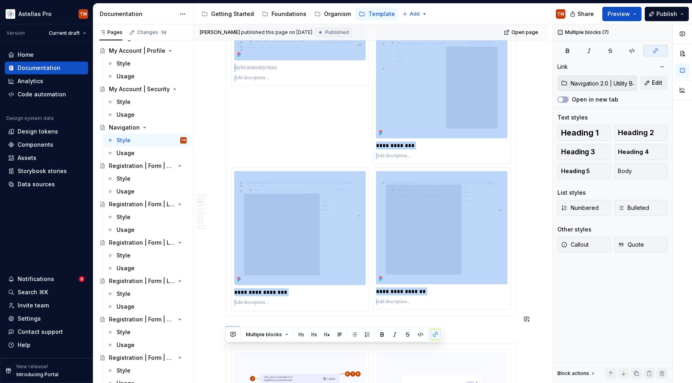
copy div "**********"
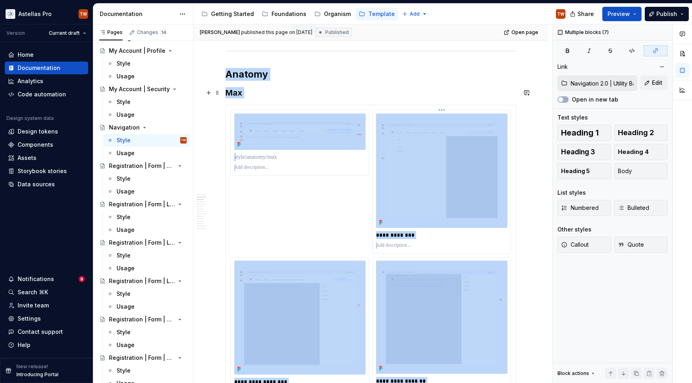
scroll to position [356, 0]
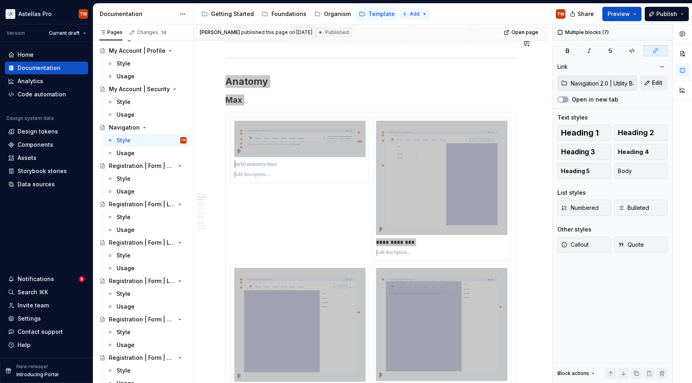
type textarea "*"
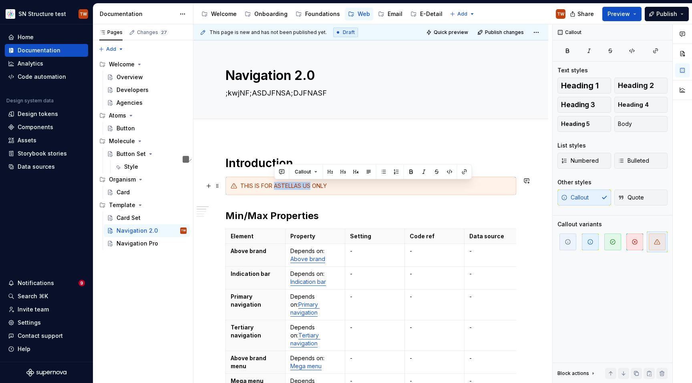
click at [312, 187] on div "THIS IS FOR ASTELLAS US ONLY" at bounding box center [375, 186] width 271 height 8
click at [151, 241] on div "Navigation Pro" at bounding box center [137, 244] width 42 height 8
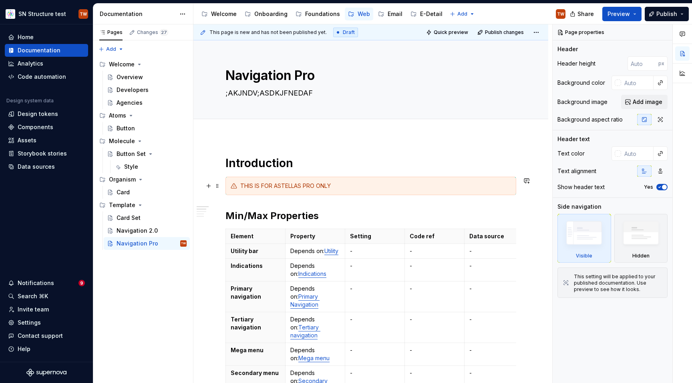
click at [276, 186] on div "THIS IS FOR ASTELLAS PRO ONLY" at bounding box center [375, 186] width 271 height 8
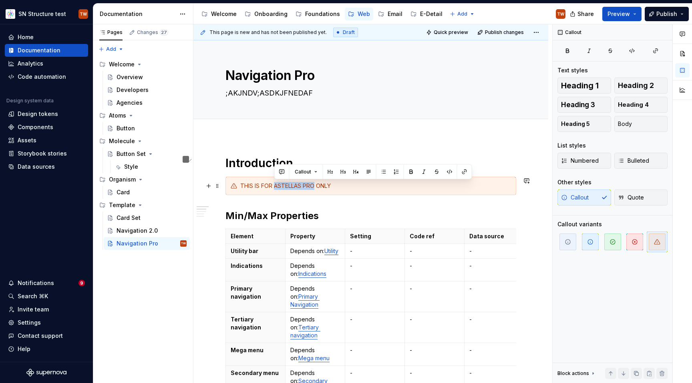
drag, startPoint x: 274, startPoint y: 186, endPoint x: 315, endPoint y: 187, distance: 40.8
click at [315, 187] on div "THIS IS FOR ASTELLAS PRO ONLY" at bounding box center [375, 186] width 271 height 8
click at [338, 210] on h2 "Min/Max Properties" at bounding box center [370, 216] width 291 height 13
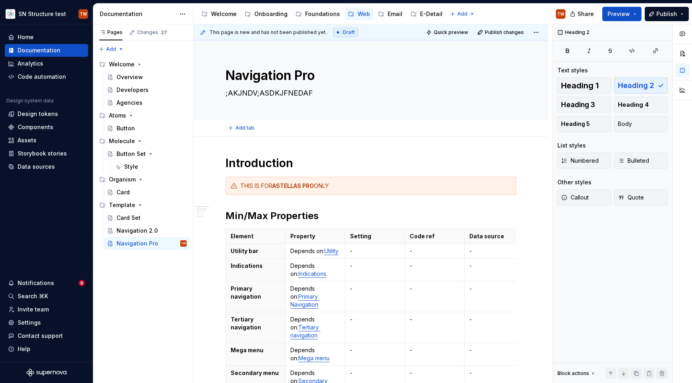
click at [337, 130] on div "Add tab" at bounding box center [370, 127] width 291 height 11
type textarea "*"
click at [309, 164] on h1 "Introduction" at bounding box center [370, 163] width 291 height 14
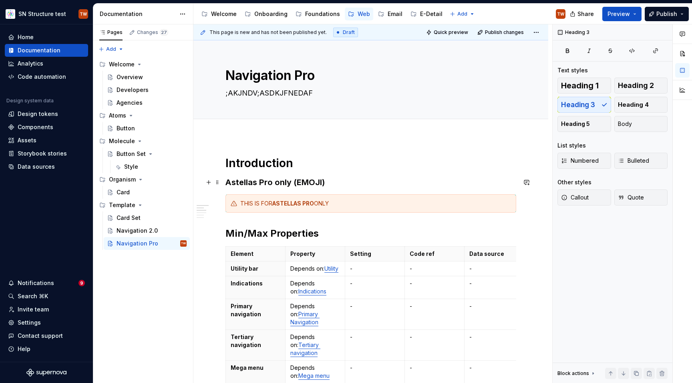
click at [285, 184] on h3 "Astellas Pro only (EMOJI)" at bounding box center [370, 182] width 291 height 11
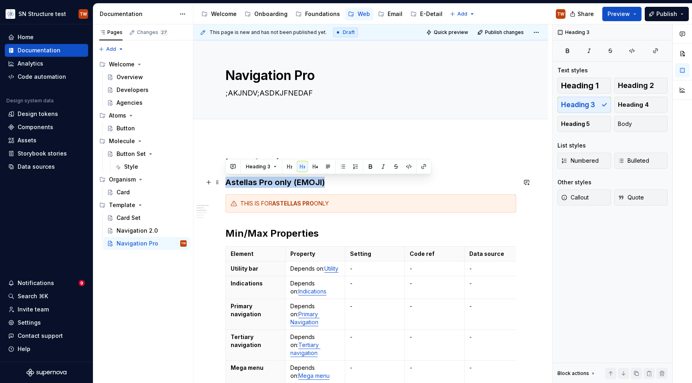
click at [285, 184] on h3 "Astellas Pro only (EMOJI)" at bounding box center [370, 182] width 291 height 11
copy h3 "Astellas Pro only (EMOJI)"
click at [145, 233] on div "Navigation 2.0" at bounding box center [136, 231] width 41 height 8
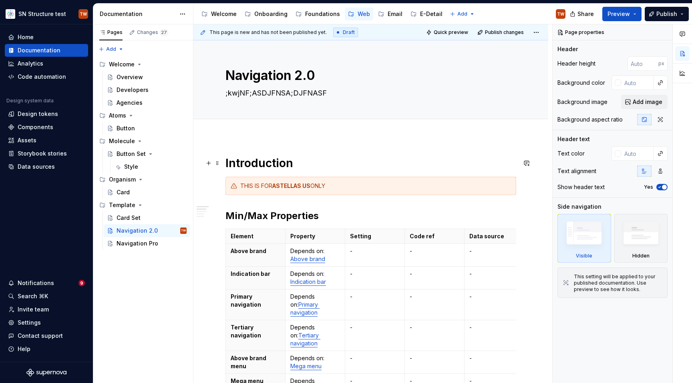
type textarea "*"
click at [311, 168] on h1 "Introduction" at bounding box center [370, 163] width 291 height 14
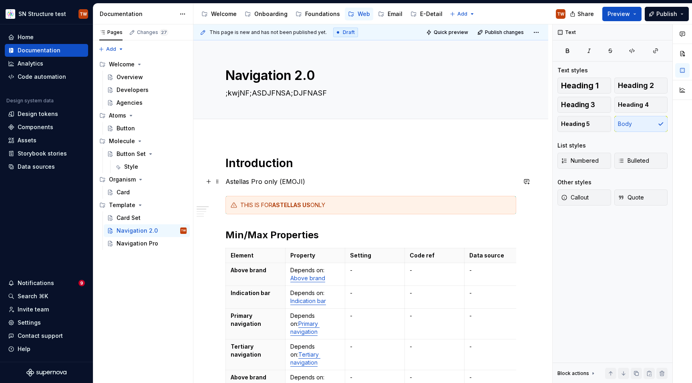
click at [286, 184] on p "Astellas Pro only (EMOJI)" at bounding box center [370, 182] width 291 height 10
click at [260, 184] on p "Astellas Pro only (EMOJI)" at bounding box center [370, 182] width 291 height 10
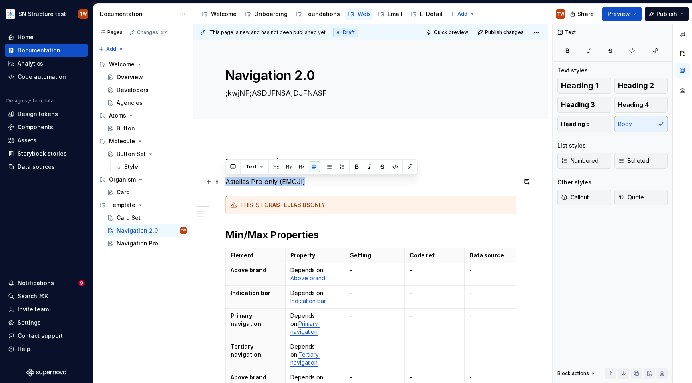
click at [260, 184] on p "Astellas Pro only (EMOJI)" at bounding box center [370, 182] width 291 height 10
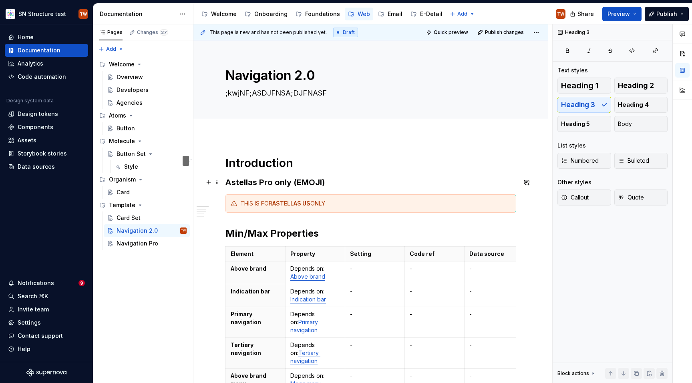
click at [263, 185] on h3 "Astellas Pro only (EMOJI)" at bounding box center [370, 182] width 291 height 11
click at [391, 169] on h1 "Introduction" at bounding box center [370, 163] width 291 height 14
click at [313, 180] on h3 "Astellas US only (EMOJI)" at bounding box center [370, 182] width 291 height 11
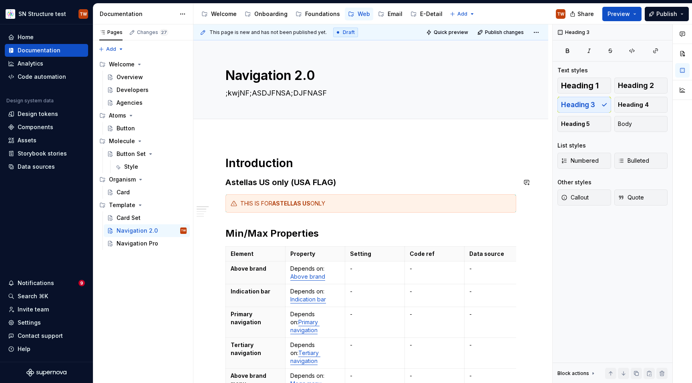
click at [120, 50] on div "Pages Changes 27 Add Accessibility guide for tree Page tree. Navigate the tree …" at bounding box center [143, 203] width 100 height 359
click at [121, 78] on div "New group" at bounding box center [137, 78] width 52 height 8
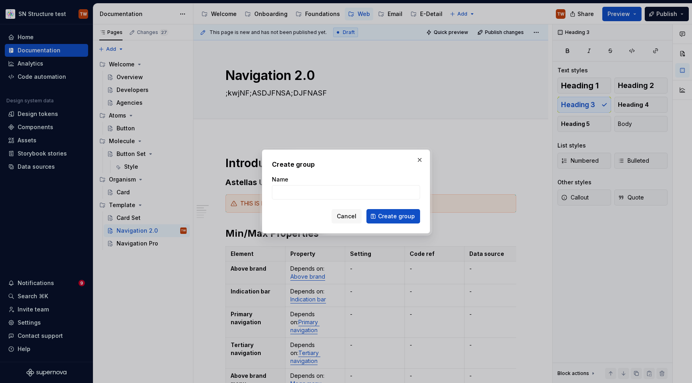
type textarea "*"
type input "Templates"
click button "Create group" at bounding box center [393, 216] width 54 height 14
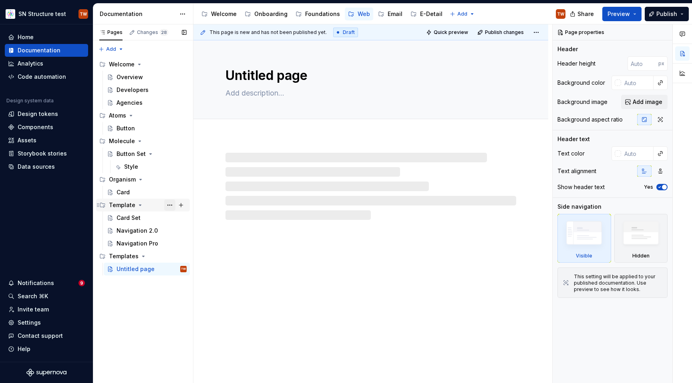
click at [170, 205] on button "Page tree" at bounding box center [169, 205] width 11 height 11
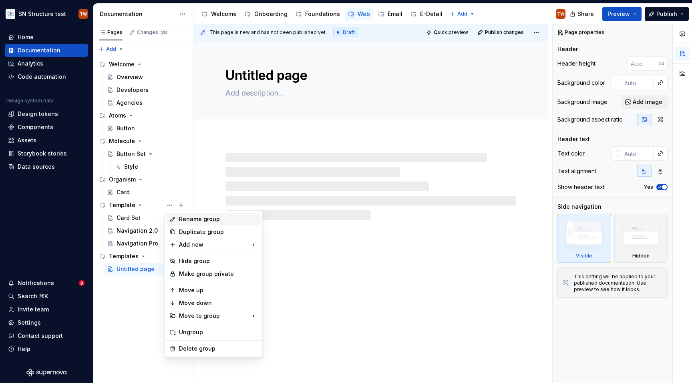
type textarea "*"
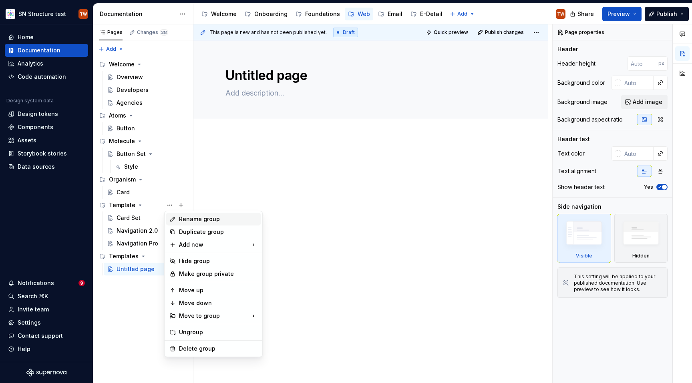
click at [199, 221] on div "Rename group" at bounding box center [218, 219] width 78 height 8
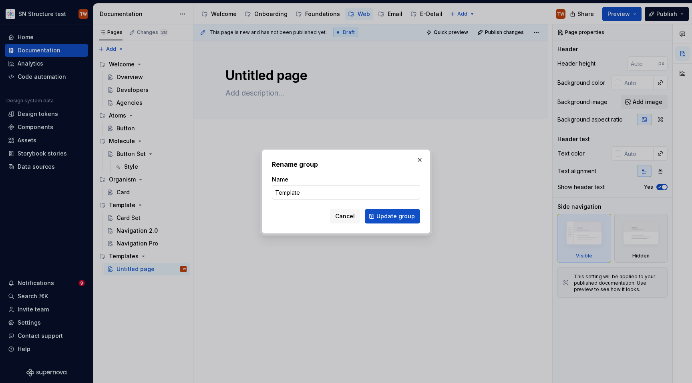
click at [313, 195] on input "Template" at bounding box center [346, 192] width 148 height 14
type input "Templates US"
click at [397, 219] on span "Update group" at bounding box center [395, 217] width 38 height 8
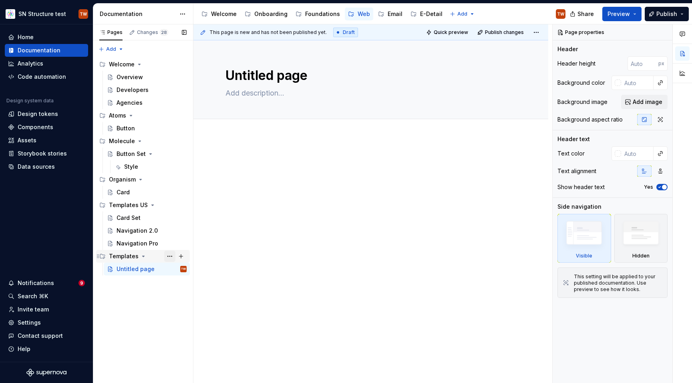
click at [172, 256] on button "Page tree" at bounding box center [169, 256] width 11 height 11
type textarea "*"
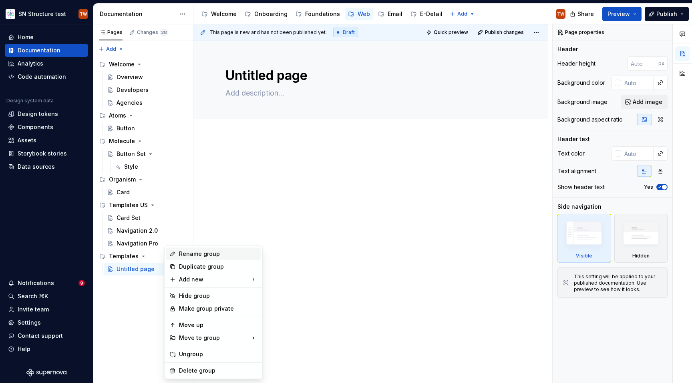
click at [193, 255] on div "Rename group" at bounding box center [218, 254] width 78 height 8
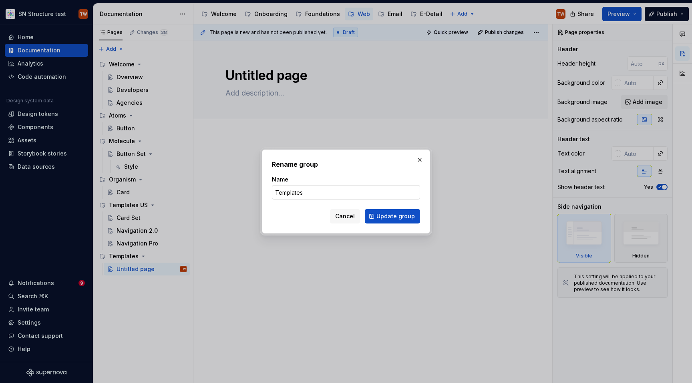
click at [316, 195] on input "Templates" at bounding box center [346, 192] width 148 height 14
type input "Templates Pro"
click button "Update group" at bounding box center [392, 216] width 55 height 14
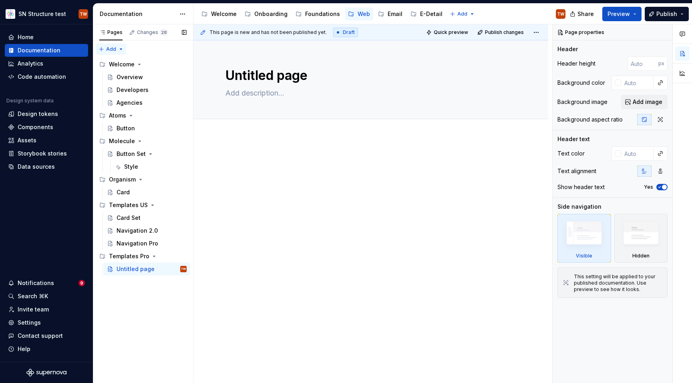
click at [110, 48] on div "Pages Changes 28 Add Accessibility guide for tree Page tree. Navigate the tree …" at bounding box center [143, 203] width 100 height 359
click at [124, 62] on div "New page" at bounding box center [137, 65] width 52 height 8
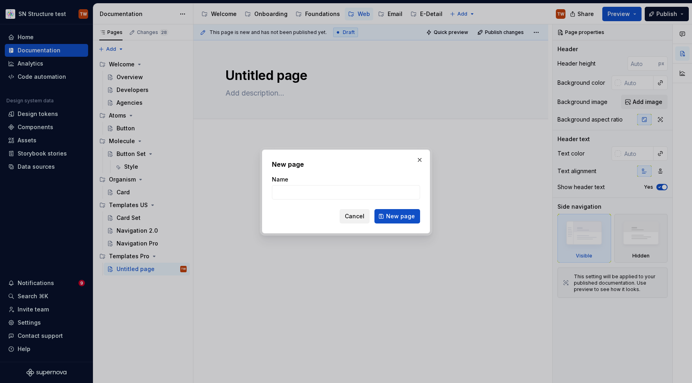
click at [358, 215] on span "Cancel" at bounding box center [355, 217] width 20 height 8
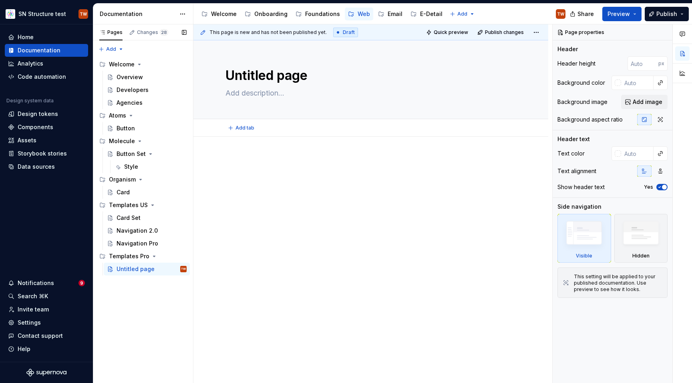
type textarea "*"
click at [110, 49] on div "Pages Changes 28 Add Accessibility guide for tree Page tree. Navigate the tree …" at bounding box center [143, 203] width 100 height 359
click at [136, 74] on div "New group" at bounding box center [137, 78] width 52 height 8
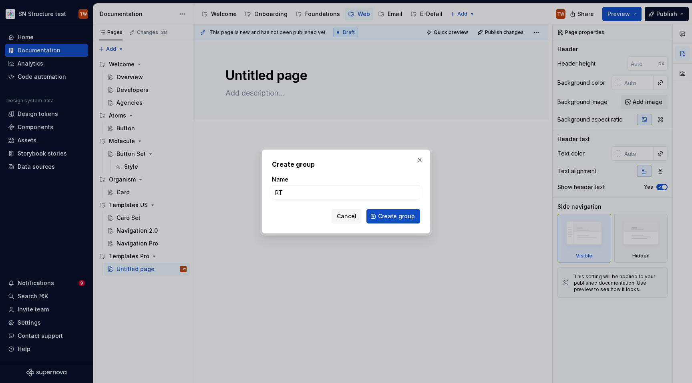
type input "R"
type input "Templates Universal"
click button "Create group" at bounding box center [393, 216] width 54 height 14
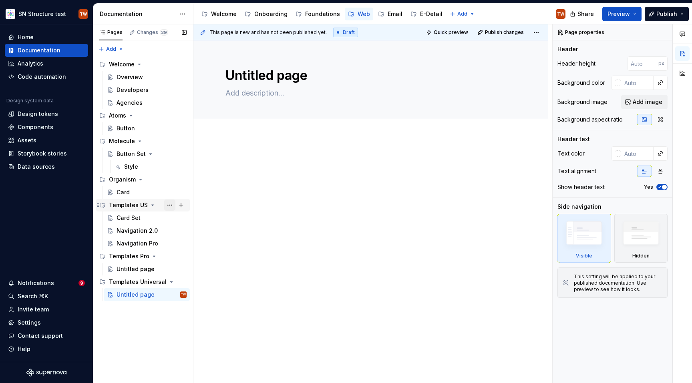
click at [171, 205] on button "Page tree" at bounding box center [169, 205] width 11 height 11
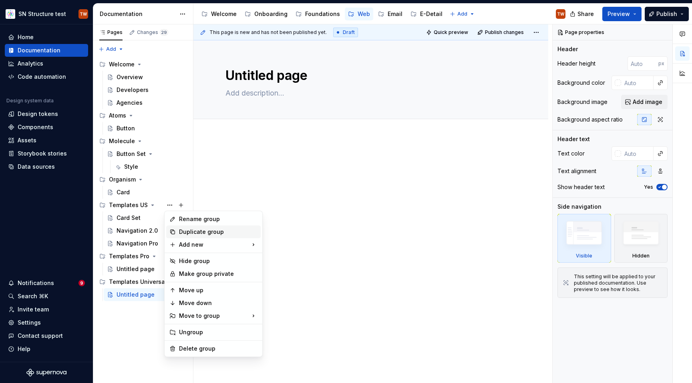
click at [185, 231] on div "Duplicate group" at bounding box center [218, 232] width 78 height 8
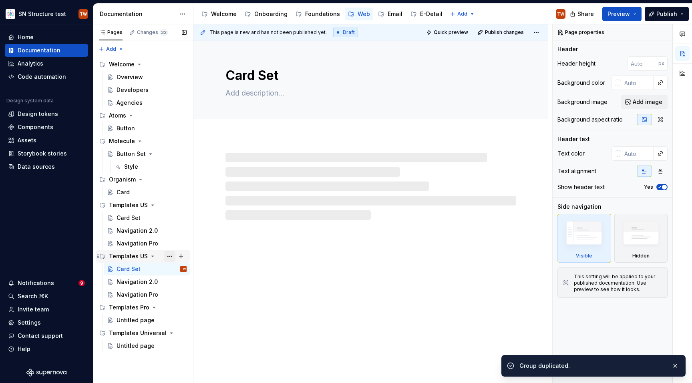
click at [170, 257] on button "Page tree" at bounding box center [169, 256] width 11 height 11
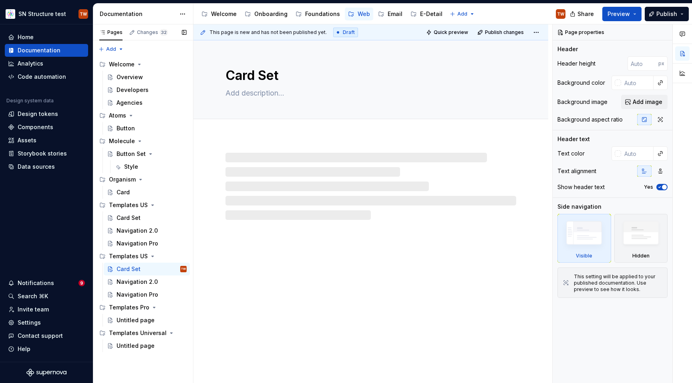
click at [143, 264] on div "Pages Changes 32 Add Accessibility guide for tree Page tree. Navigate the tree …" at bounding box center [143, 203] width 100 height 359
click at [169, 257] on button "Page tree" at bounding box center [169, 256] width 11 height 11
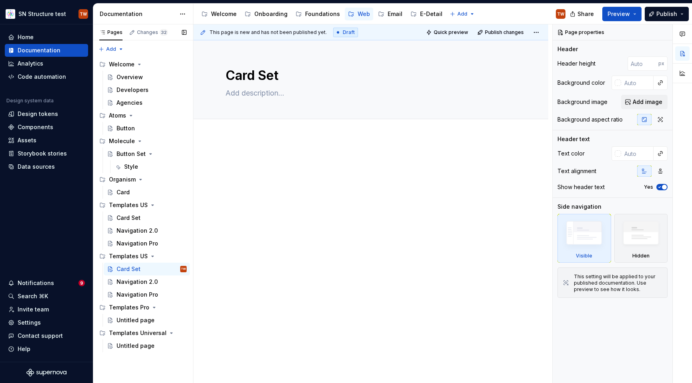
click at [146, 253] on div "Pages Changes 32 Add Accessibility guide for tree Page tree. Navigate the tree …" at bounding box center [143, 203] width 100 height 359
click at [169, 254] on button "Page tree" at bounding box center [169, 256] width 11 height 11
type textarea "*"
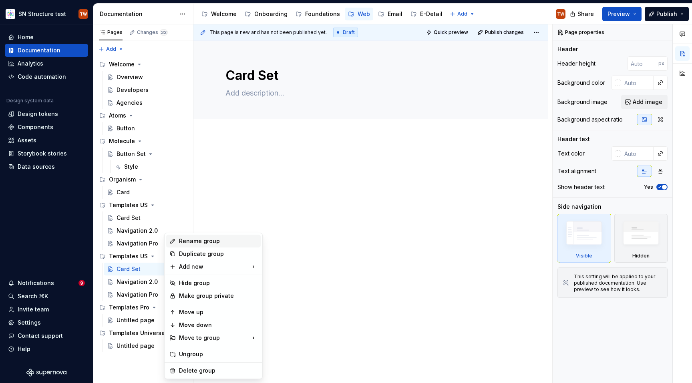
click at [193, 241] on div "Rename group" at bounding box center [218, 241] width 78 height 8
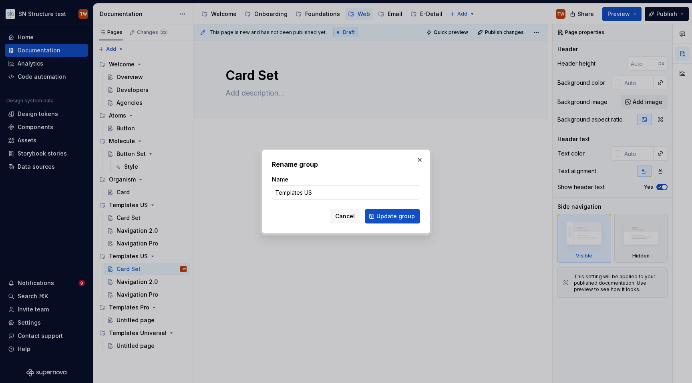
click at [311, 191] on input "Templates US" at bounding box center [346, 192] width 148 height 14
type input "Templates"
click at [383, 216] on span "Update group" at bounding box center [395, 217] width 38 height 8
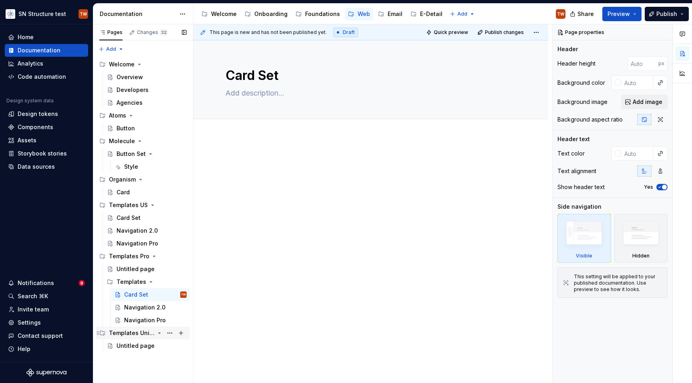
click at [158, 334] on icon "Page tree" at bounding box center [159, 333] width 6 height 6
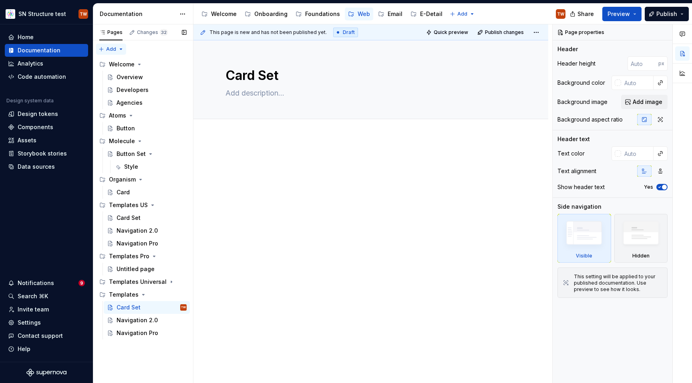
type textarea "*"
click at [116, 49] on div "Pages Changes 32 Add Accessibility guide for tree Page tree. Navigate the tree …" at bounding box center [143, 203] width 100 height 359
click at [119, 74] on div "New group" at bounding box center [137, 78] width 52 height 8
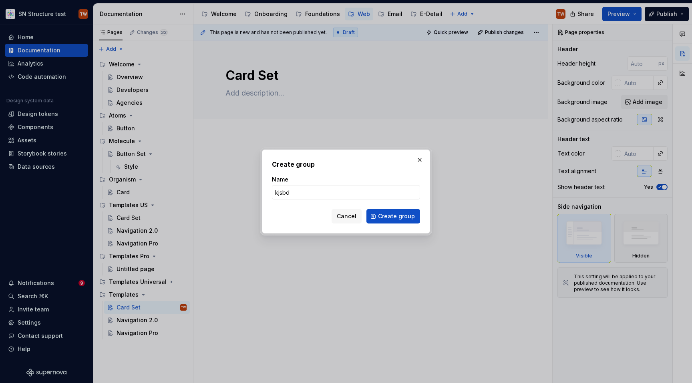
type input "kjsbd"
click at [393, 223] on button "Create group" at bounding box center [393, 216] width 54 height 14
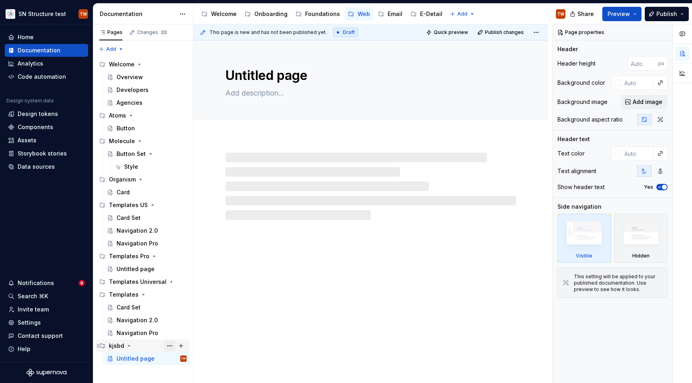
click at [172, 345] on button "Page tree" at bounding box center [169, 346] width 11 height 11
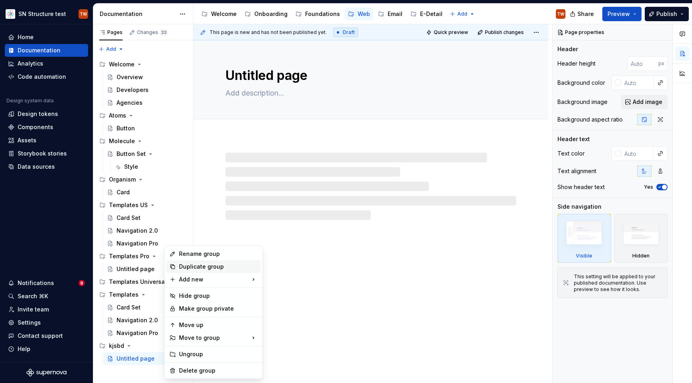
type textarea "*"
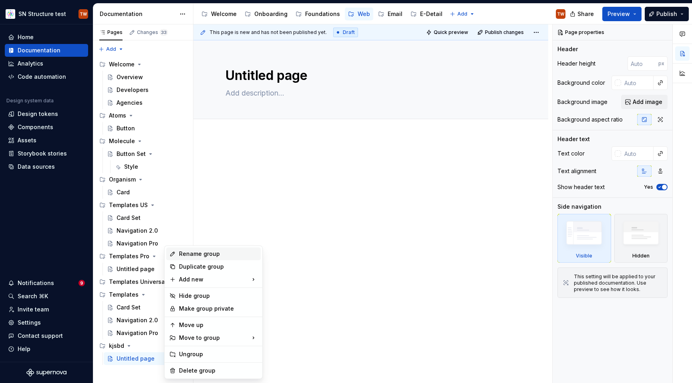
click at [189, 256] on div "Rename group" at bounding box center [218, 254] width 78 height 8
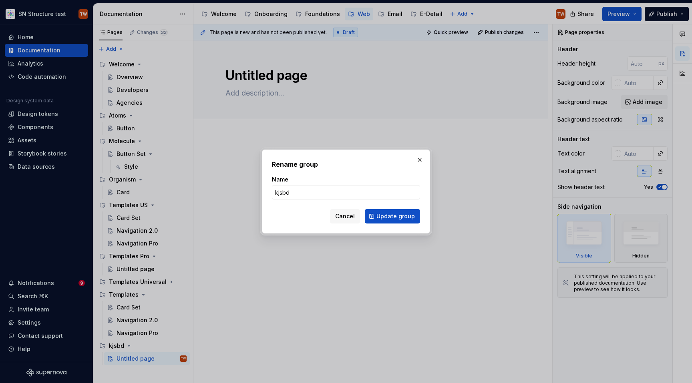
type input "T"
type input "GROUPY"
click button "Update group" at bounding box center [392, 216] width 55 height 14
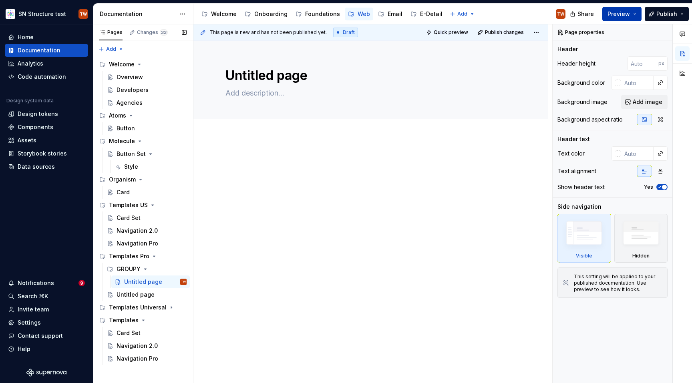
click at [619, 12] on span "Preview" at bounding box center [618, 14] width 22 height 8
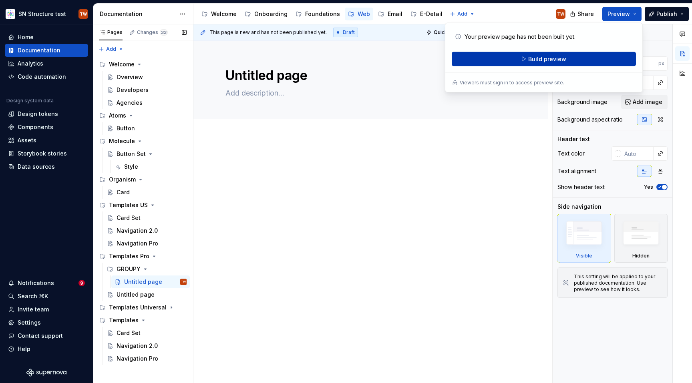
click at [597, 60] on button "Build preview" at bounding box center [543, 59] width 184 height 14
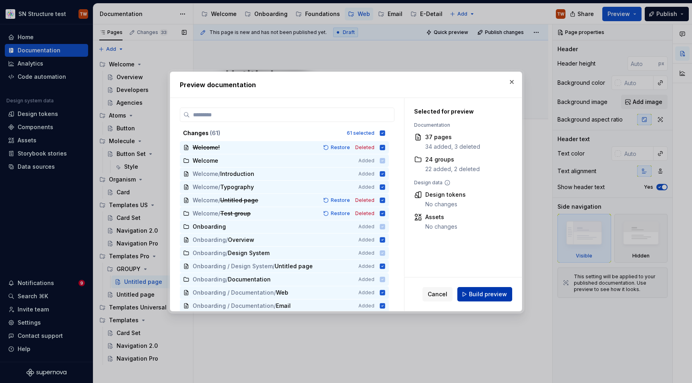
click at [478, 295] on span "Build preview" at bounding box center [488, 295] width 38 height 8
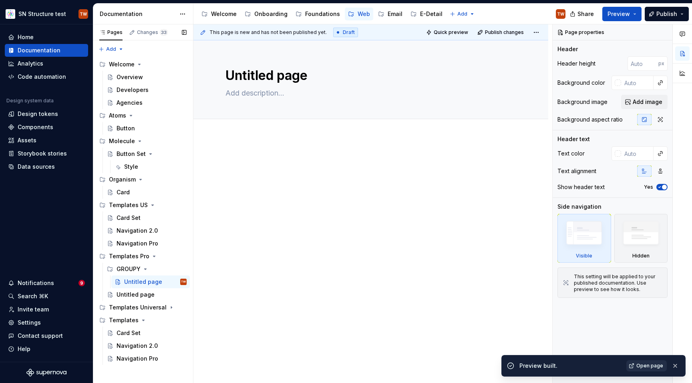
click at [643, 367] on span "Open page" at bounding box center [649, 366] width 27 height 6
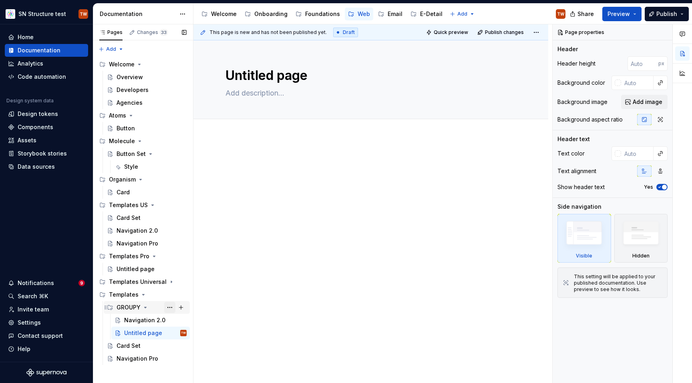
click at [171, 309] on button "Page tree" at bounding box center [169, 307] width 11 height 11
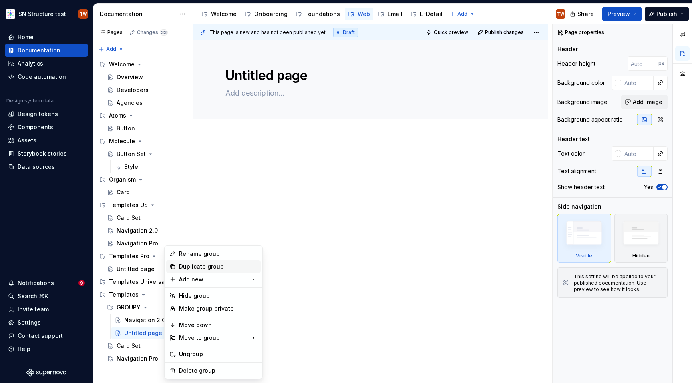
click at [195, 263] on div "Duplicate group" at bounding box center [218, 267] width 78 height 8
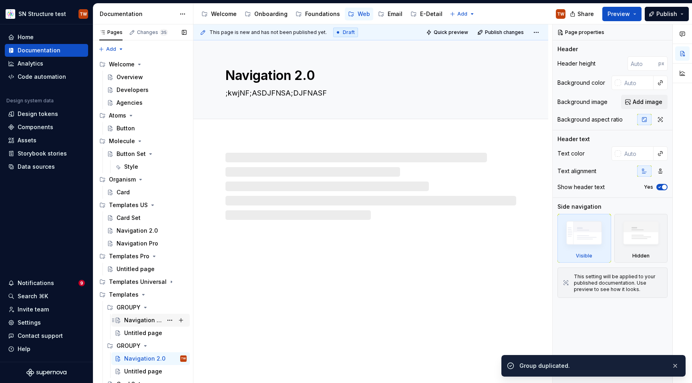
scroll to position [18, 0]
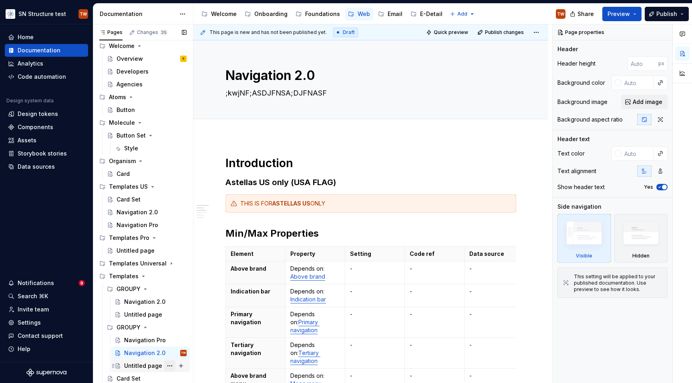
click at [169, 368] on button "Page tree" at bounding box center [169, 366] width 11 height 11
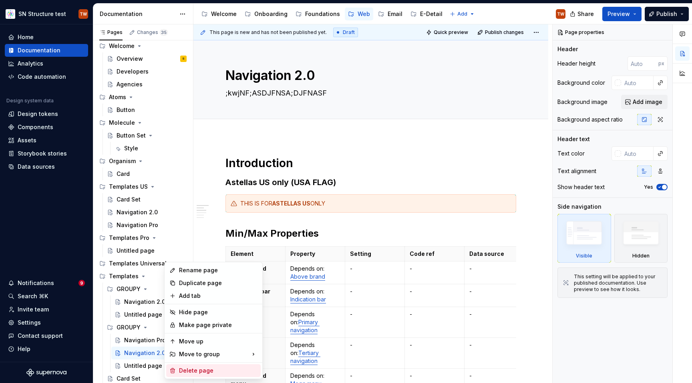
click at [190, 370] on div "Delete page" at bounding box center [218, 371] width 78 height 8
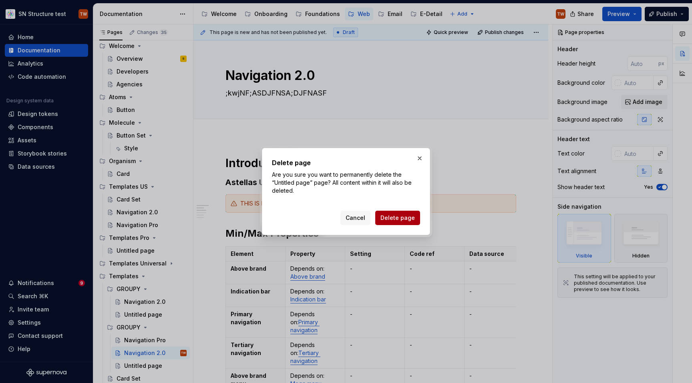
click at [394, 216] on span "Delete page" at bounding box center [397, 218] width 34 height 8
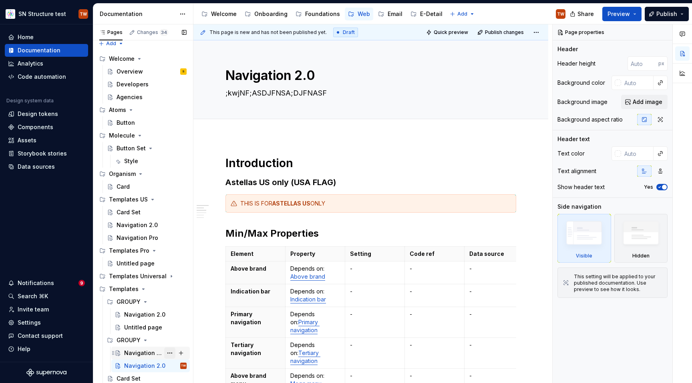
click at [170, 353] on button "Page tree" at bounding box center [169, 353] width 11 height 11
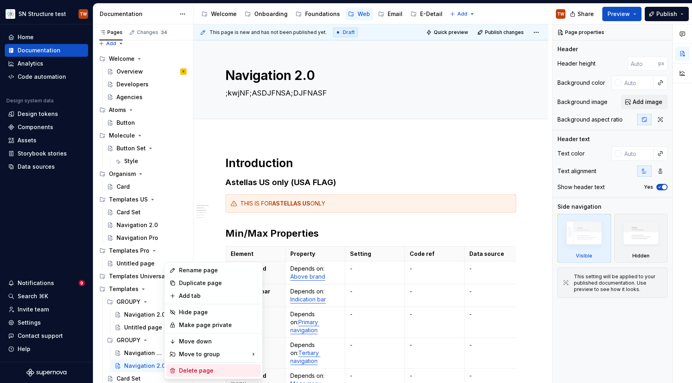
click at [191, 369] on div "Delete page" at bounding box center [218, 371] width 78 height 8
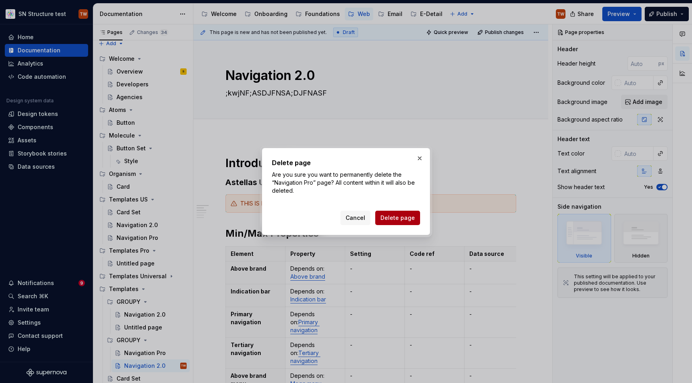
click at [394, 217] on span "Delete page" at bounding box center [397, 218] width 34 height 8
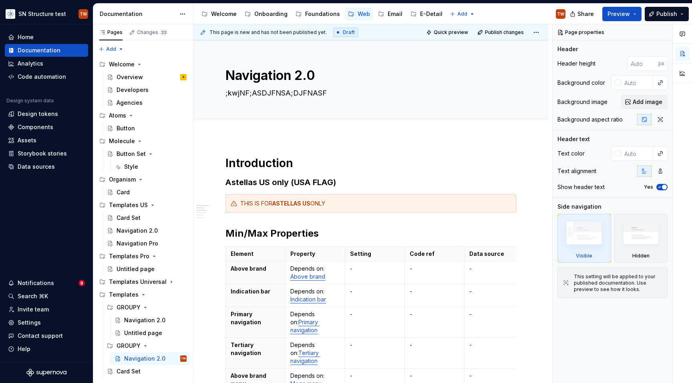
scroll to position [0, 0]
click at [298, 76] on textarea "Navigation 2.0" at bounding box center [369, 75] width 291 height 19
click at [294, 73] on textarea "Navigation 2.0" at bounding box center [369, 75] width 291 height 19
drag, startPoint x: 297, startPoint y: 77, endPoint x: 347, endPoint y: 80, distance: 50.5
click at [347, 80] on textarea "Navigation 2.0" at bounding box center [369, 75] width 291 height 19
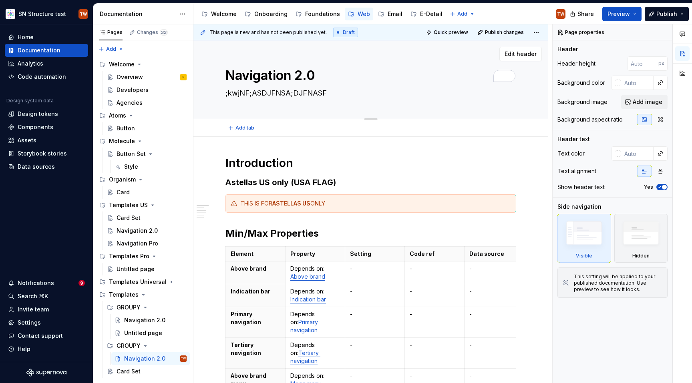
type textarea "*"
type textarea "Navigation P"
type textarea "*"
type textarea "Navigation Pr"
type textarea "*"
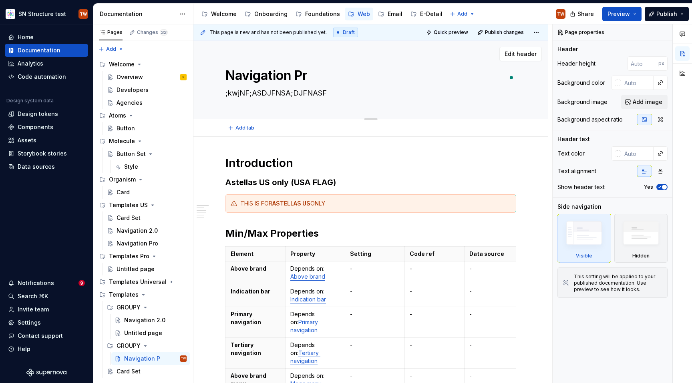
type textarea "Navigation Pro"
type textarea "*"
type textarea "Navigation Pro"
click at [268, 182] on h3 "Astellas US only (USA FLAG)" at bounding box center [370, 182] width 291 height 11
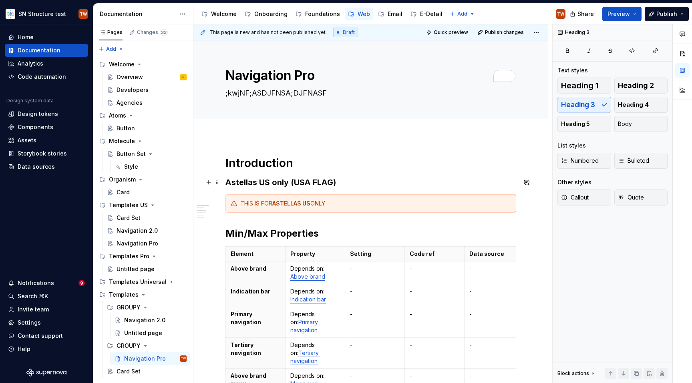
type textarea "*"
click at [268, 182] on h3 "Astellas US only (USA FLAG)" at bounding box center [370, 182] width 291 height 11
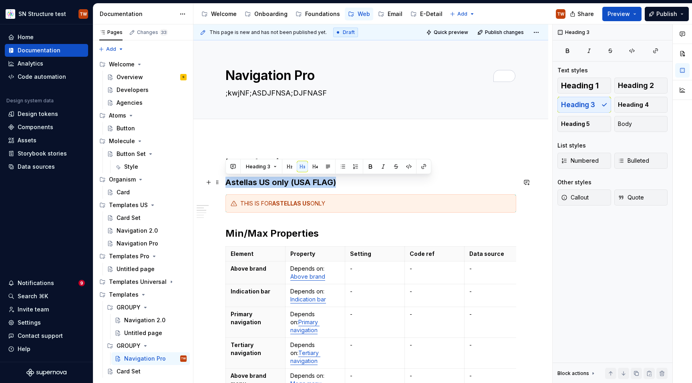
click at [265, 182] on h3 "Astellas US only (USA FLAG)" at bounding box center [370, 182] width 291 height 11
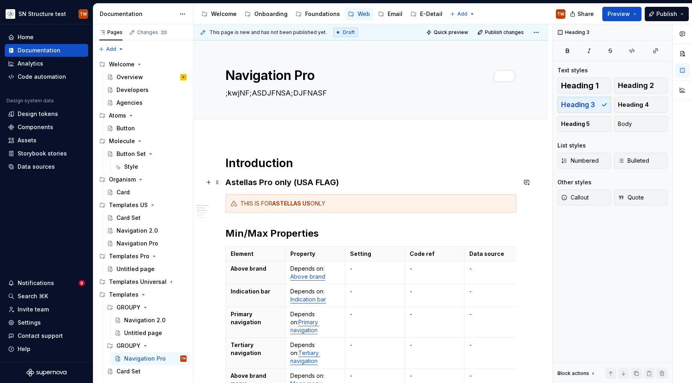
click at [308, 183] on h3 "Astellas Pro only (USA FLAG)" at bounding box center [370, 182] width 291 height 11
click at [310, 205] on strong "ASTELLAS US" at bounding box center [291, 203] width 38 height 7
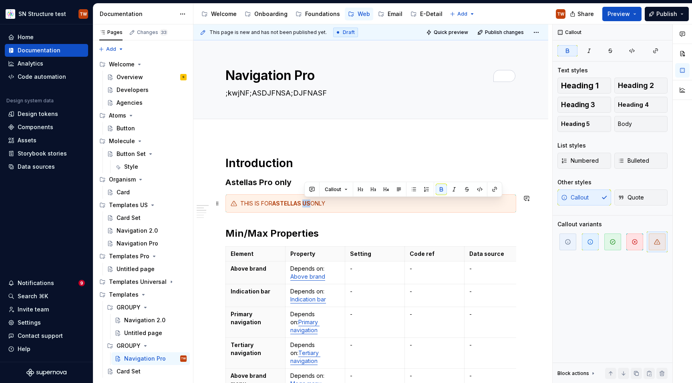
click at [310, 205] on strong "ASTELLAS US" at bounding box center [291, 203] width 38 height 7
click at [358, 159] on h1 "Introduction" at bounding box center [370, 163] width 291 height 14
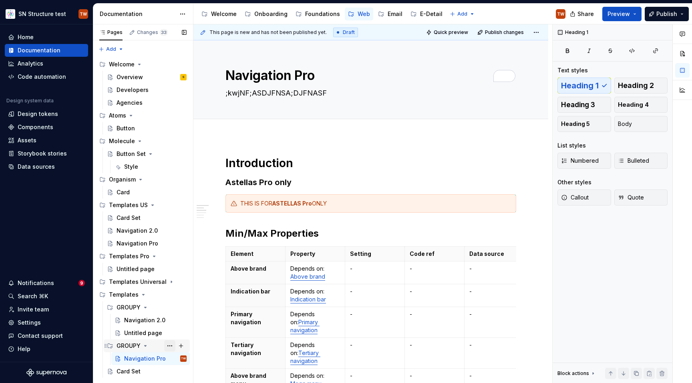
click at [172, 347] on button "Page tree" at bounding box center [169, 346] width 11 height 11
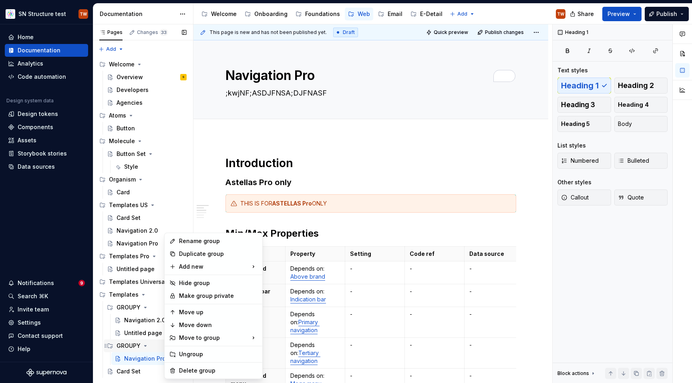
type textarea "*"
click at [193, 246] on div "Rename group" at bounding box center [213, 241] width 94 height 13
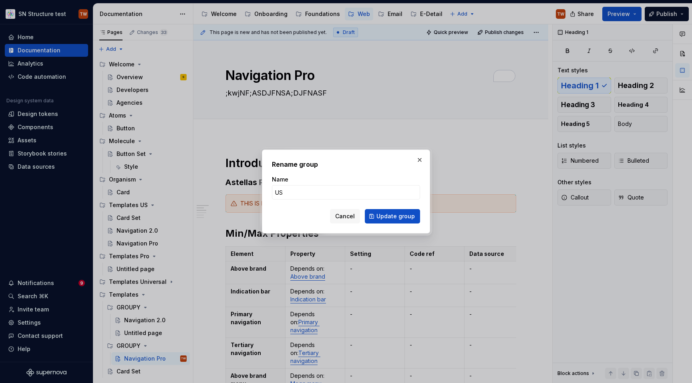
type input "U"
type input "Astellas Pro"
click at [395, 210] on button "Update group" at bounding box center [392, 216] width 55 height 14
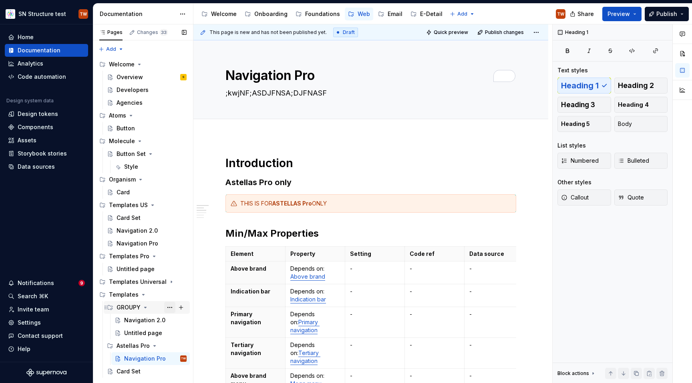
click at [172, 309] on button "Page tree" at bounding box center [169, 307] width 11 height 11
type textarea "*"
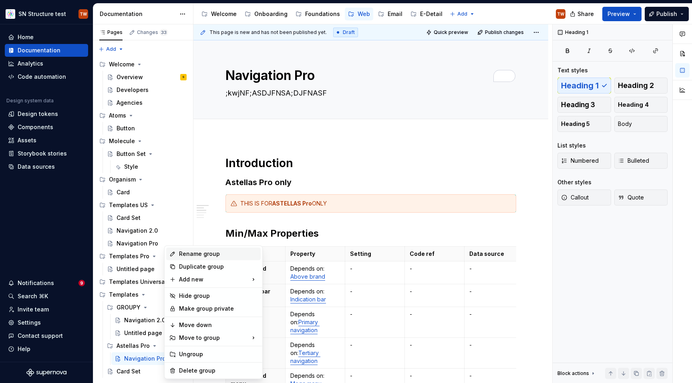
click at [196, 256] on div "Rename group" at bounding box center [218, 254] width 78 height 8
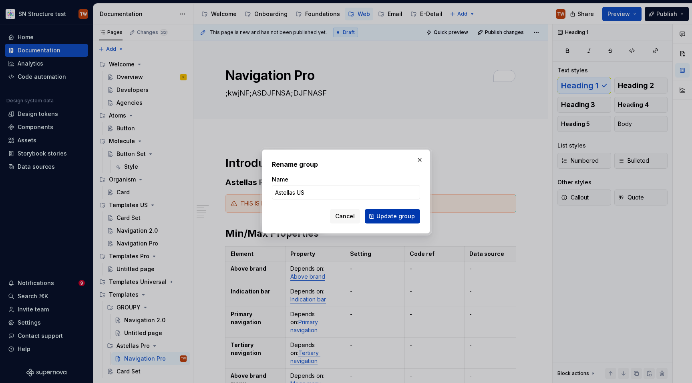
type input "Astellas US"
click at [397, 219] on span "Update group" at bounding box center [395, 217] width 38 height 8
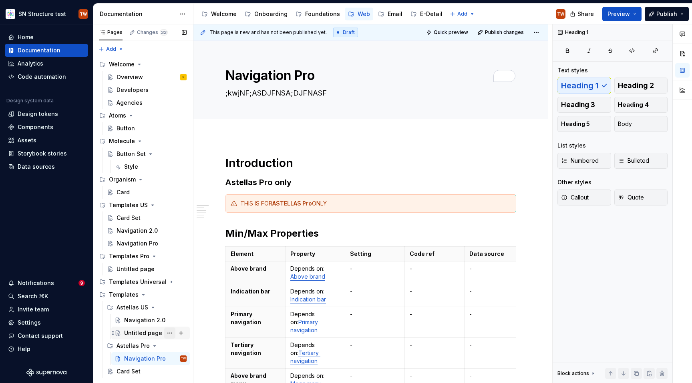
click at [172, 333] on button "Page tree" at bounding box center [169, 333] width 11 height 11
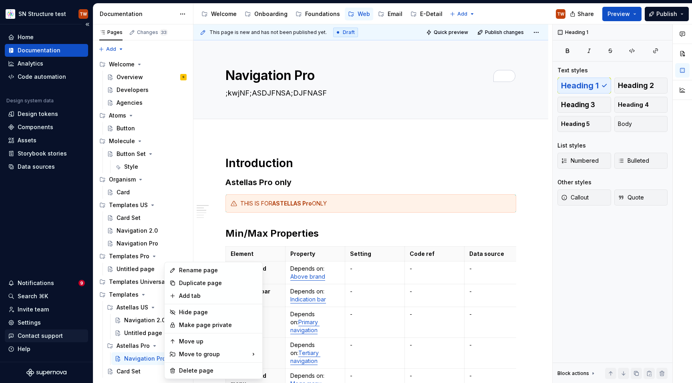
click at [81, 331] on html "SN Structure test TW Home Documentation Analytics Code automation Design system…" at bounding box center [346, 191] width 692 height 383
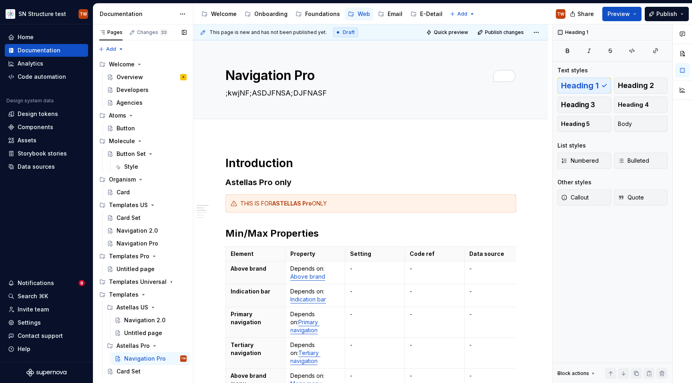
click at [104, 331] on div "Navigation 2.0 Untitled page" at bounding box center [147, 327] width 86 height 26
click at [126, 331] on div "Untitled page" at bounding box center [143, 333] width 38 height 8
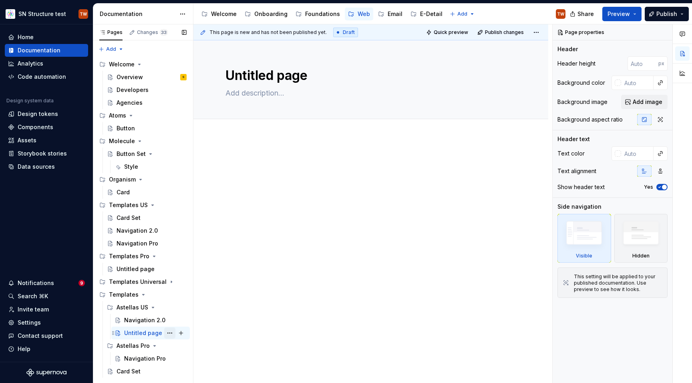
click at [171, 331] on button "Page tree" at bounding box center [169, 333] width 11 height 11
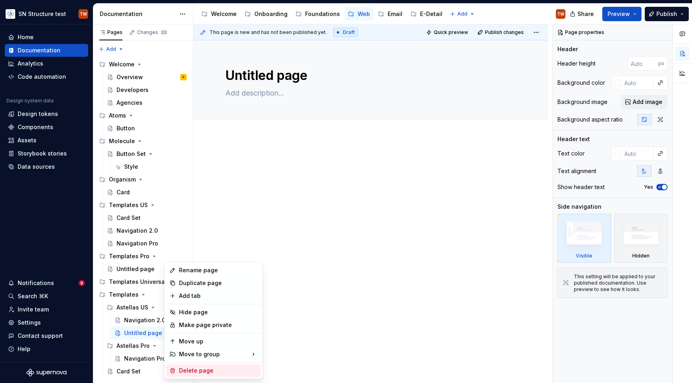
click at [192, 370] on div "Delete page" at bounding box center [218, 371] width 78 height 8
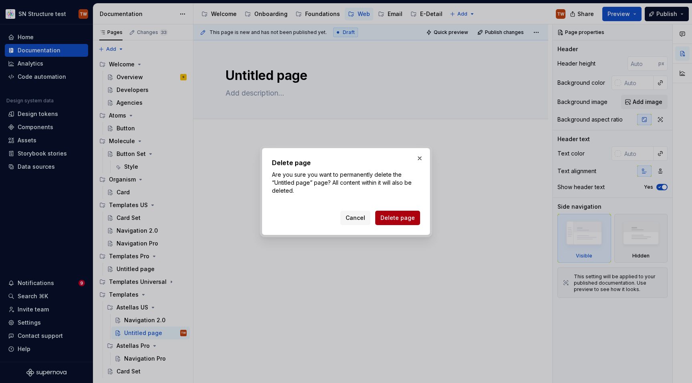
click at [403, 211] on button "Delete page" at bounding box center [397, 218] width 45 height 14
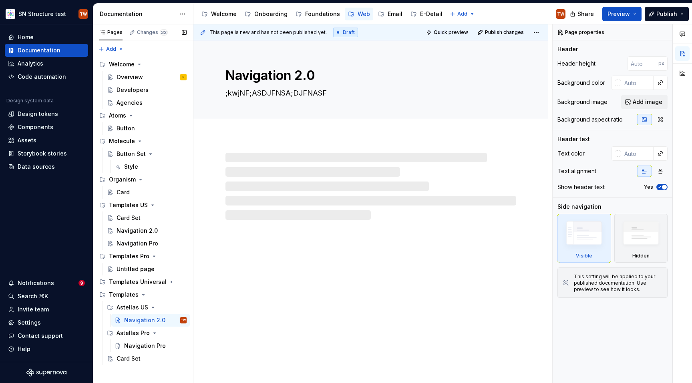
click at [123, 370] on div "Pages Changes 32 Add Accessibility guide for tree Page tree. Navigate the tree …" at bounding box center [143, 203] width 100 height 359
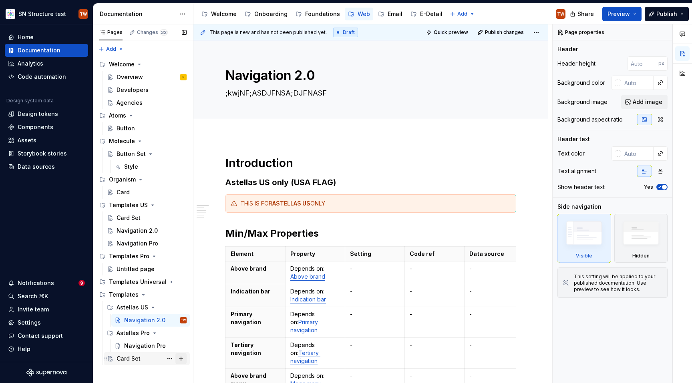
click at [181, 358] on button "Page tree" at bounding box center [180, 358] width 11 height 11
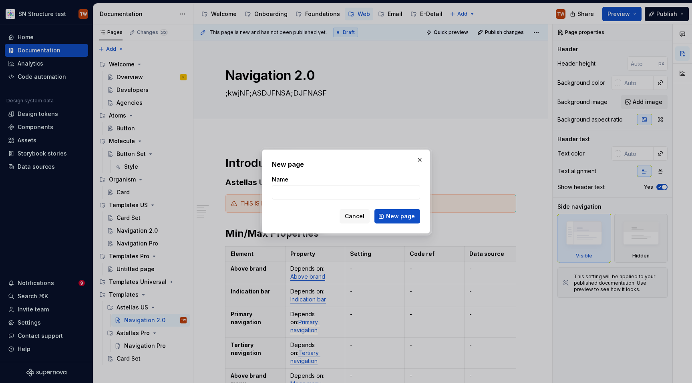
type textarea "*"
type input "Content Container"
click at [394, 217] on span "New page" at bounding box center [400, 217] width 29 height 8
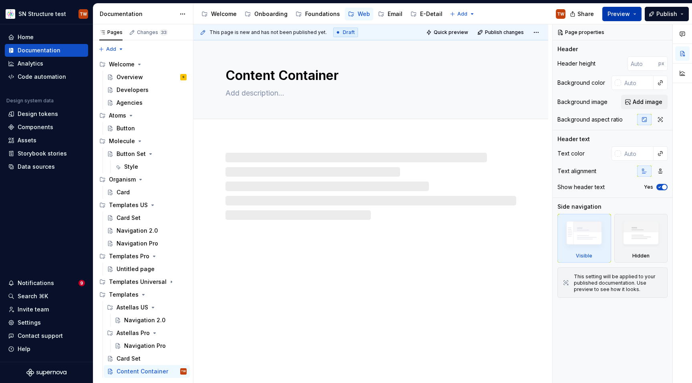
click at [631, 19] on button "Preview" at bounding box center [621, 14] width 39 height 14
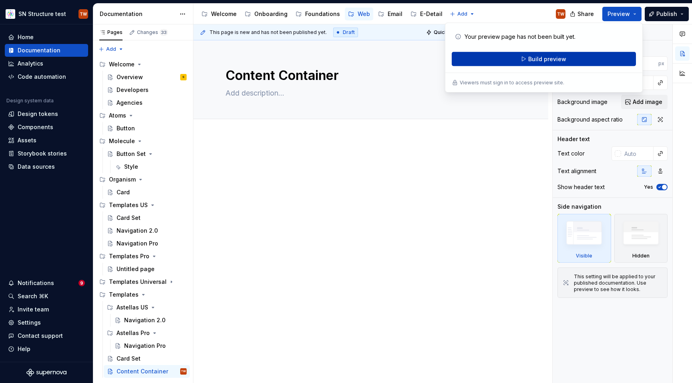
click at [561, 56] on span "Build preview" at bounding box center [547, 59] width 38 height 8
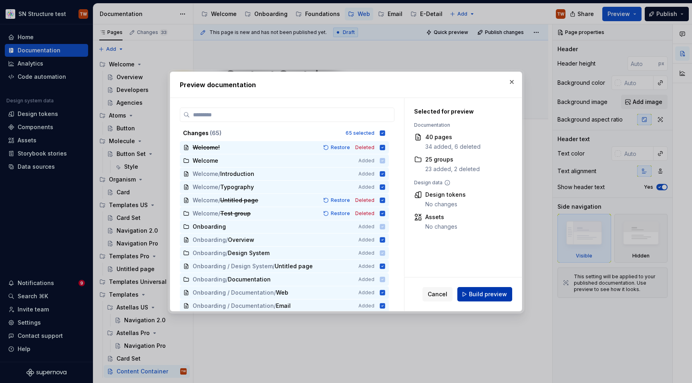
click at [492, 295] on span "Build preview" at bounding box center [488, 295] width 38 height 8
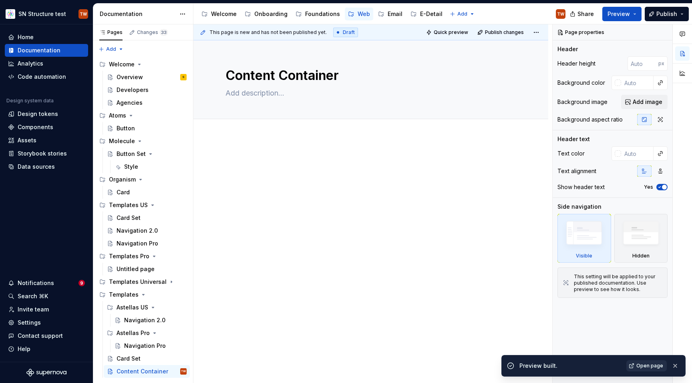
click at [648, 367] on span "Open page" at bounding box center [649, 366] width 27 height 6
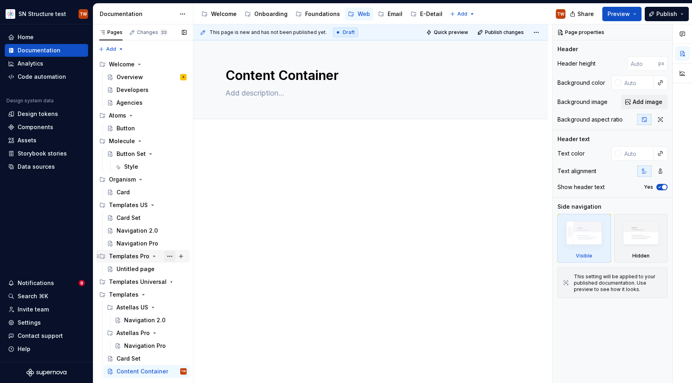
click at [170, 258] on button "Page tree" at bounding box center [169, 256] width 11 height 11
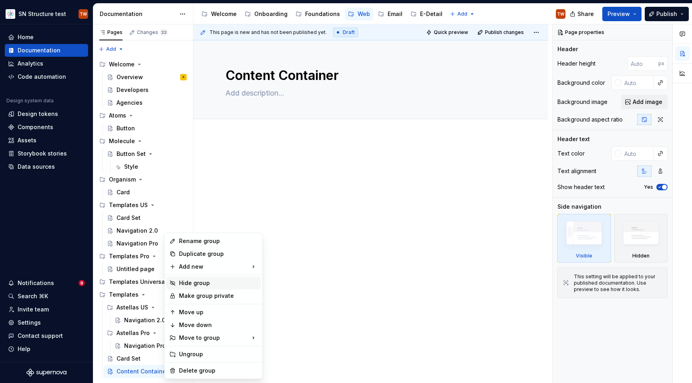
click at [187, 282] on div "Hide group" at bounding box center [218, 283] width 78 height 8
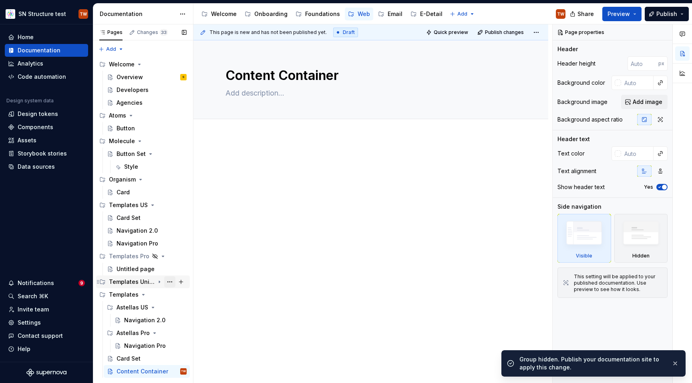
click at [170, 282] on button "Page tree" at bounding box center [169, 282] width 11 height 11
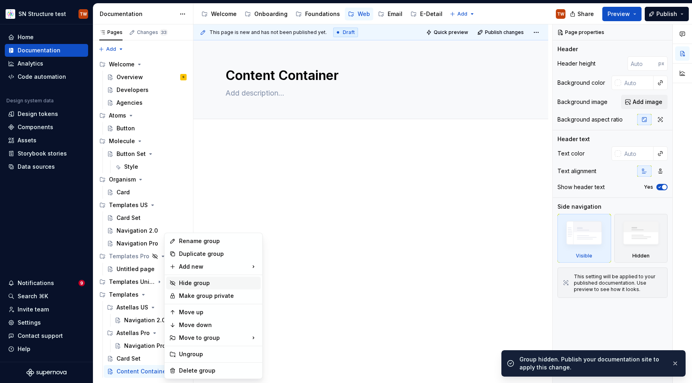
click at [186, 287] on div "Hide group" at bounding box center [218, 283] width 78 height 8
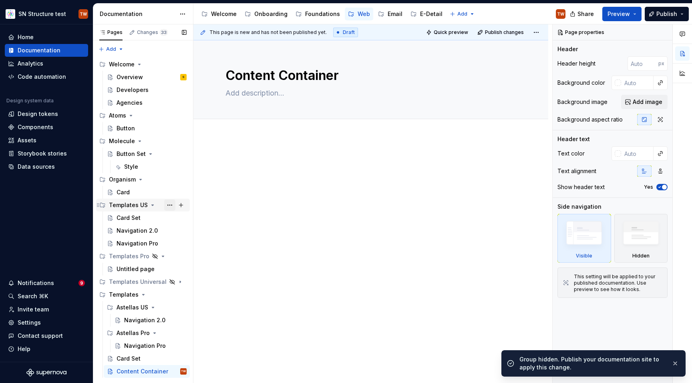
click at [168, 206] on button "Page tree" at bounding box center [169, 205] width 11 height 11
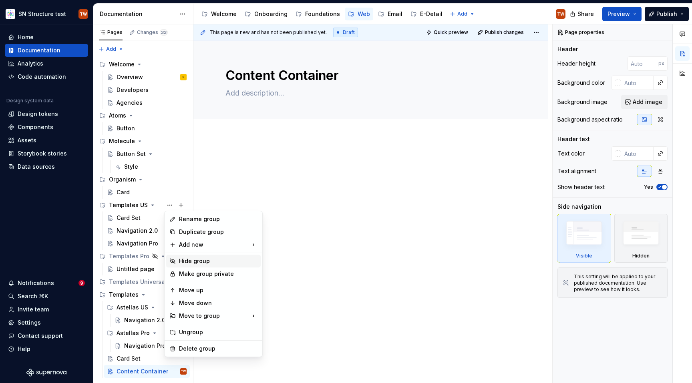
click at [186, 262] on div "Hide group" at bounding box center [218, 261] width 78 height 8
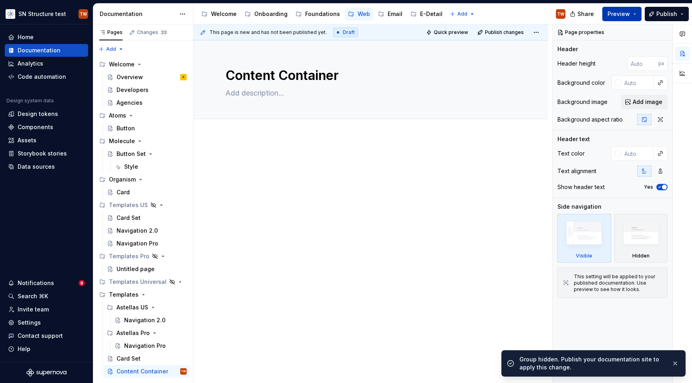
click at [628, 12] on span "Preview" at bounding box center [618, 14] width 22 height 8
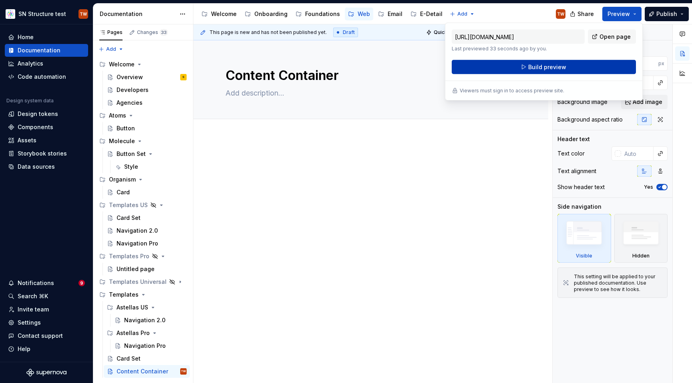
click at [567, 68] on button "Build preview" at bounding box center [543, 67] width 184 height 14
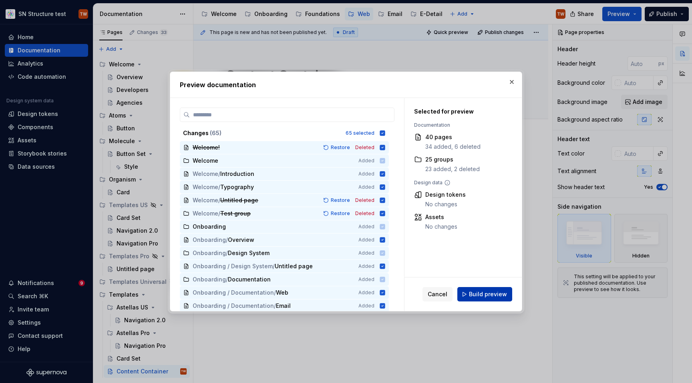
click at [479, 291] on span "Build preview" at bounding box center [488, 295] width 38 height 8
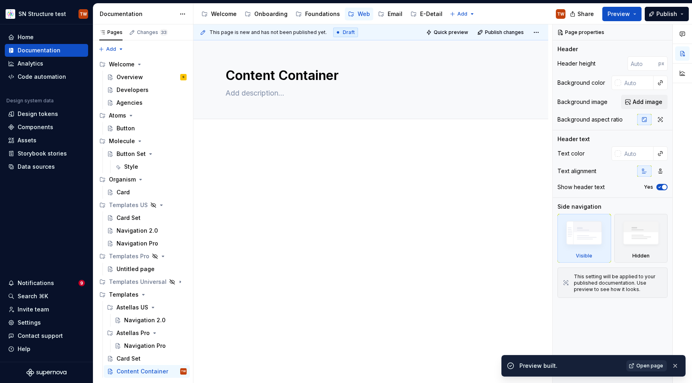
click at [656, 365] on span "Open page" at bounding box center [649, 366] width 27 height 6
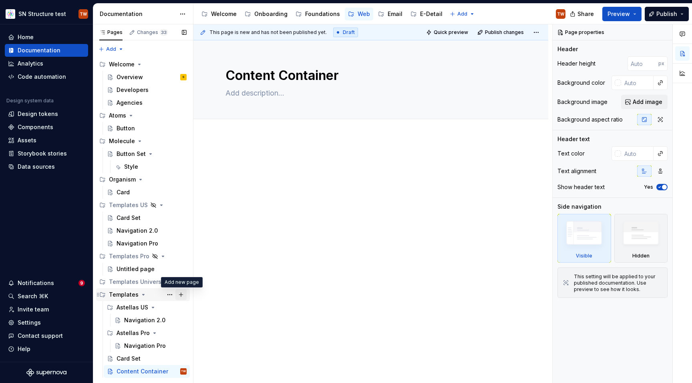
click at [182, 295] on button "Page tree" at bounding box center [180, 294] width 11 height 11
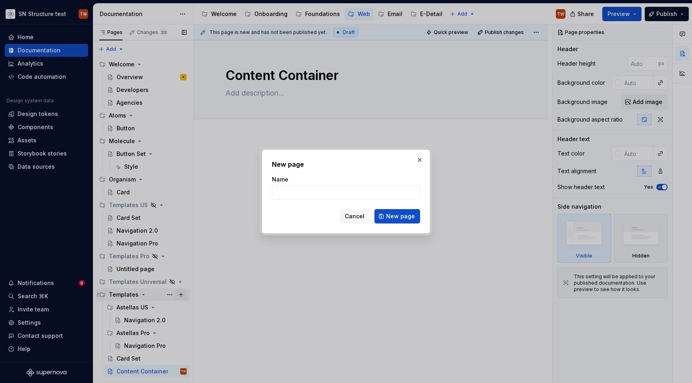
type textarea "*"
type input "W"
type input "About"
click at [393, 210] on button "New page" at bounding box center [397, 216] width 46 height 14
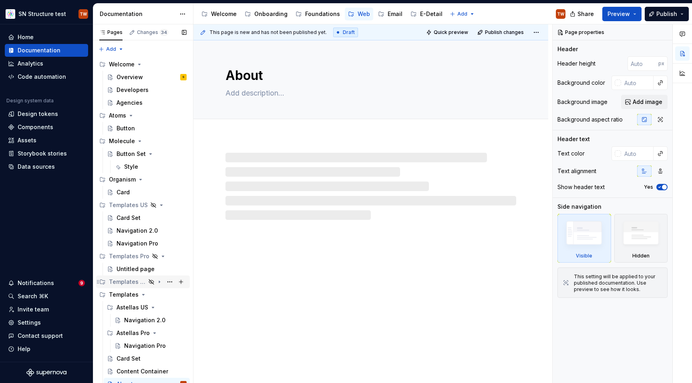
scroll to position [6, 0]
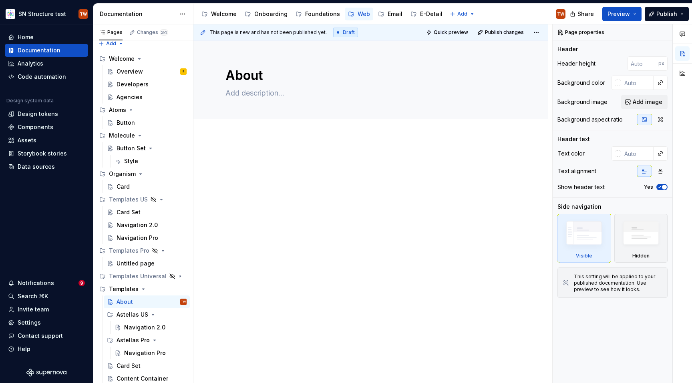
click at [294, 189] on div at bounding box center [370, 176] width 291 height 40
click at [637, 5] on div "Share Preview Publish" at bounding box center [632, 14] width 120 height 20
click at [637, 13] on button "Preview" at bounding box center [621, 14] width 39 height 14
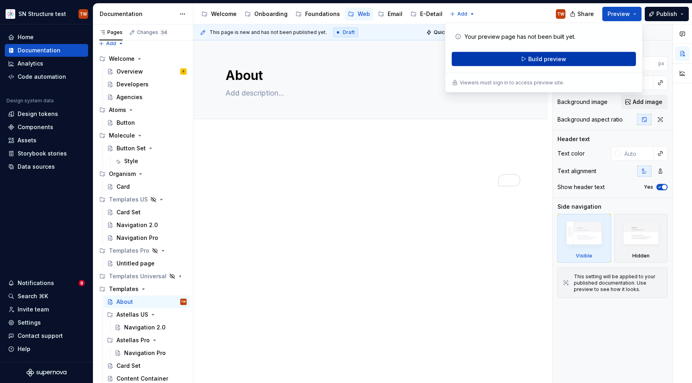
click at [485, 56] on button "Build preview" at bounding box center [543, 59] width 184 height 14
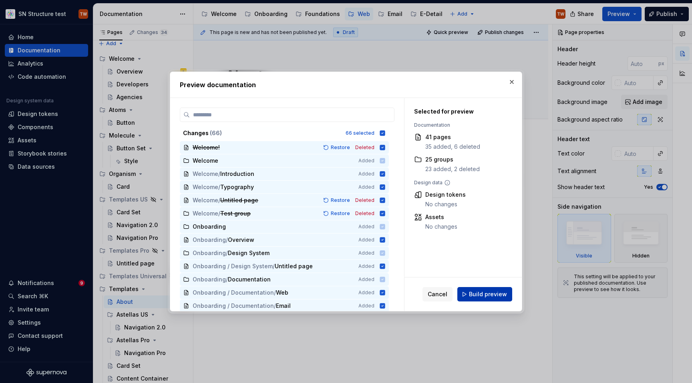
click at [477, 292] on span "Build preview" at bounding box center [488, 295] width 38 height 8
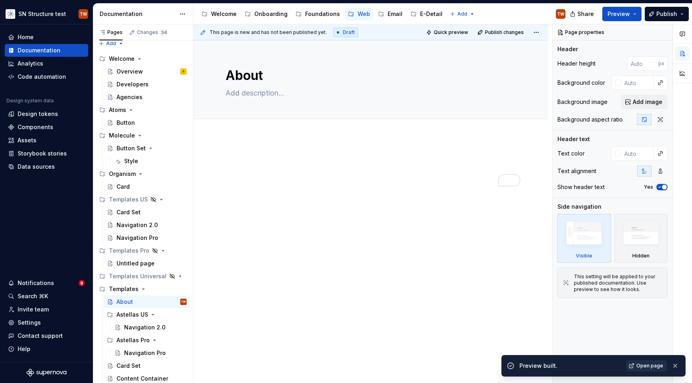
click at [645, 364] on span "Open page" at bounding box center [649, 366] width 27 height 6
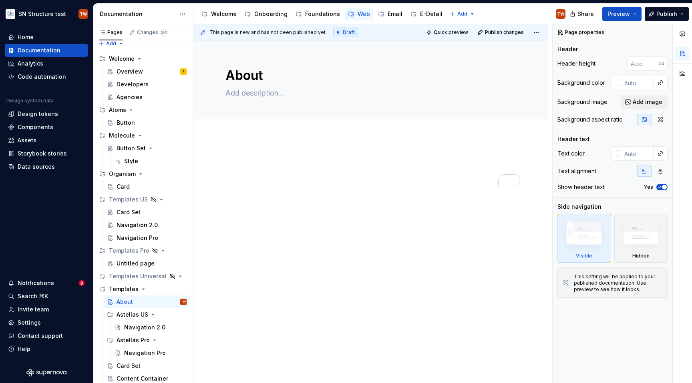
type textarea "*"
